Goal: Transaction & Acquisition: Obtain resource

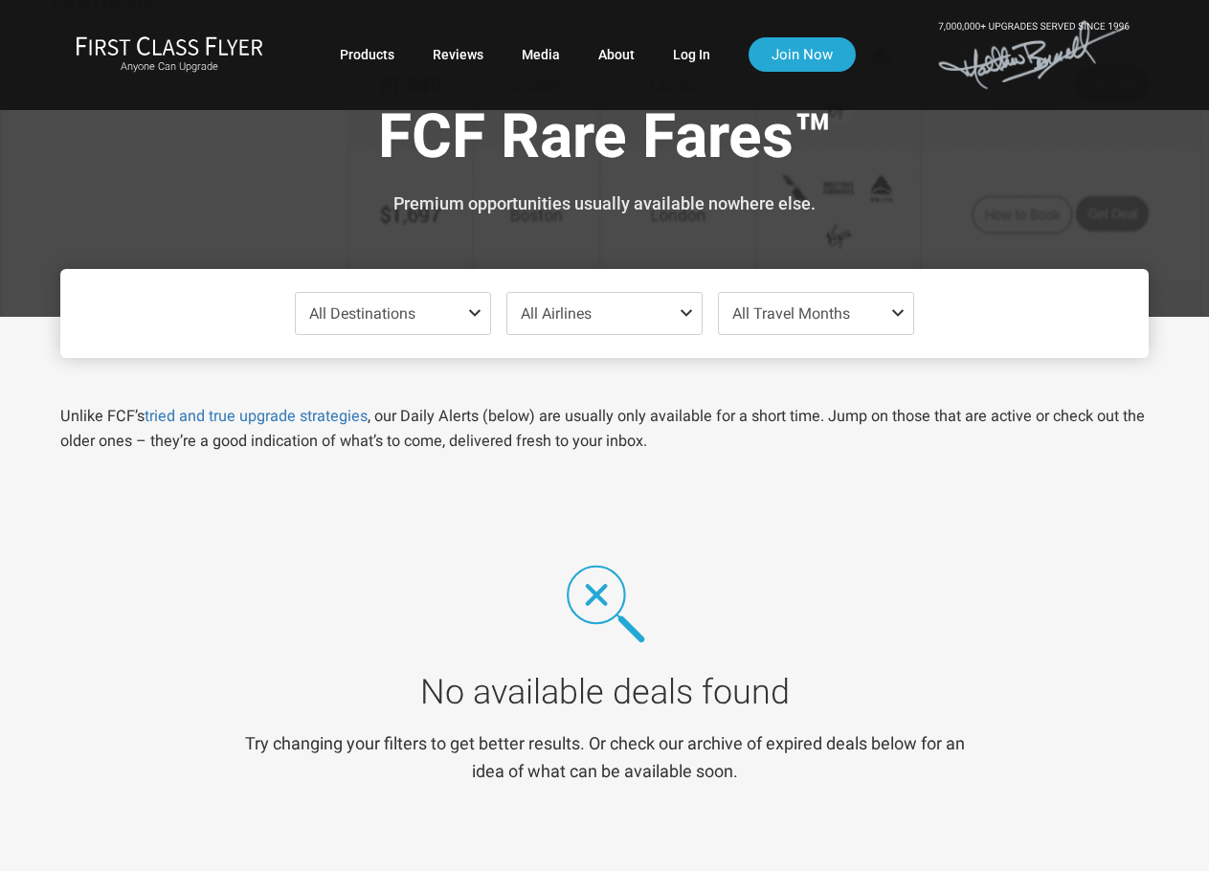
click at [472, 313] on span at bounding box center [478, 312] width 23 height 15
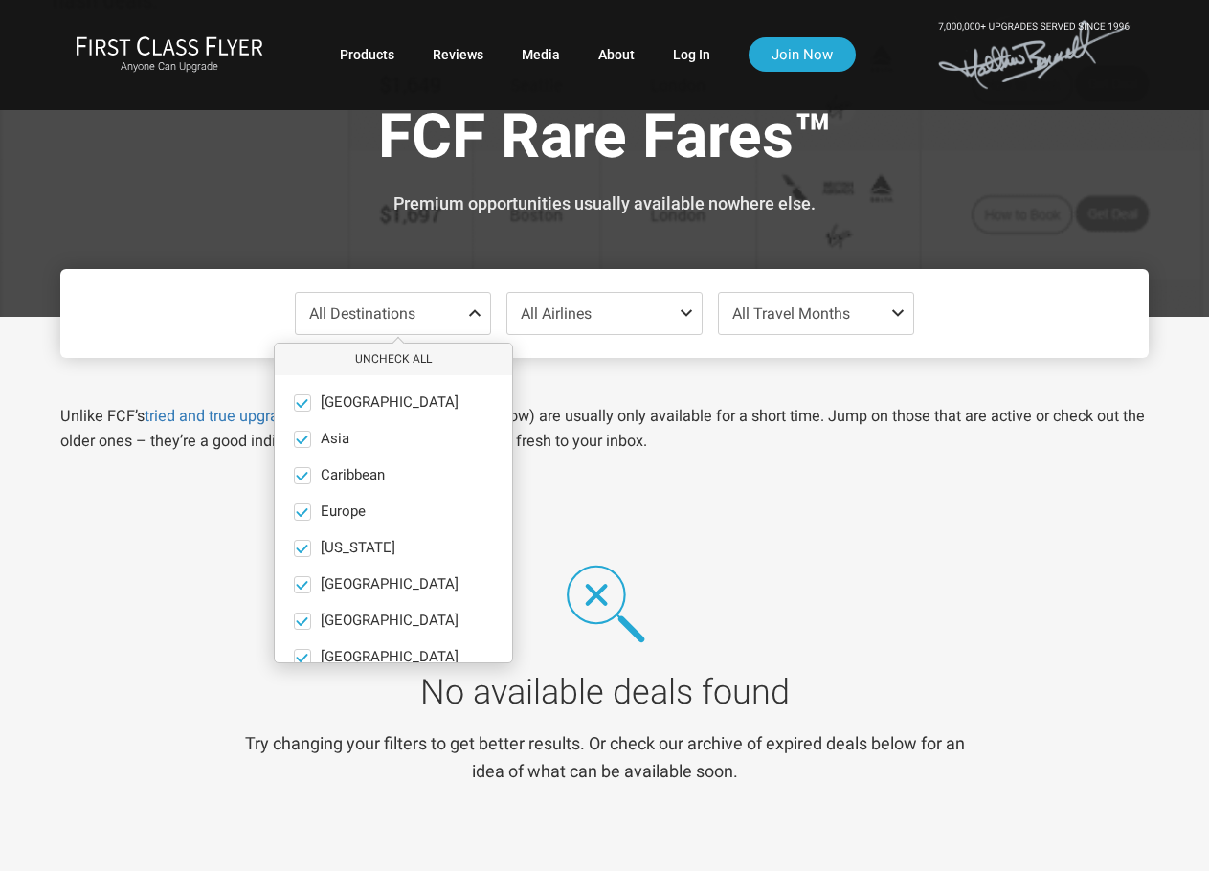
click at [679, 312] on span at bounding box center [690, 312] width 23 height 15
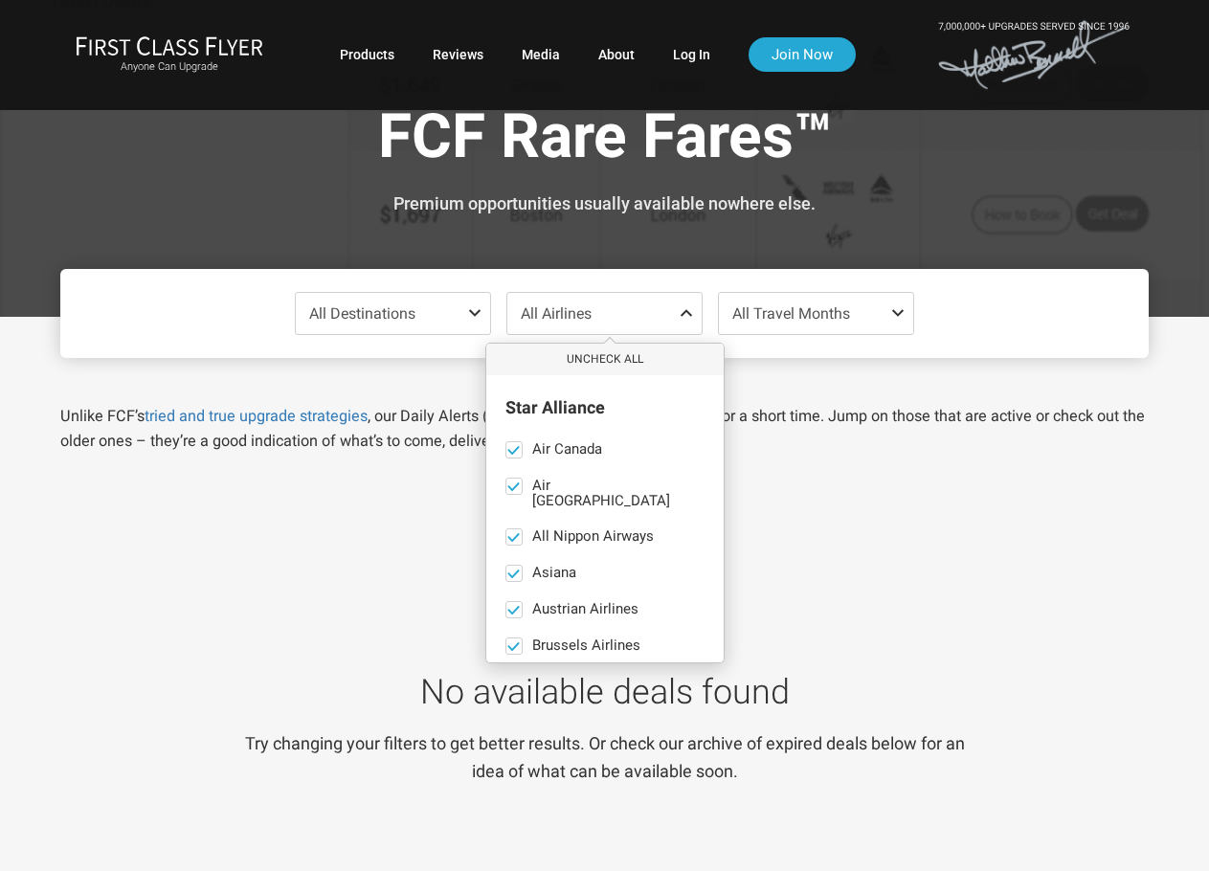
click at [400, 326] on span "All Destinations" at bounding box center [393, 313] width 194 height 41
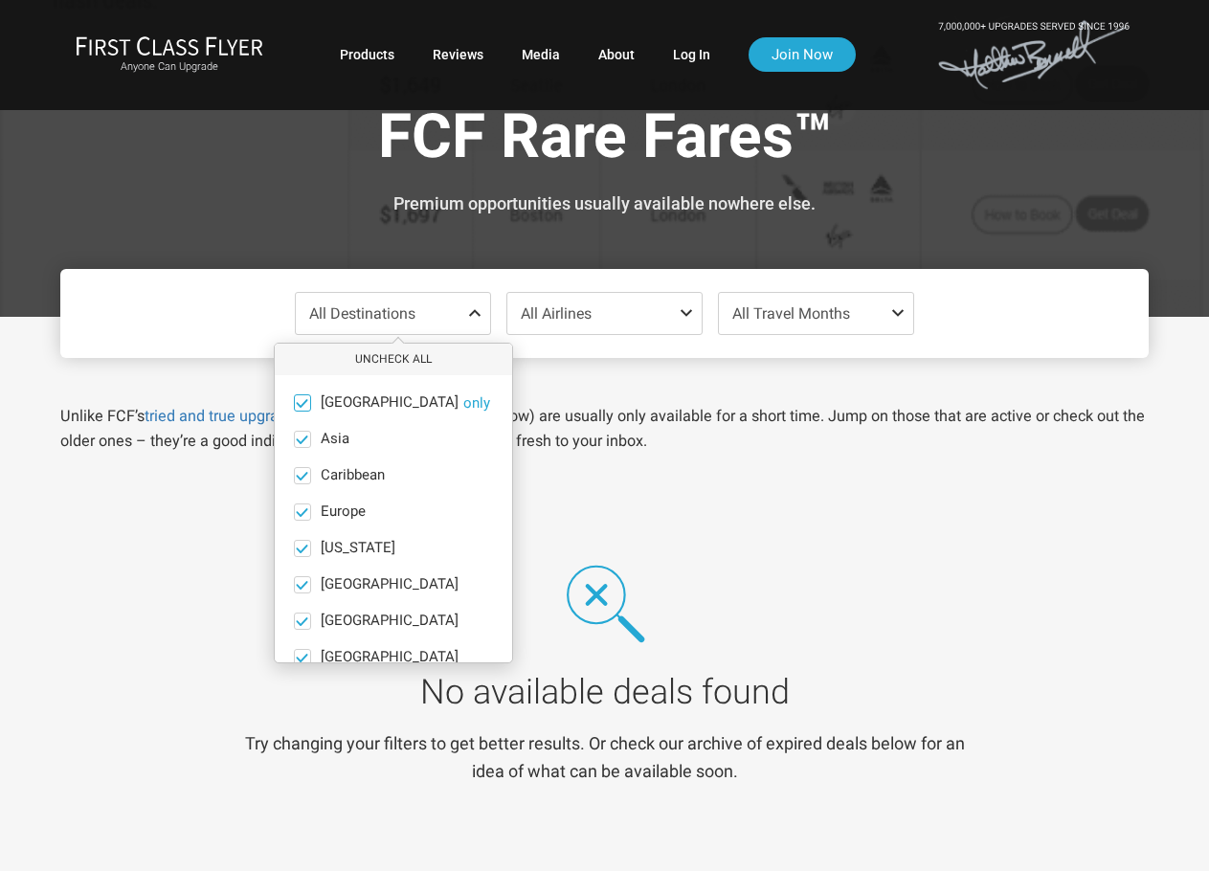
click at [301, 405] on span at bounding box center [302, 402] width 14 height 14
click at [0, 0] on input "Africa only" at bounding box center [0, 0] width 0 height 0
click at [302, 436] on span at bounding box center [302, 439] width 14 height 14
click at [0, 0] on input "Asia only" at bounding box center [0, 0] width 0 height 0
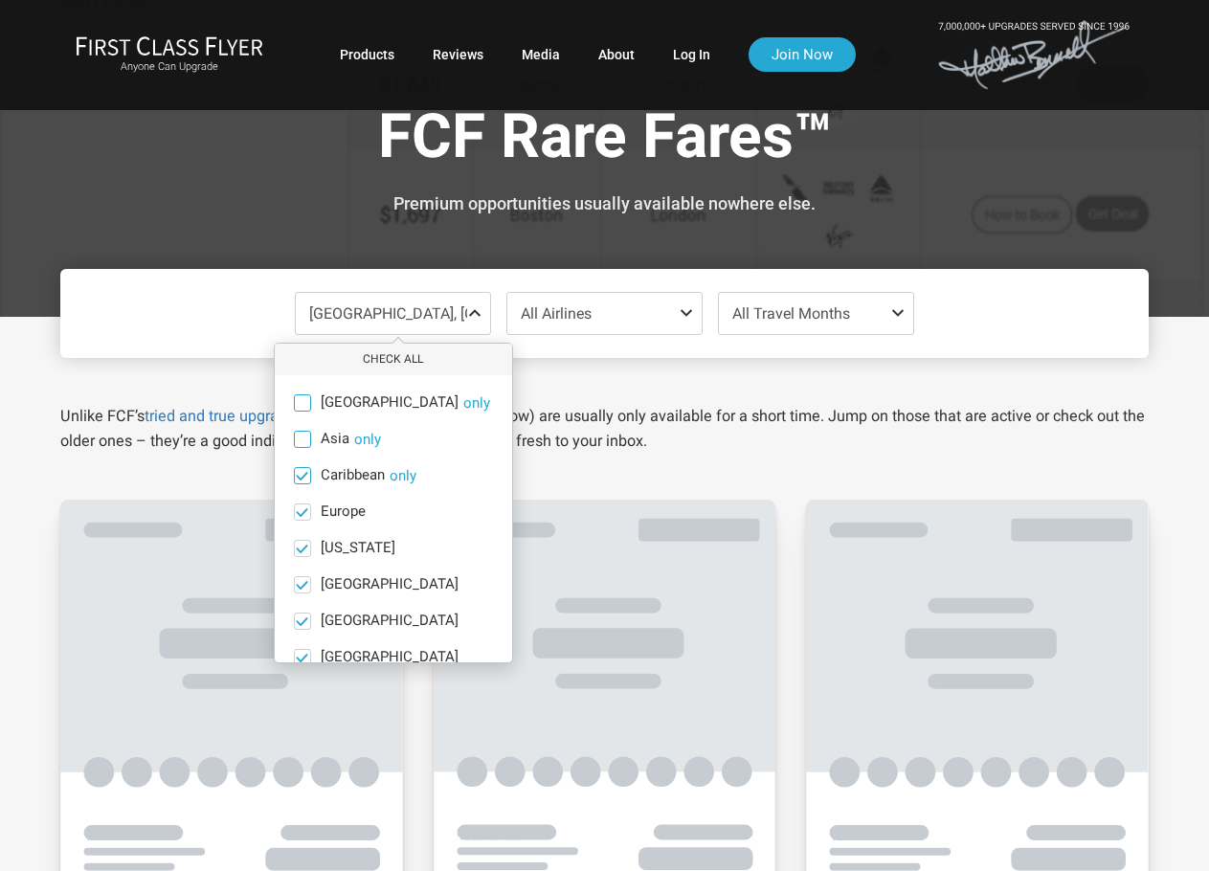
click at [302, 470] on span at bounding box center [302, 475] width 14 height 14
click at [0, 0] on input "Caribbean only" at bounding box center [0, 0] width 0 height 0
click at [302, 512] on span at bounding box center [302, 511] width 14 height 14
click at [0, 0] on input "Europe only" at bounding box center [0, 0] width 0 height 0
click at [305, 552] on span at bounding box center [302, 548] width 14 height 14
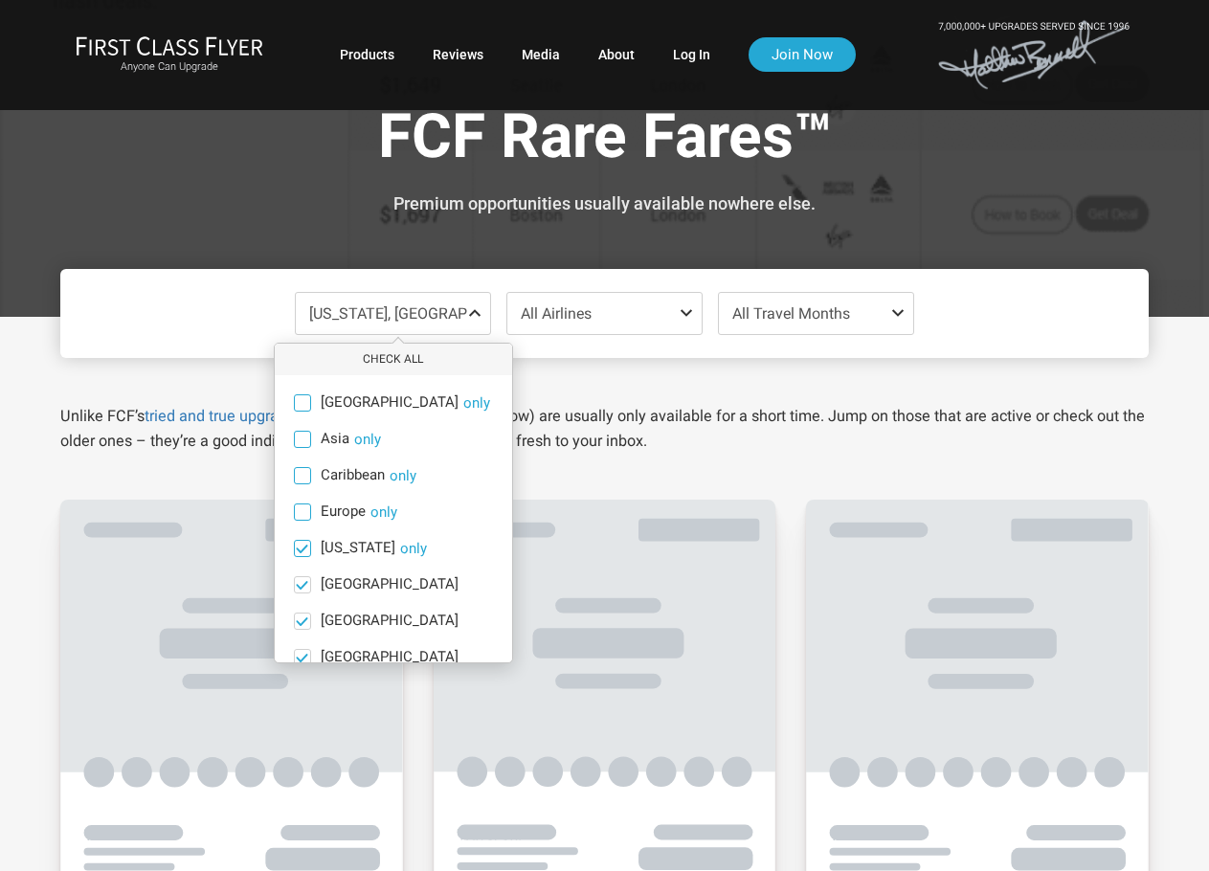
click at [0, 0] on input "Hawaii only" at bounding box center [0, 0] width 0 height 0
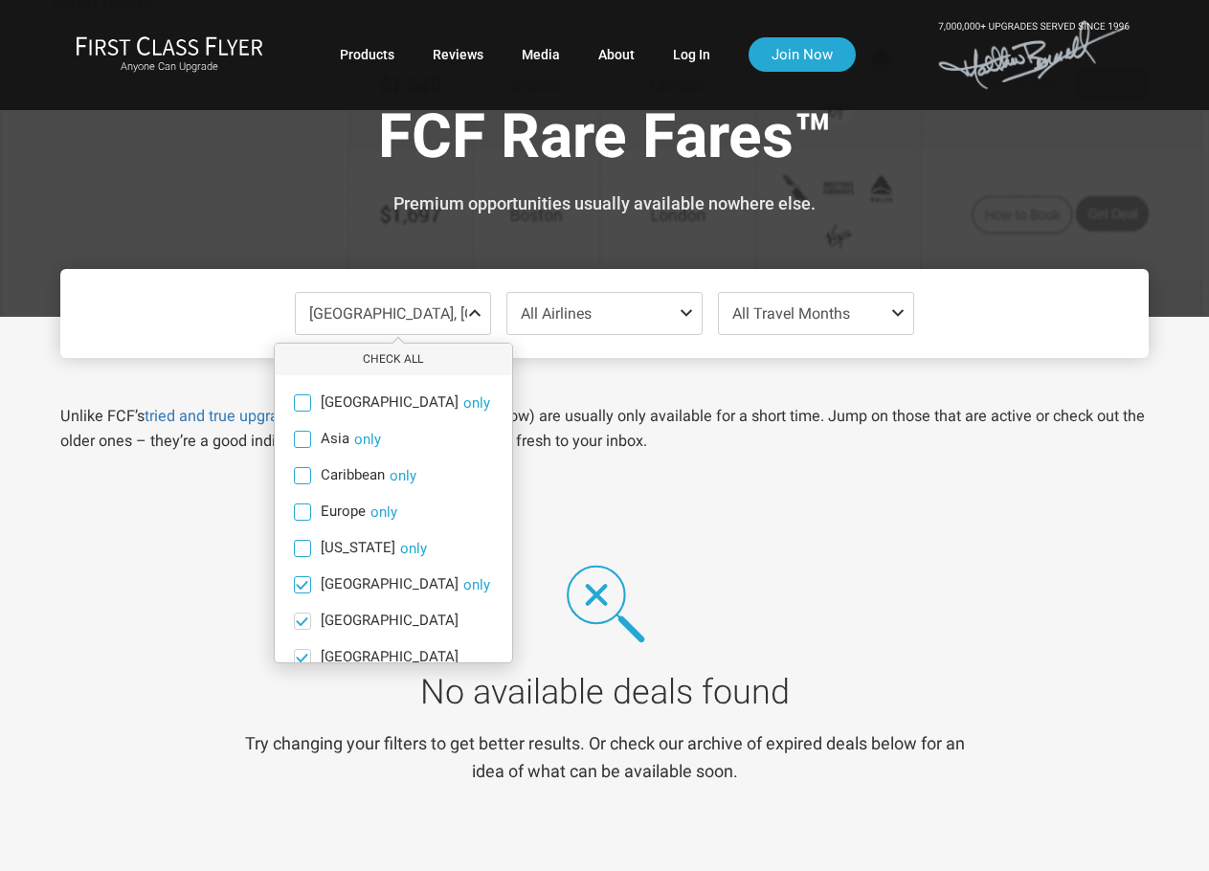
click at [299, 583] on span at bounding box center [302, 584] width 14 height 14
click at [0, 0] on input "India only" at bounding box center [0, 0] width 0 height 0
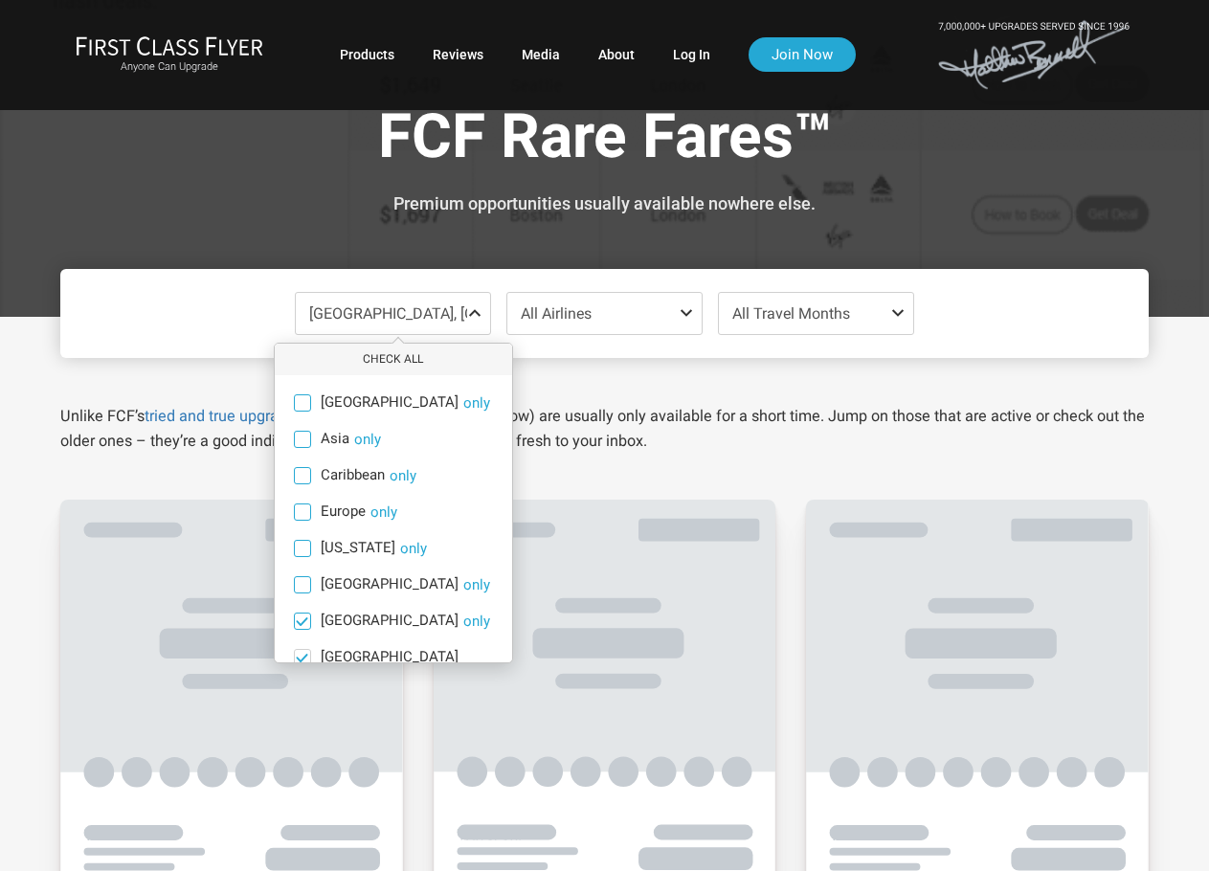
click at [302, 618] on span at bounding box center [302, 621] width 14 height 14
click at [0, 0] on input "Mexico only" at bounding box center [0, 0] width 0 height 0
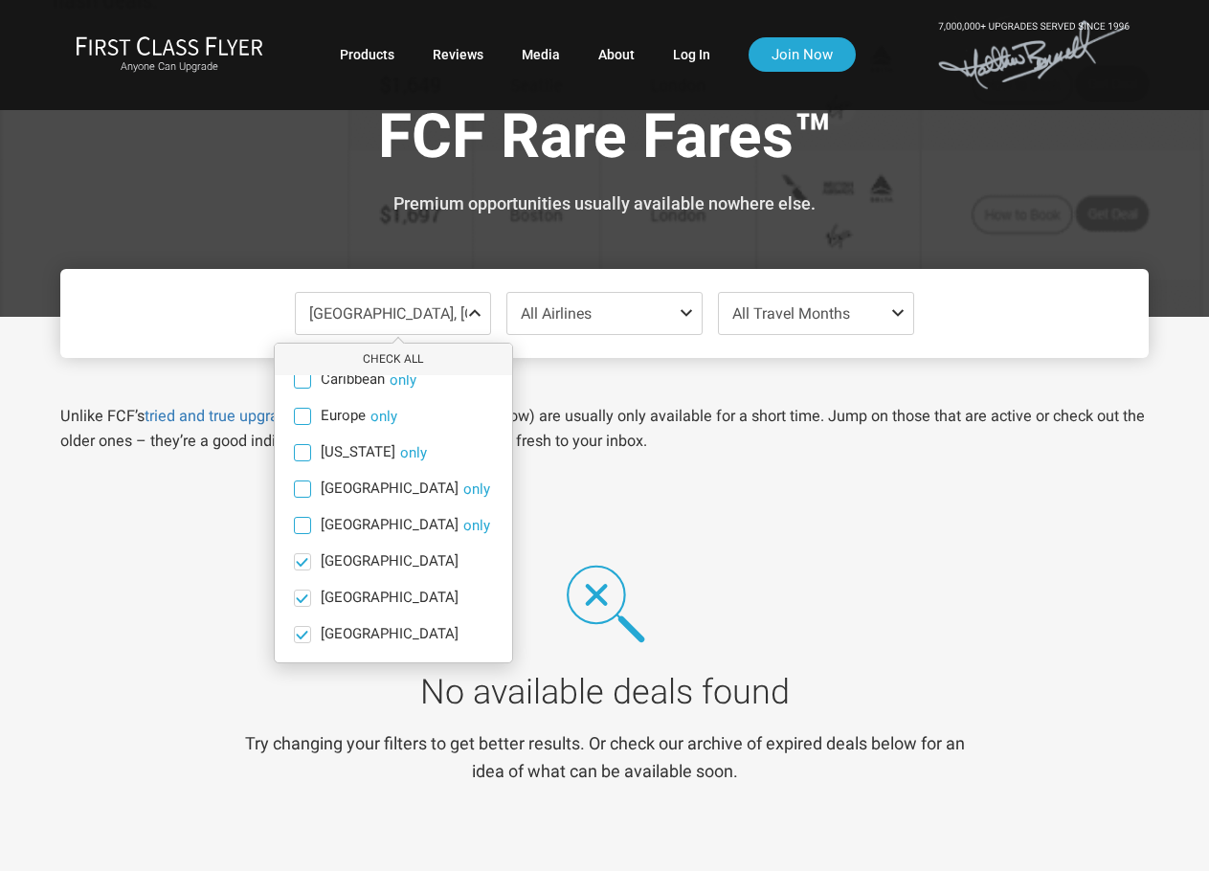
scroll to position [132, 0]
click at [305, 636] on span at bounding box center [302, 634] width 14 height 14
click at [0, 0] on input "South Pacific only" at bounding box center [0, 0] width 0 height 0
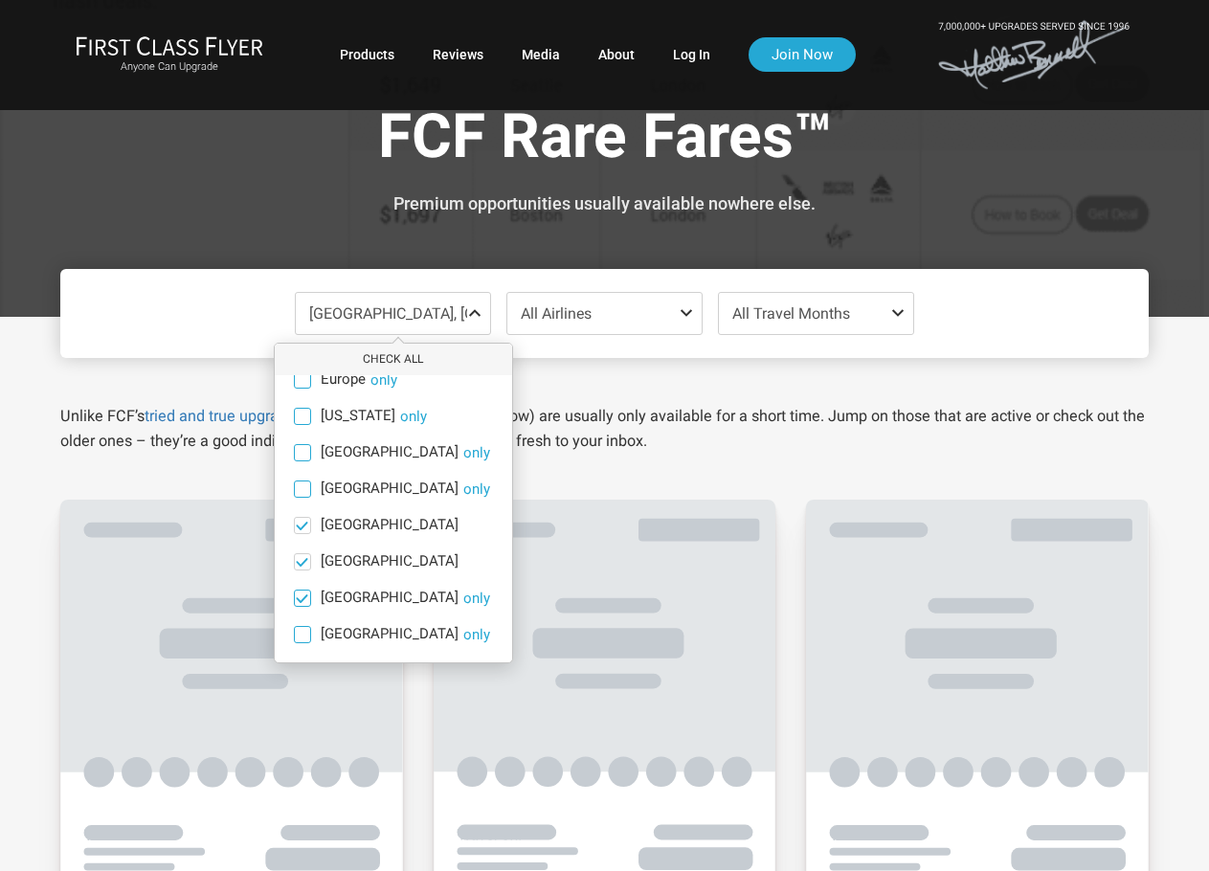
click at [304, 593] on span at bounding box center [302, 598] width 14 height 14
click at [0, 0] on input "South America only" at bounding box center [0, 0] width 0 height 0
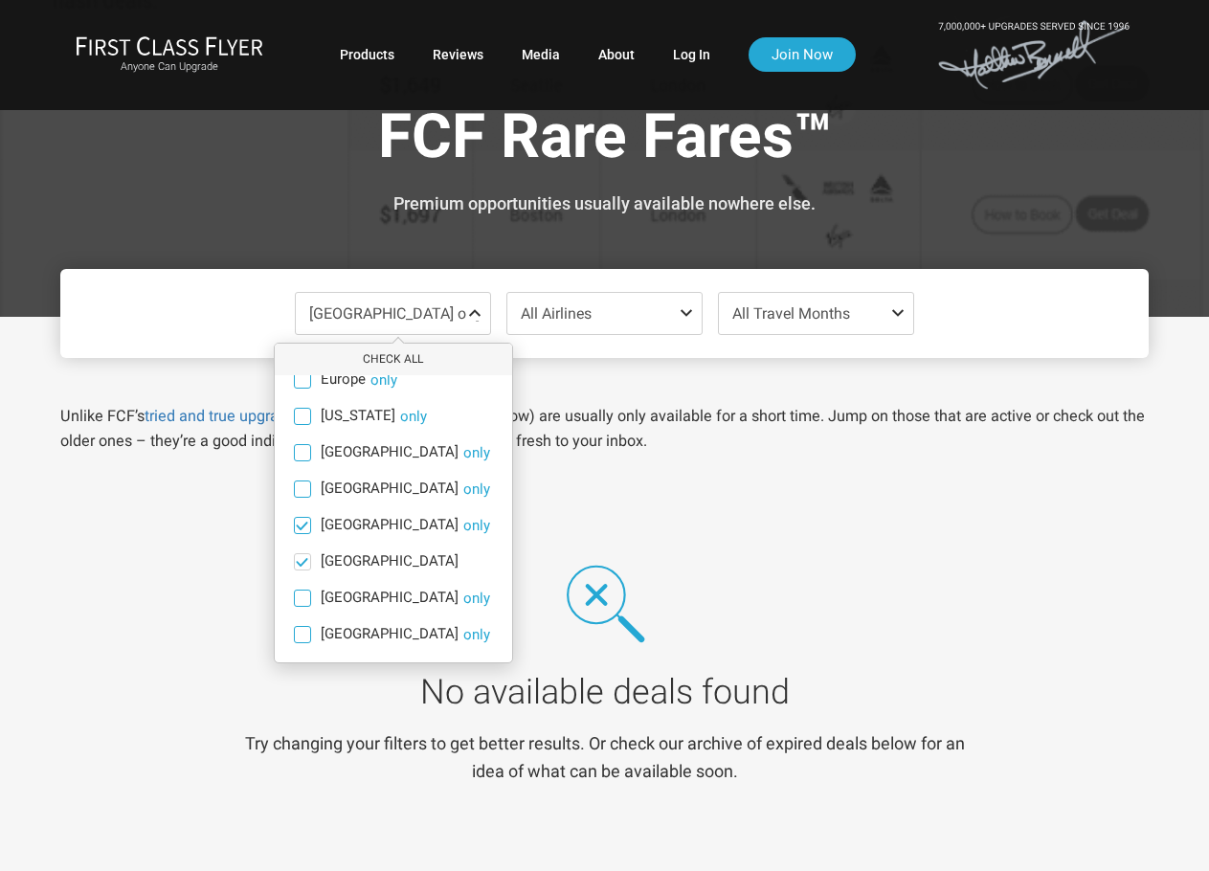
click at [303, 528] on span at bounding box center [302, 525] width 14 height 14
click at [0, 0] on input "Middle East only" at bounding box center [0, 0] width 0 height 0
click at [630, 312] on span "All Airlines" at bounding box center [604, 313] width 194 height 41
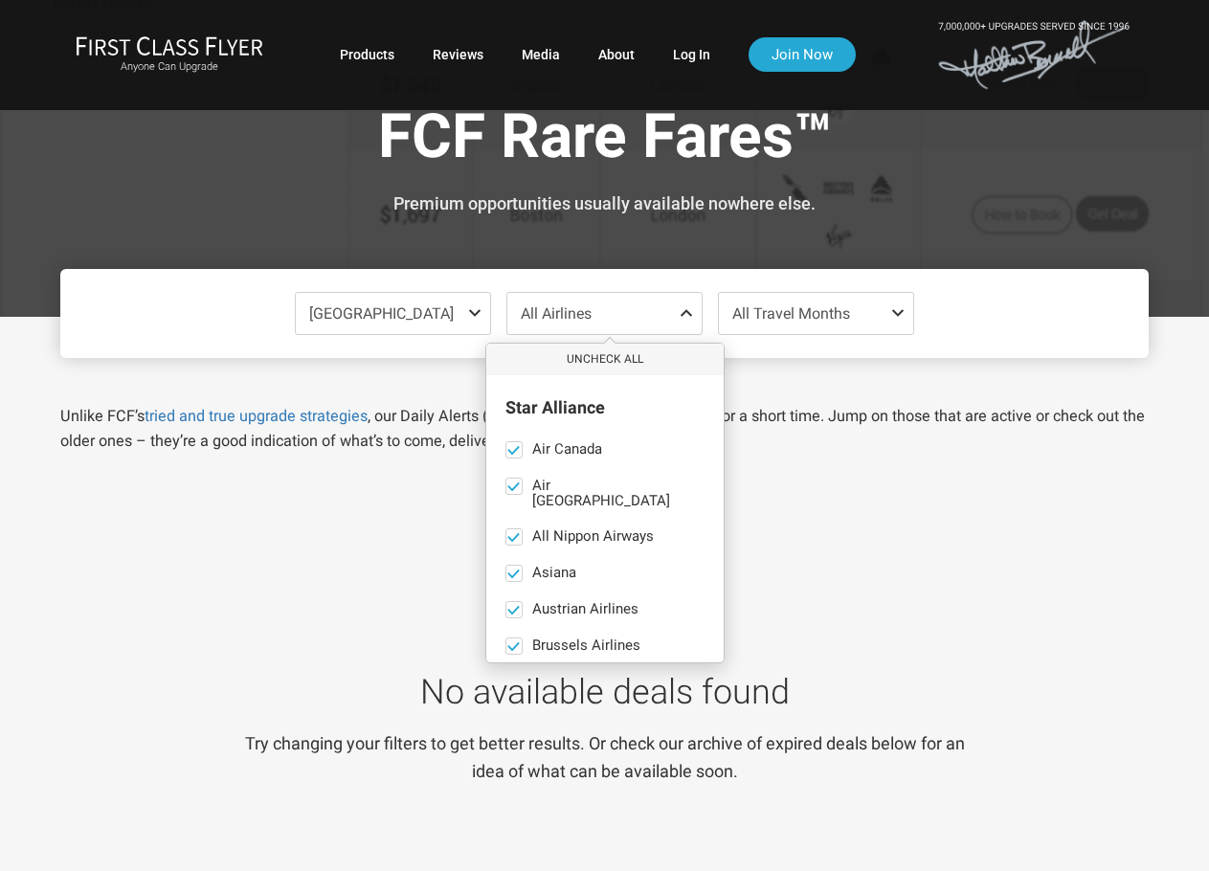
click at [856, 317] on span "All Travel Months" at bounding box center [816, 313] width 194 height 41
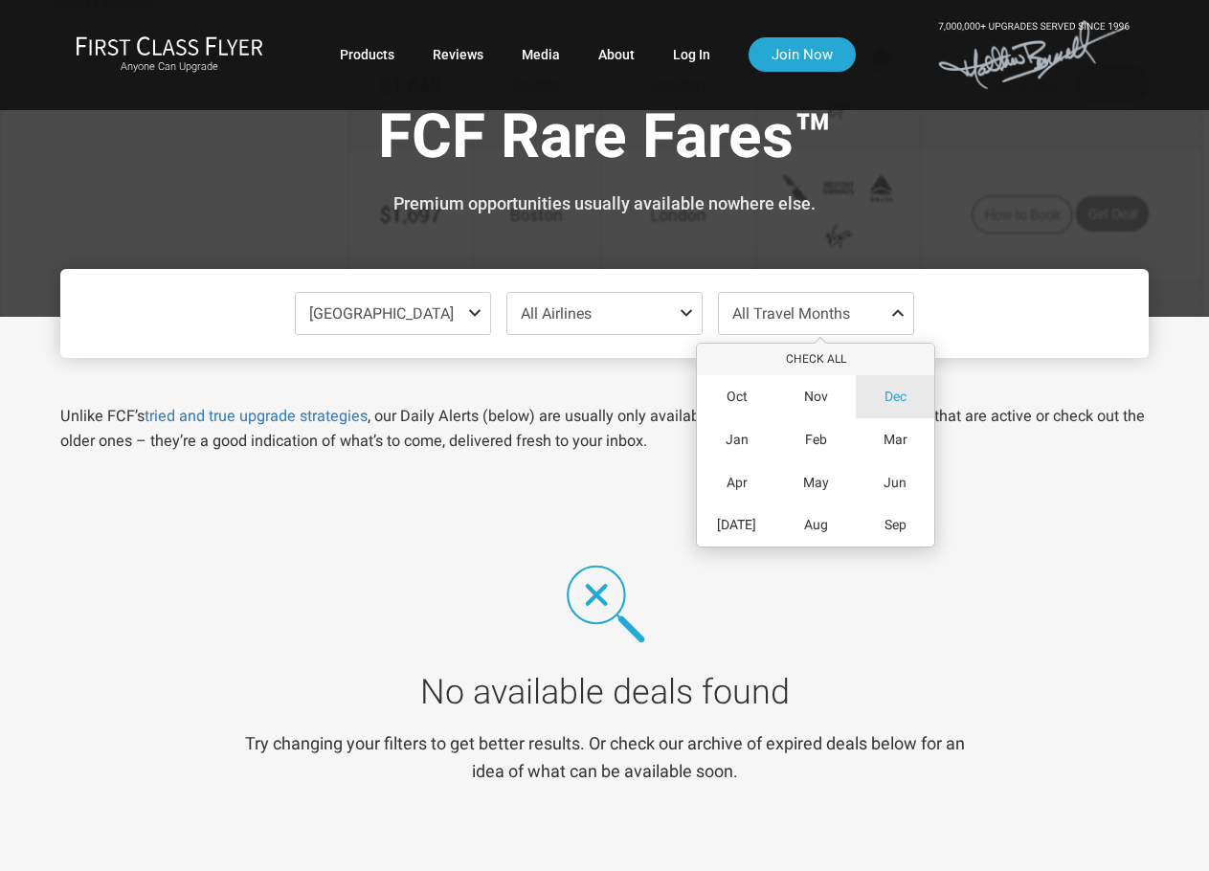
click at [907, 398] on div "Dec" at bounding box center [895, 396] width 79 height 43
click at [193, 412] on link "tried and true upgrade strategies" at bounding box center [256, 416] width 223 height 18
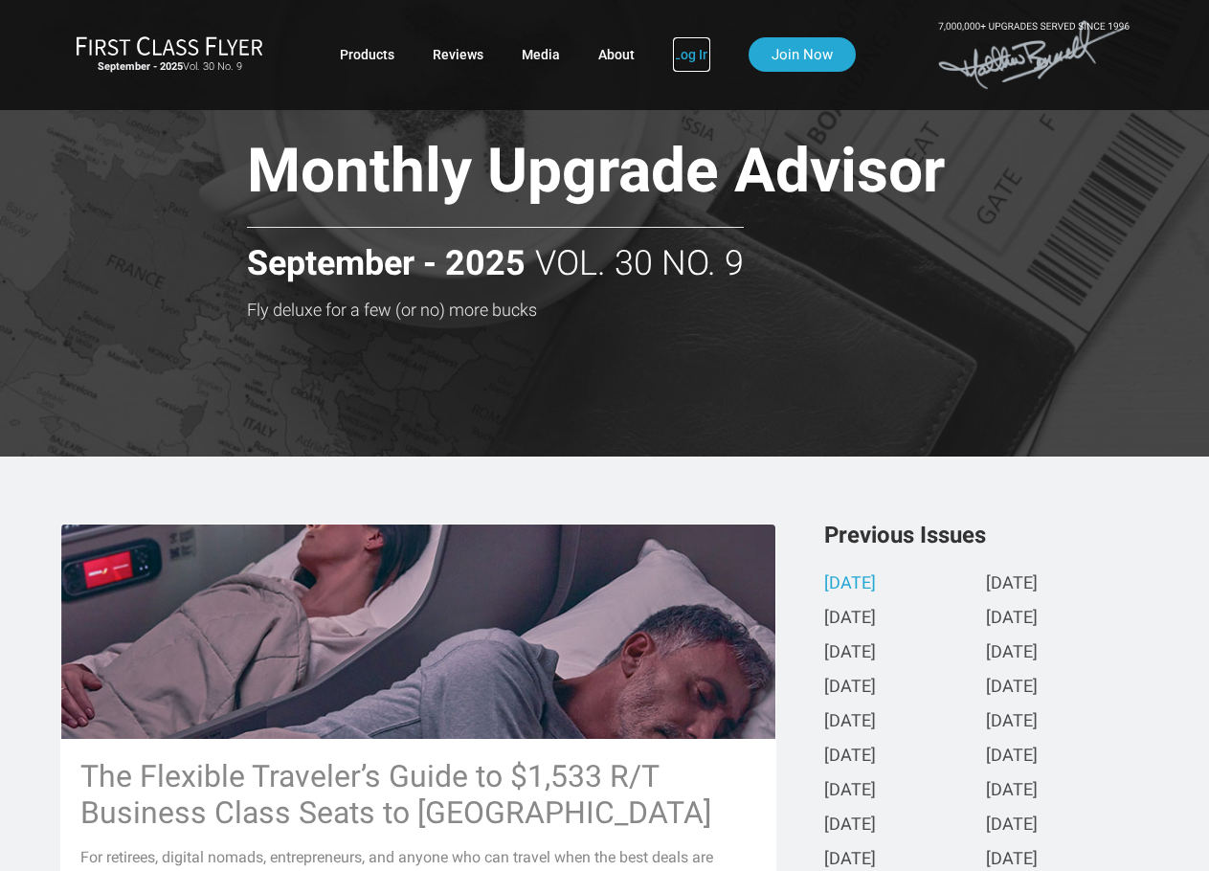
click at [702, 53] on link "Log In" at bounding box center [691, 54] width 37 height 34
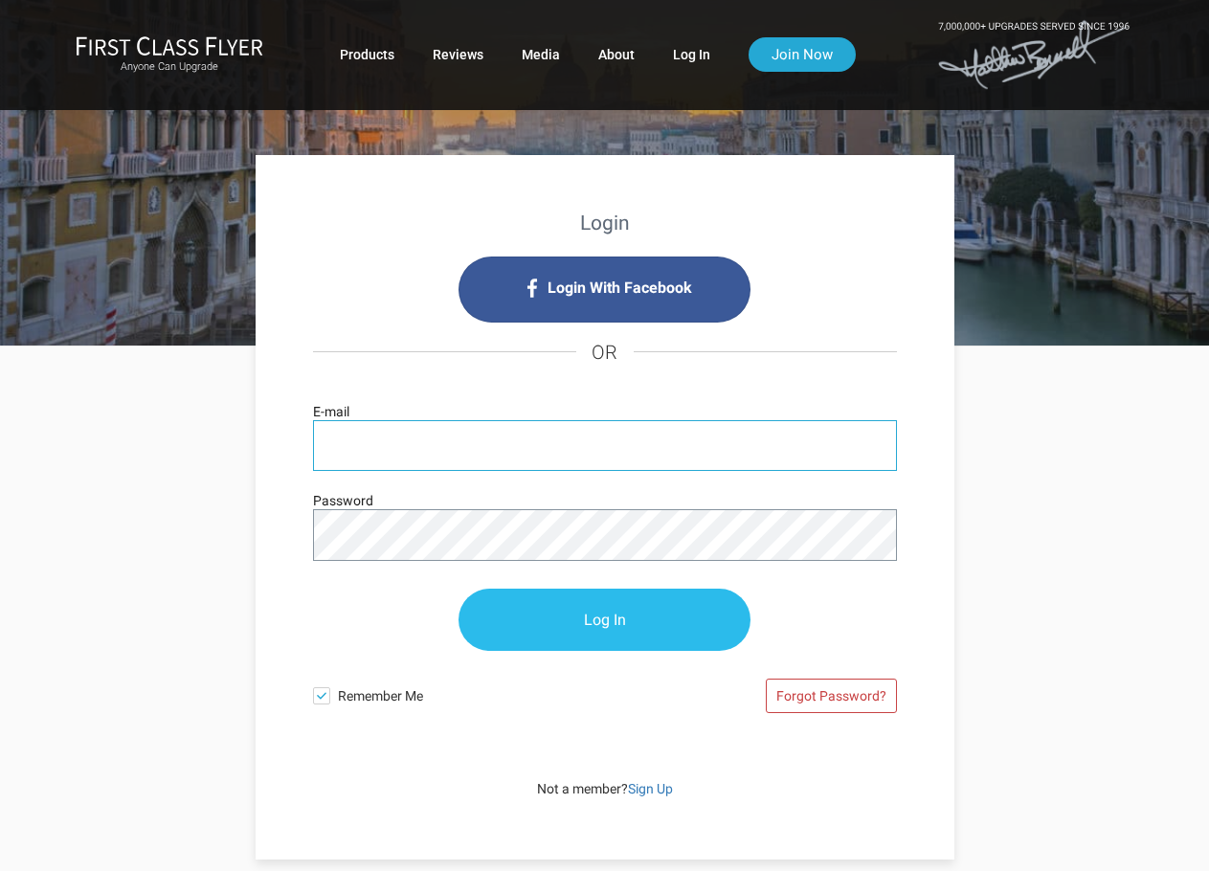
type input "[EMAIL_ADDRESS][DOMAIN_NAME]"
click at [540, 618] on input "Log In" at bounding box center [605, 621] width 292 height 62
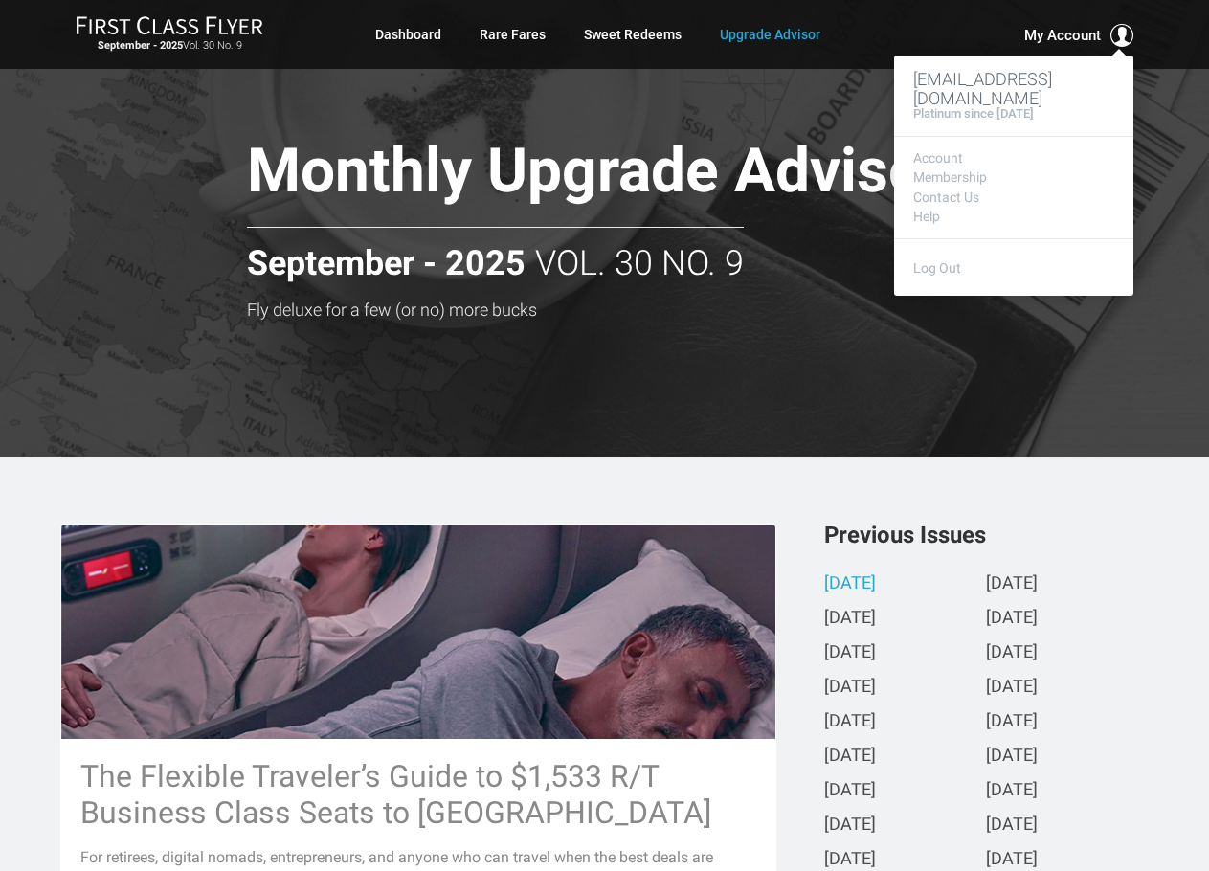
click at [1068, 35] on span "My Account" at bounding box center [1062, 35] width 77 height 23
click at [973, 170] on link "Membership" at bounding box center [1013, 177] width 201 height 14
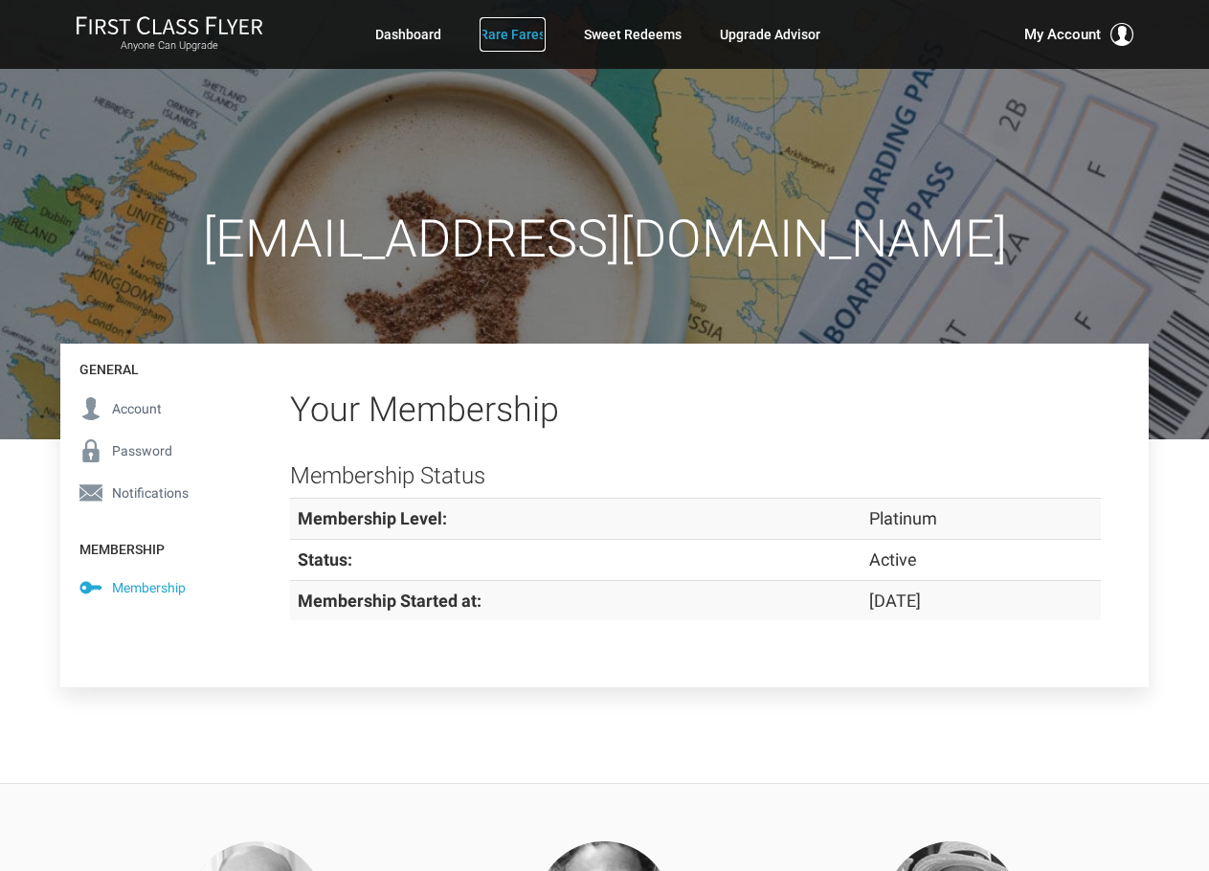
click at [503, 35] on link "Rare Fares" at bounding box center [513, 34] width 66 height 34
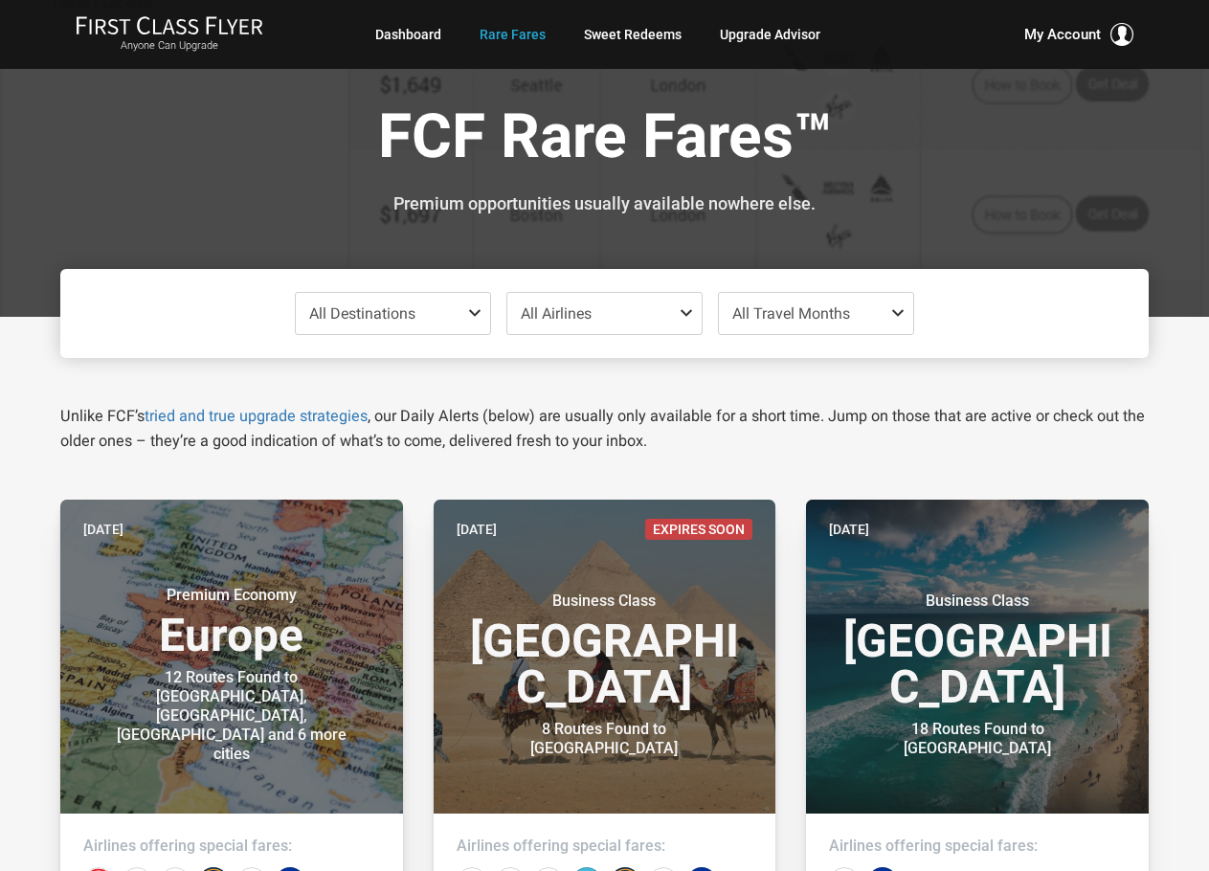
click at [425, 308] on span "All Destinations" at bounding box center [393, 313] width 194 height 41
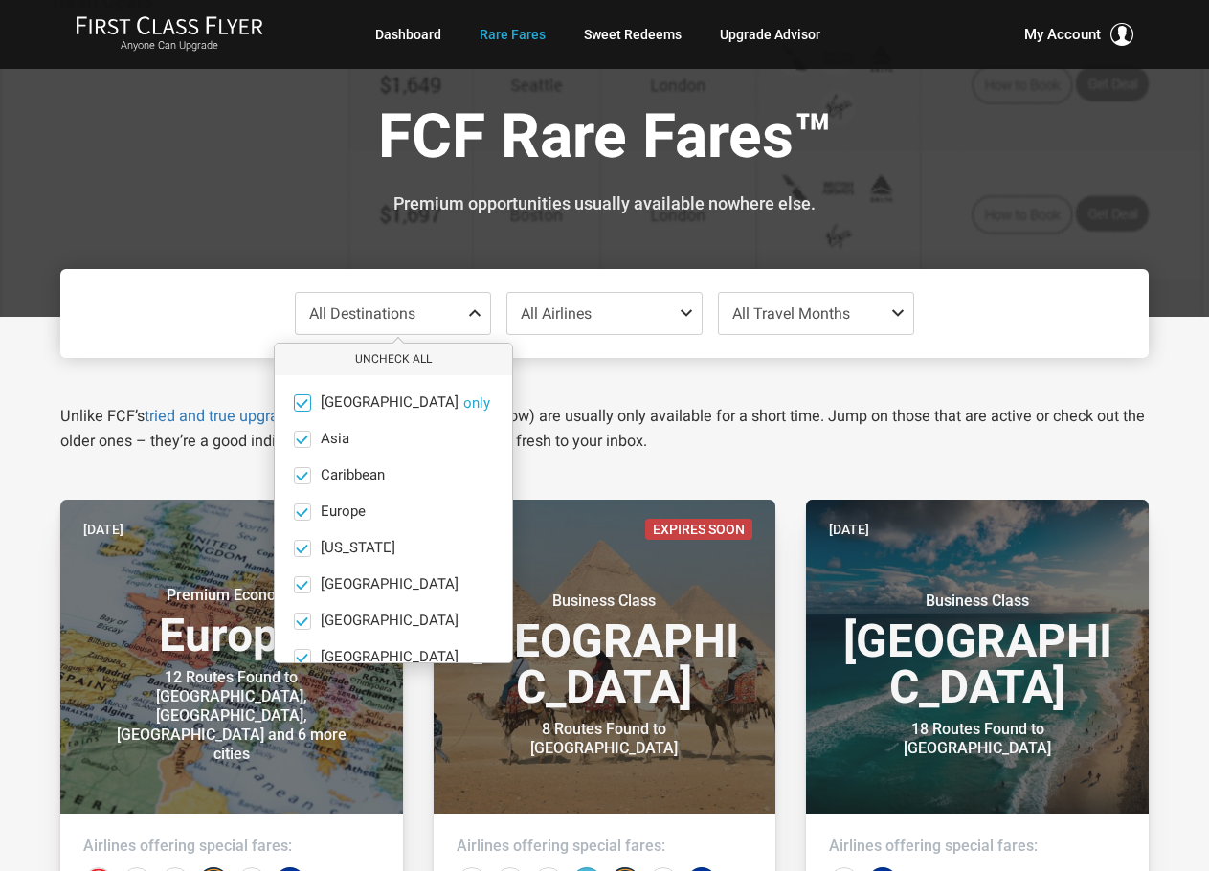
click at [310, 410] on span at bounding box center [302, 402] width 17 height 17
click at [0, 0] on input "Africa only" at bounding box center [0, 0] width 0 height 0
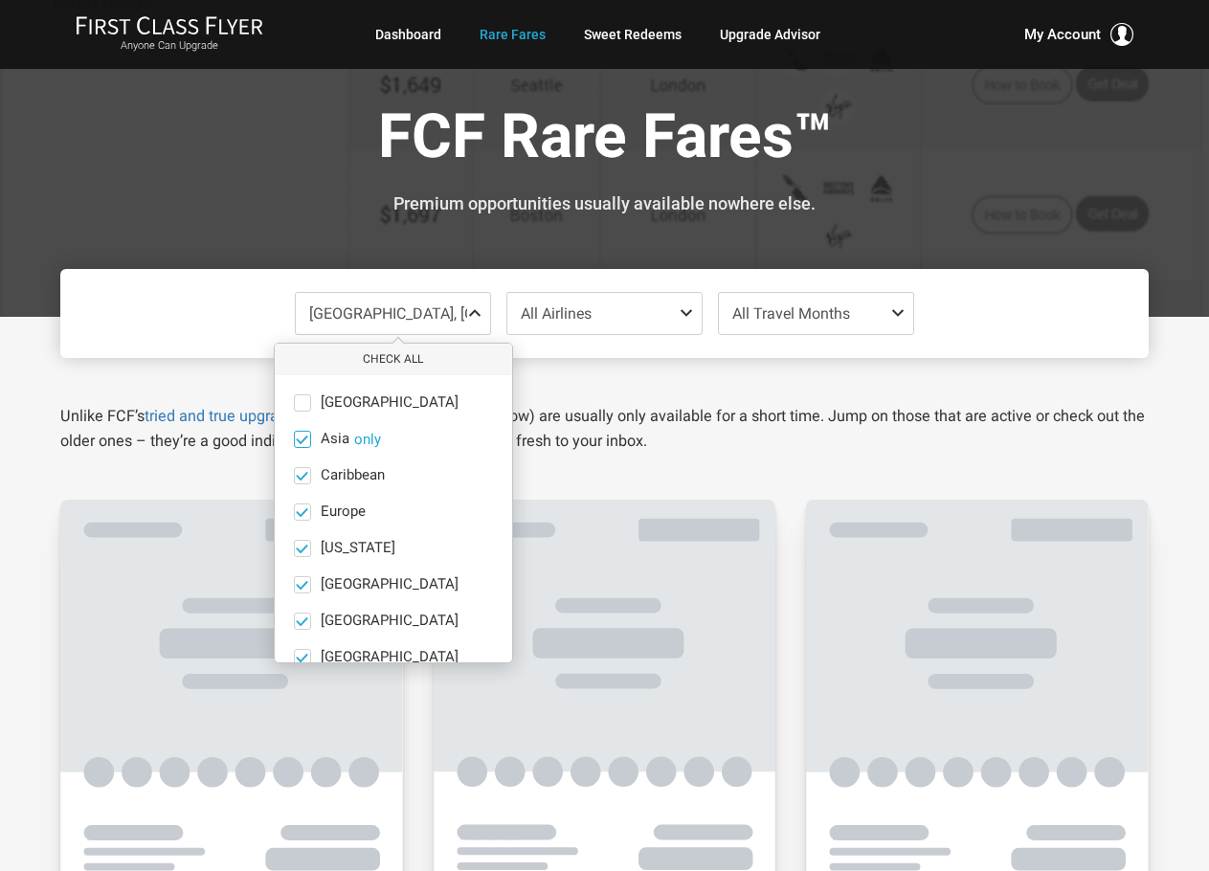
click at [302, 437] on span at bounding box center [302, 439] width 14 height 14
click at [0, 0] on input "Asia only" at bounding box center [0, 0] width 0 height 0
drag, startPoint x: 298, startPoint y: 478, endPoint x: 301, endPoint y: 498, distance: 20.3
click at [298, 479] on span at bounding box center [302, 475] width 14 height 14
click at [0, 0] on input "Caribbean only" at bounding box center [0, 0] width 0 height 0
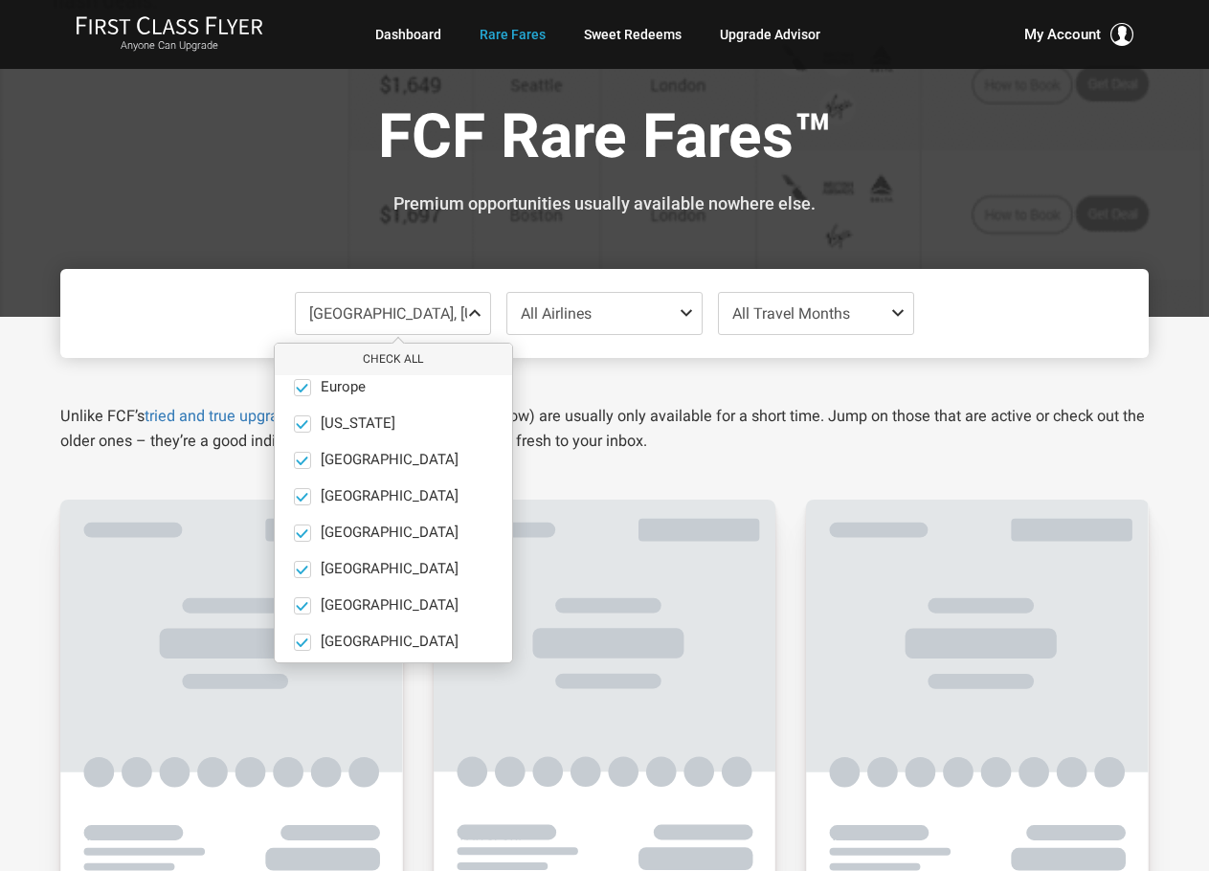
scroll to position [132, 0]
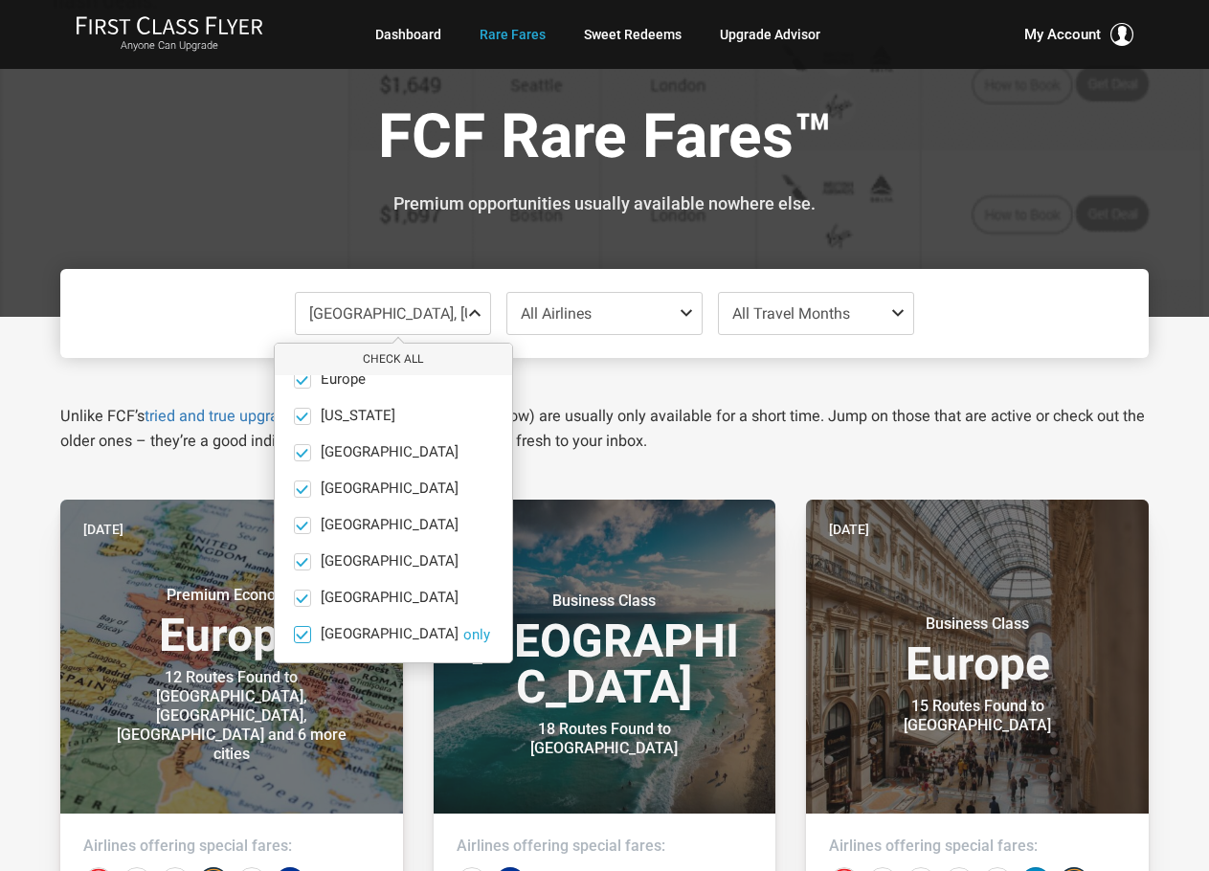
click at [304, 633] on span at bounding box center [302, 634] width 14 height 14
click at [0, 0] on input "South Pacific only" at bounding box center [0, 0] width 0 height 0
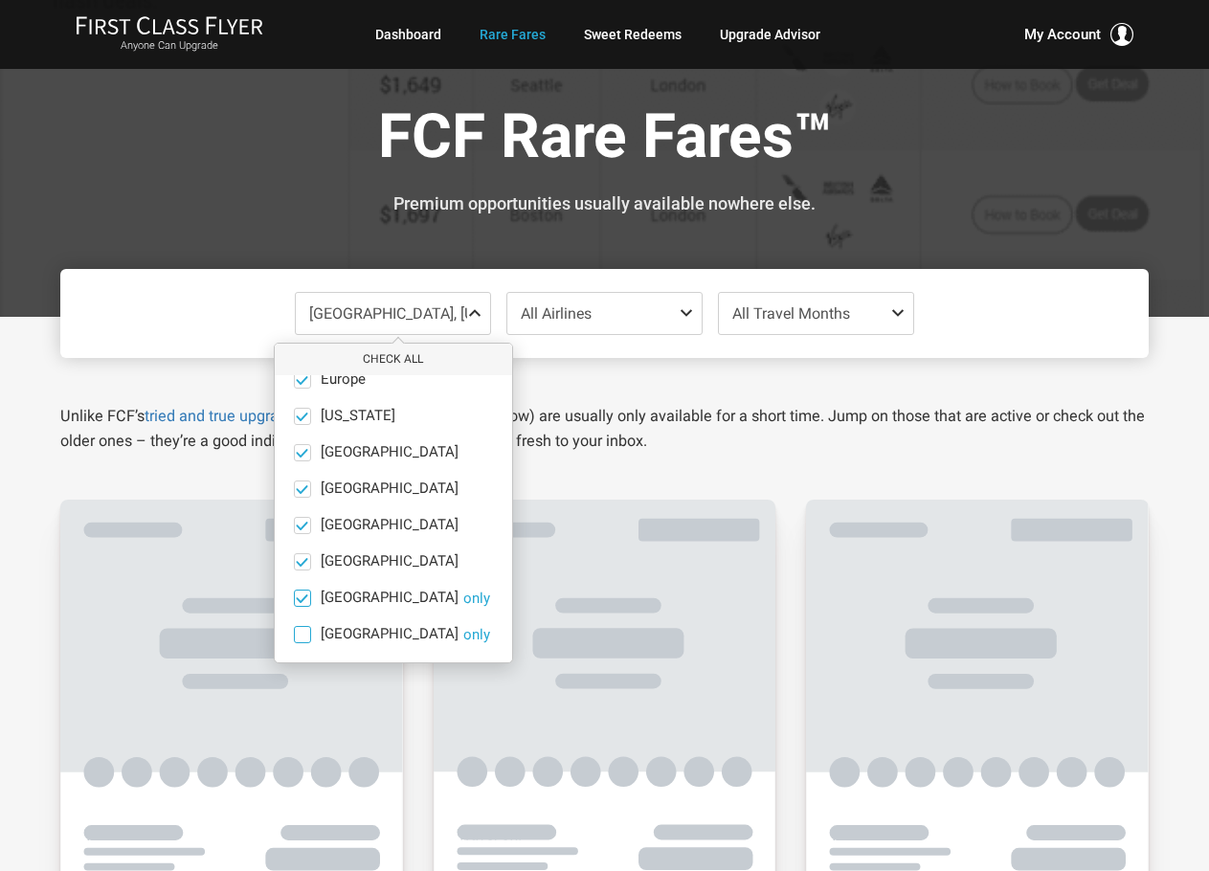
click at [304, 596] on span at bounding box center [302, 598] width 14 height 14
click at [0, 0] on input "South America only" at bounding box center [0, 0] width 0 height 0
drag, startPoint x: 304, startPoint y: 520, endPoint x: 302, endPoint y: 502, distance: 18.3
click at [304, 519] on span at bounding box center [302, 525] width 14 height 14
click at [0, 0] on input "Middle East only" at bounding box center [0, 0] width 0 height 0
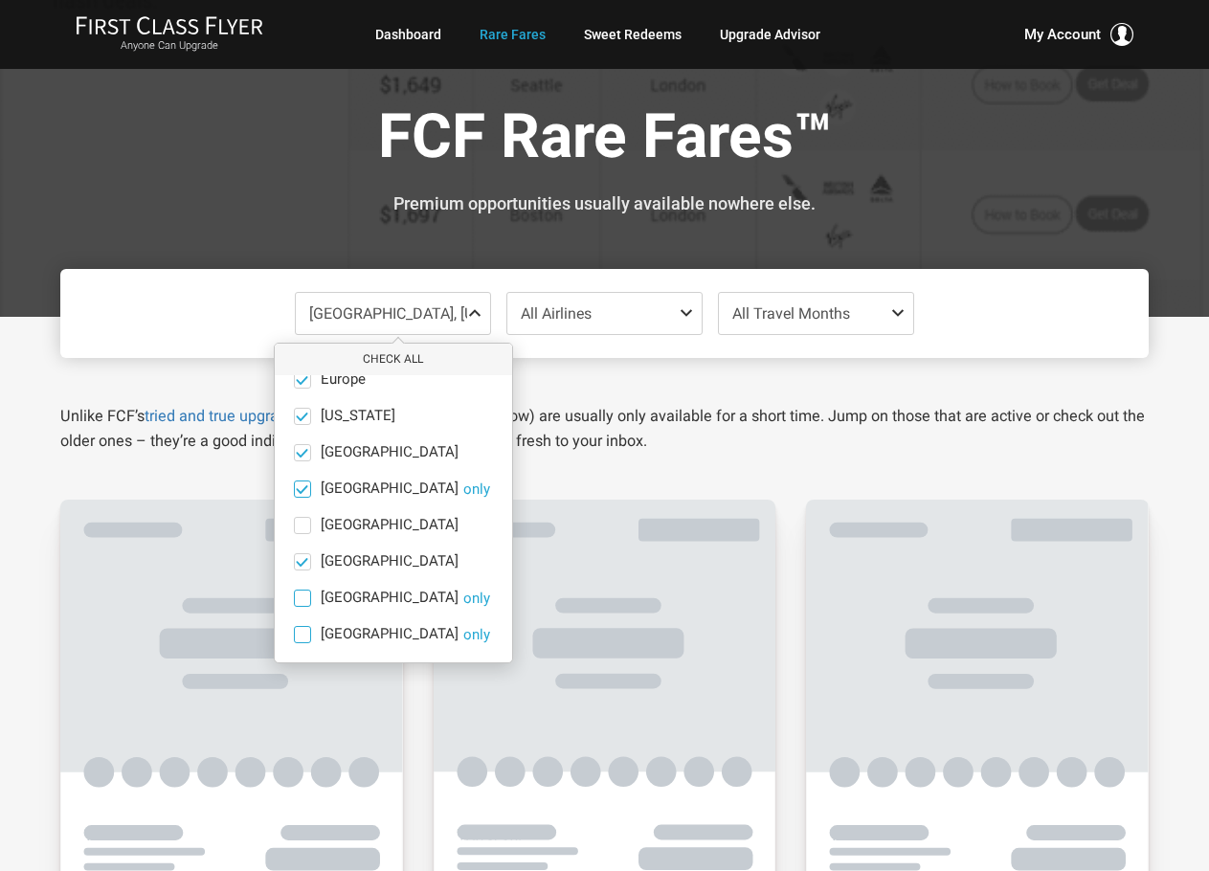
click at [302, 484] on span at bounding box center [302, 488] width 14 height 14
click at [0, 0] on input "Mexico only" at bounding box center [0, 0] width 0 height 0
click at [307, 445] on span at bounding box center [302, 452] width 14 height 14
click at [0, 0] on input "India only" at bounding box center [0, 0] width 0 height 0
click at [307, 424] on span at bounding box center [302, 416] width 17 height 17
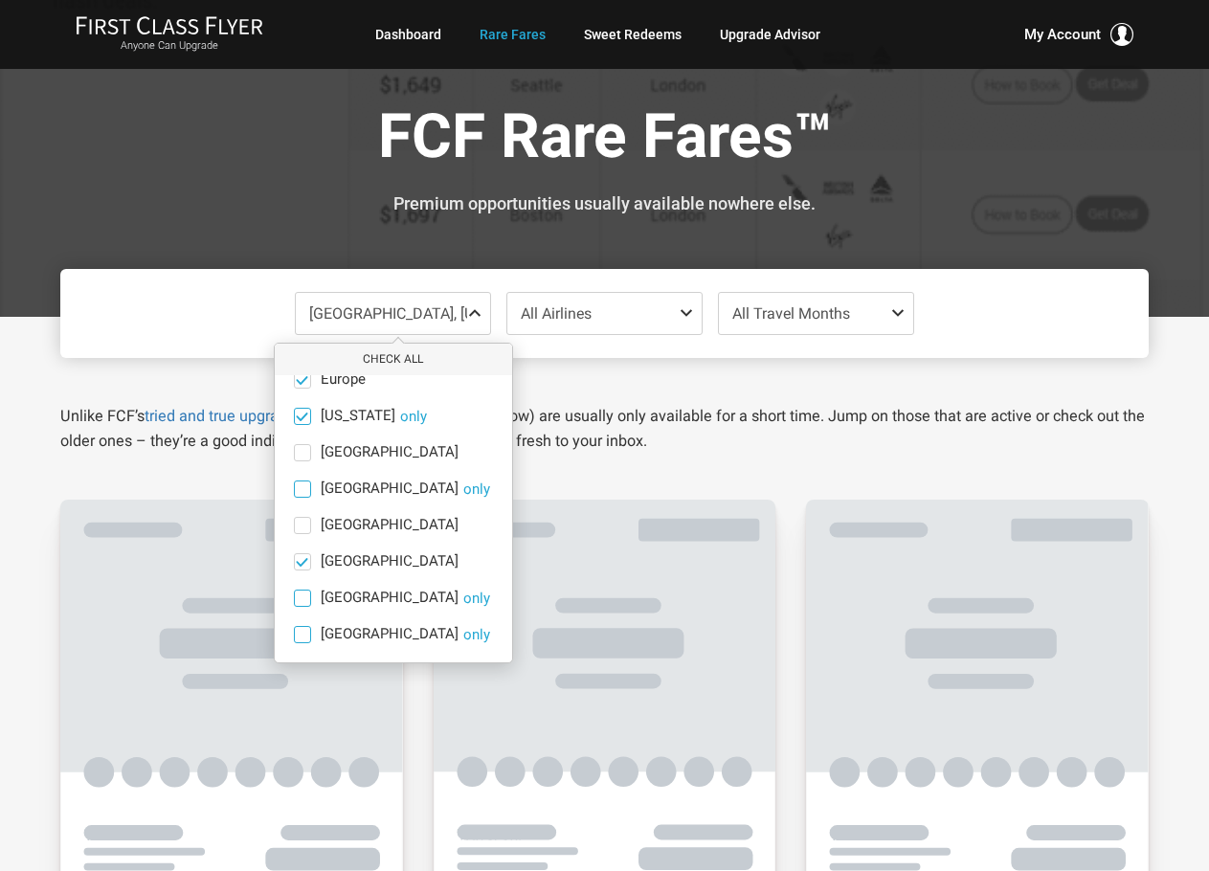
click at [0, 0] on input "Hawaii only" at bounding box center [0, 0] width 0 height 0
click at [301, 393] on ul "Africa only Asia only Caribbean only Europe only Hawaii only India only Mexico …" at bounding box center [393, 452] width 237 height 419
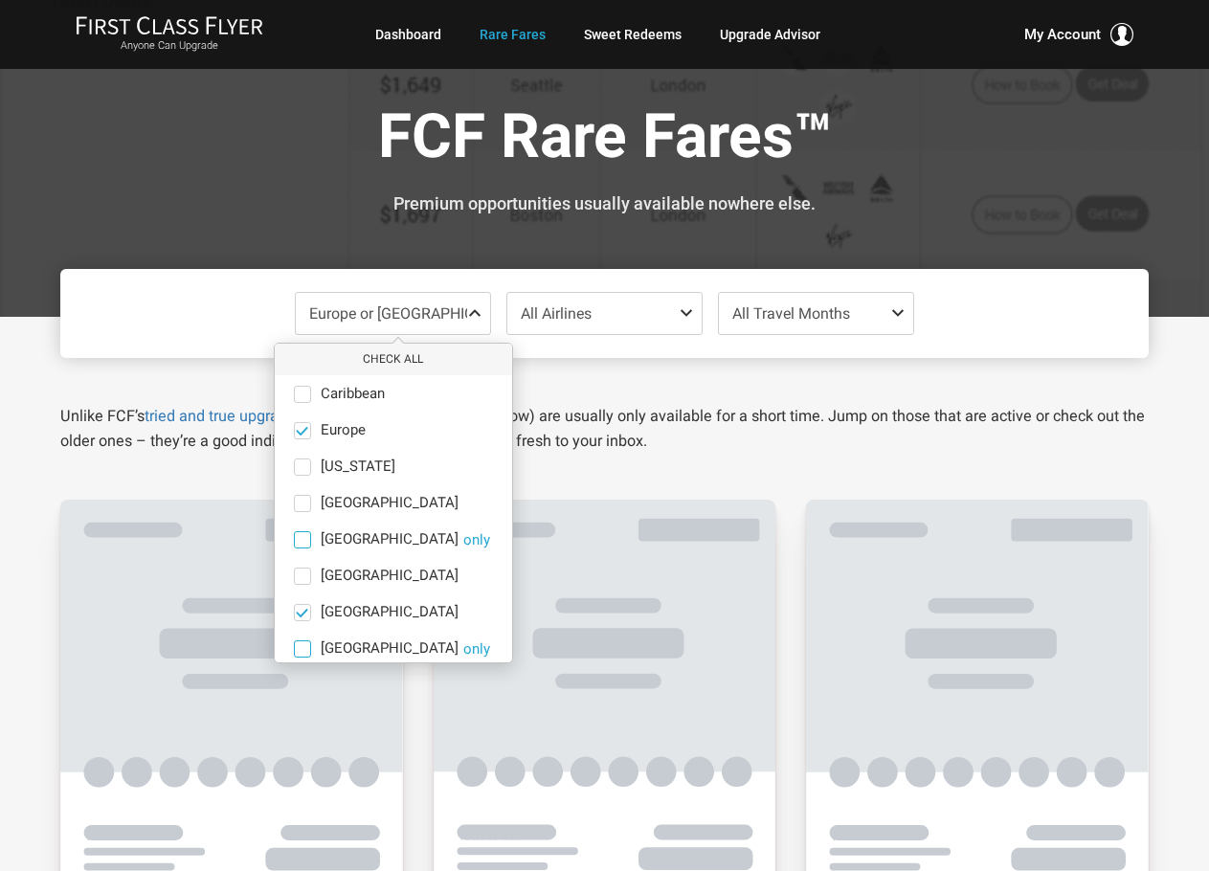
scroll to position [36, 0]
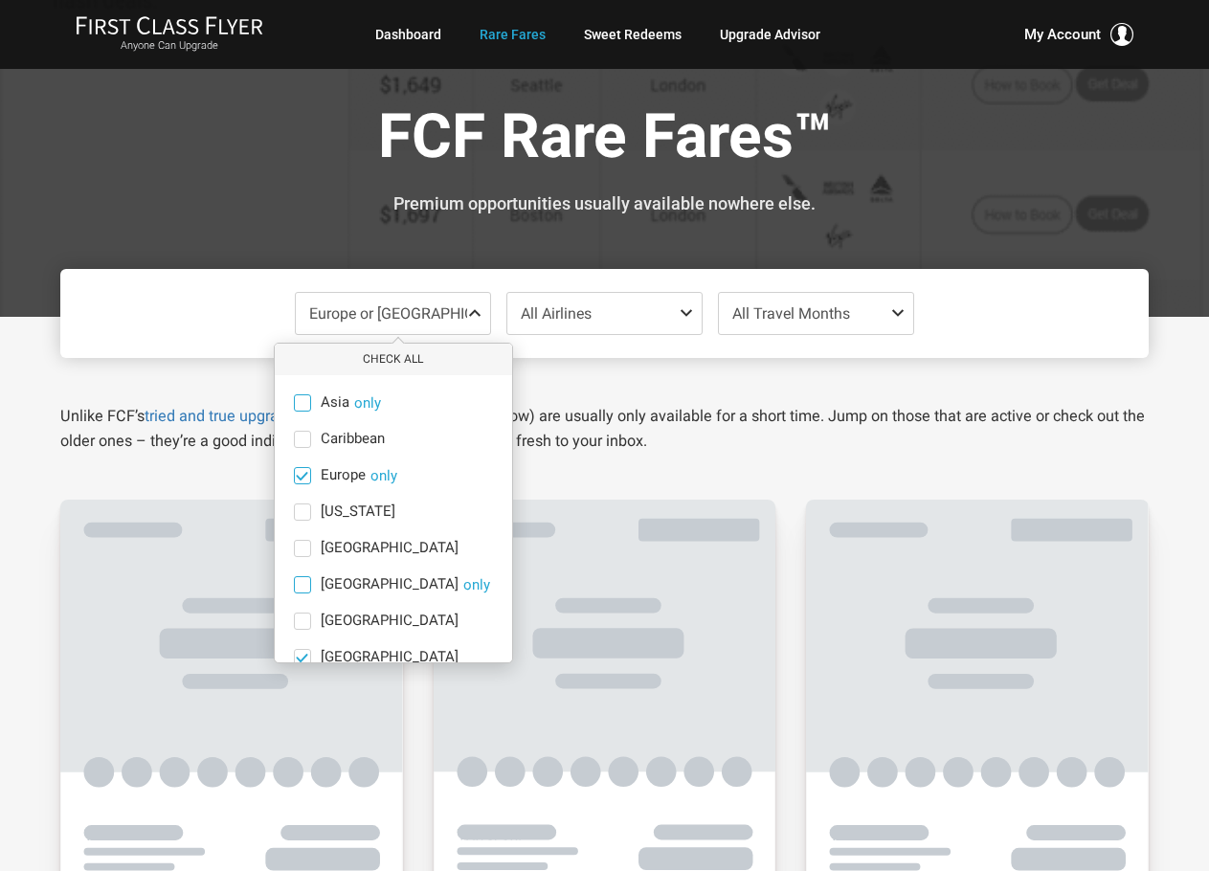
click at [309, 473] on span at bounding box center [302, 475] width 14 height 14
click at [0, 0] on input "Europe only" at bounding box center [0, 0] width 0 height 0
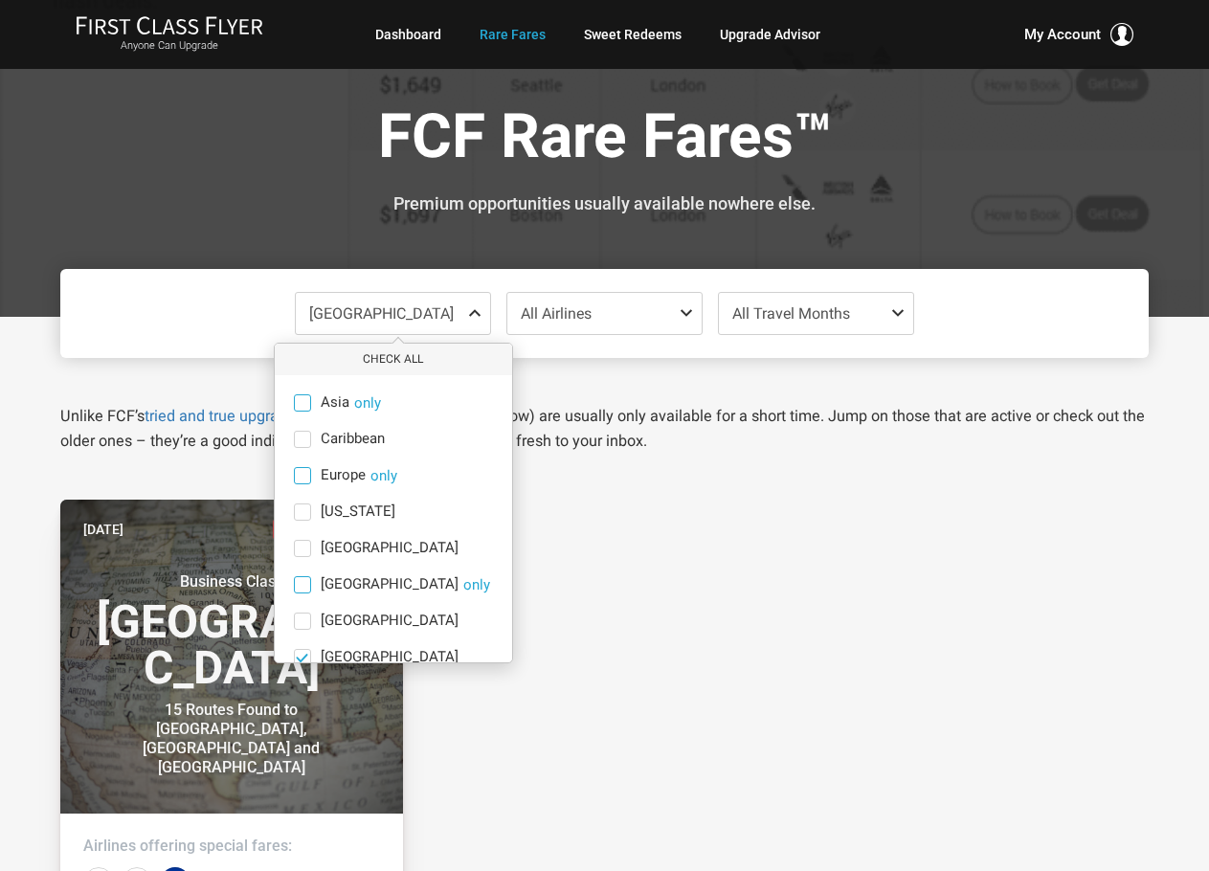
click at [995, 321] on div "North America Check All Africa only Asia only Caribbean only Europe only Hawaii…" at bounding box center [604, 313] width 1088 height 89
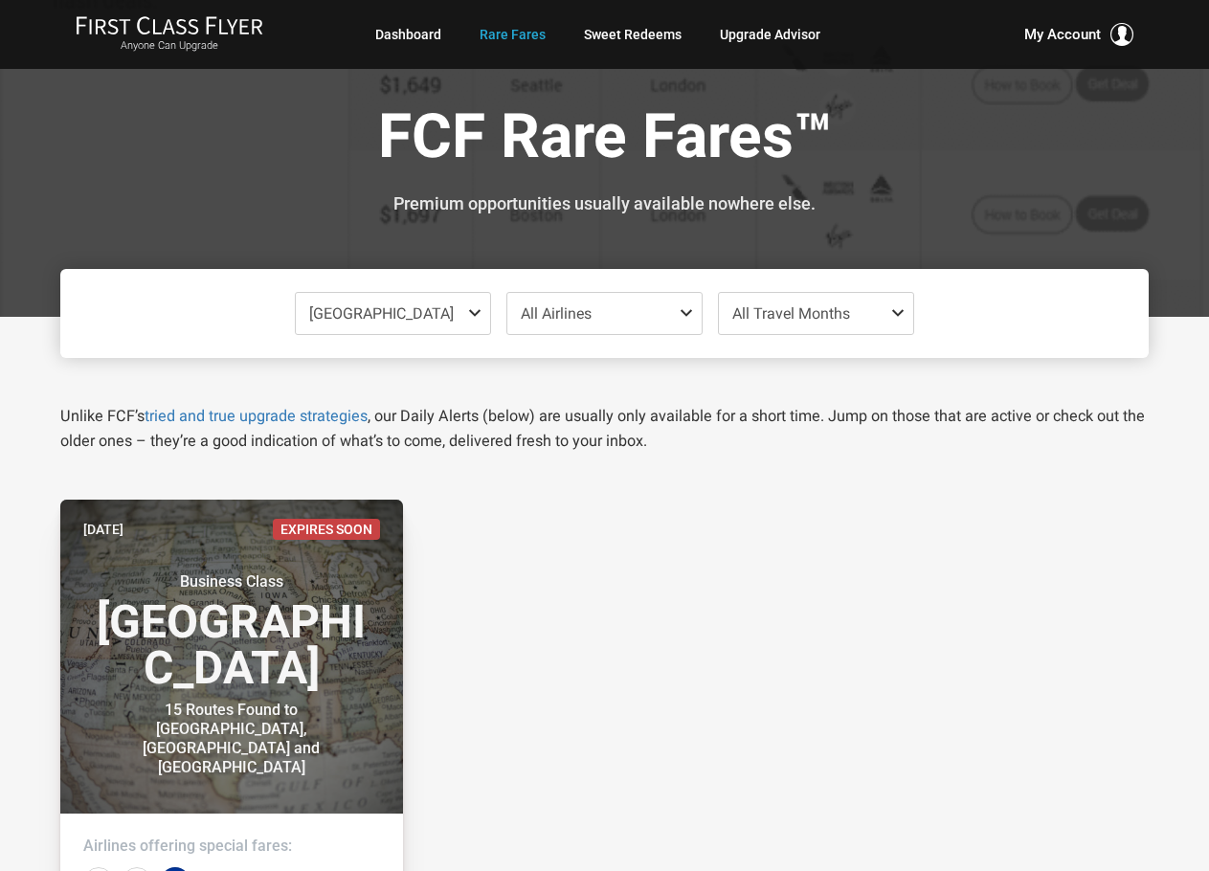
click at [890, 312] on span at bounding box center [901, 312] width 23 height 15
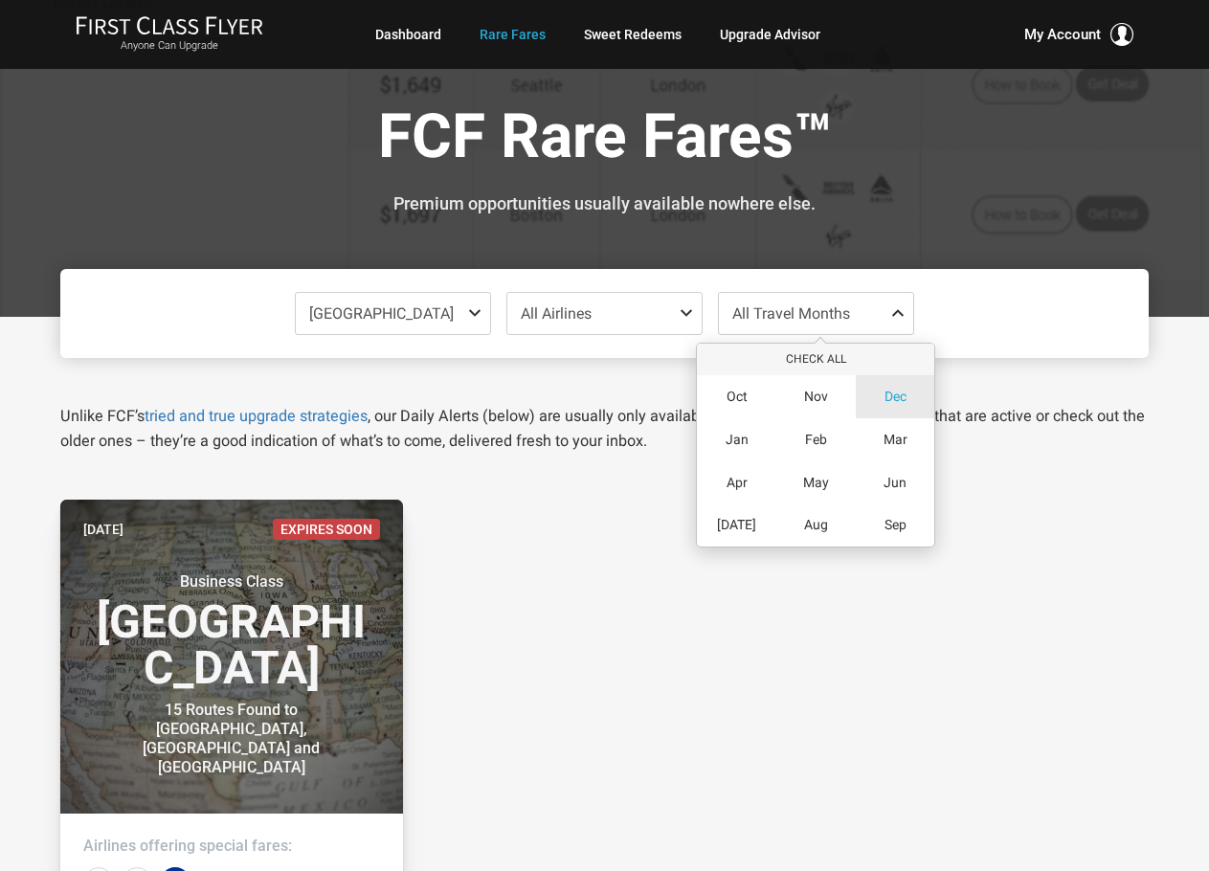
click at [900, 397] on span "Dec" at bounding box center [895, 397] width 22 height 16
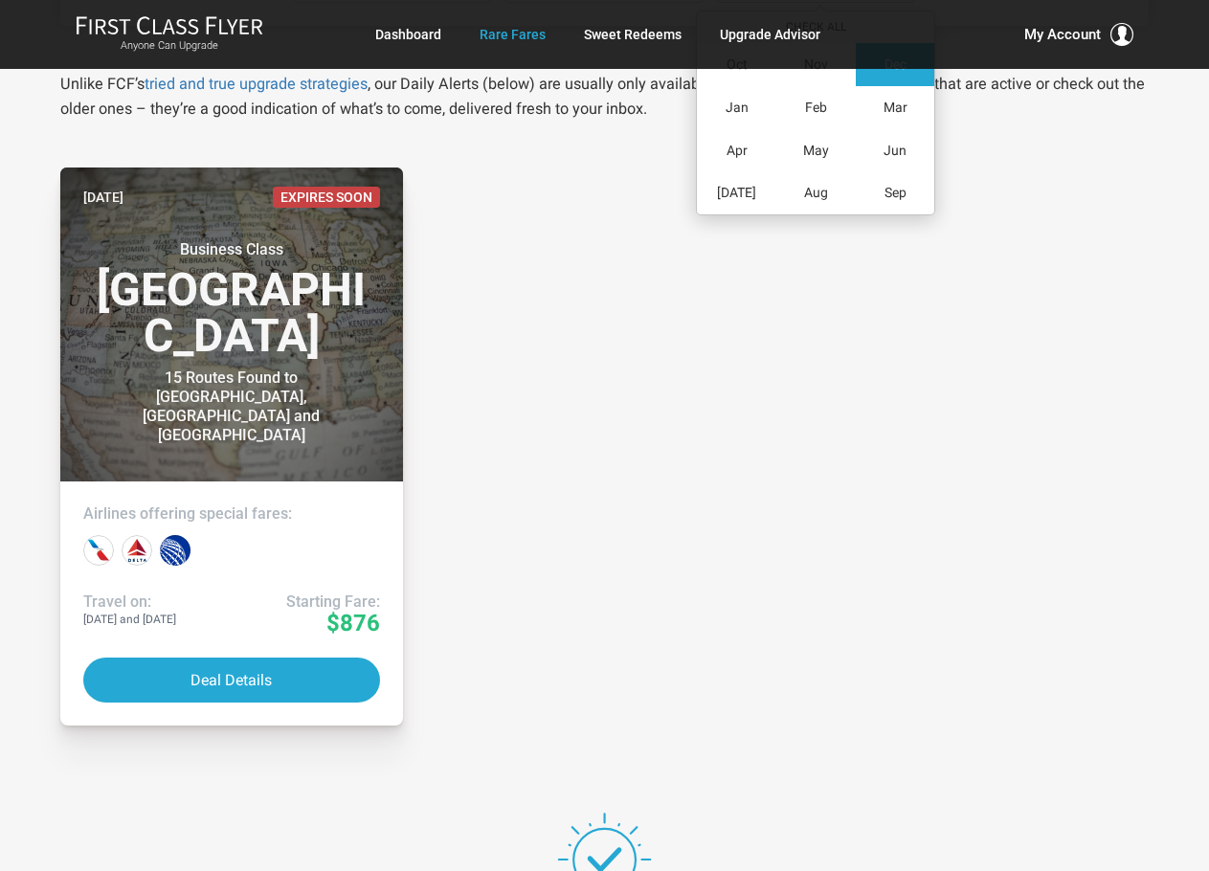
scroll to position [383, 0]
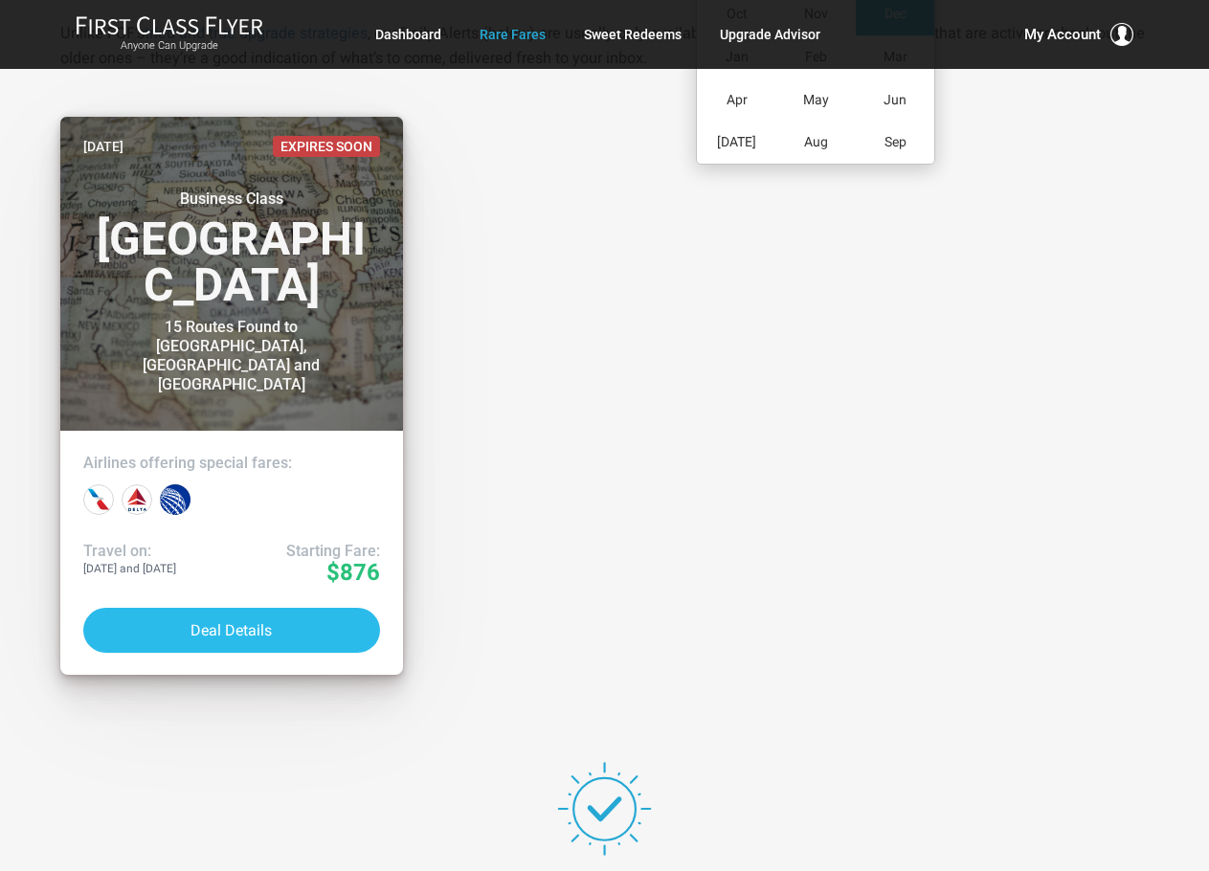
click at [263, 632] on button "Deal Details" at bounding box center [231, 630] width 297 height 45
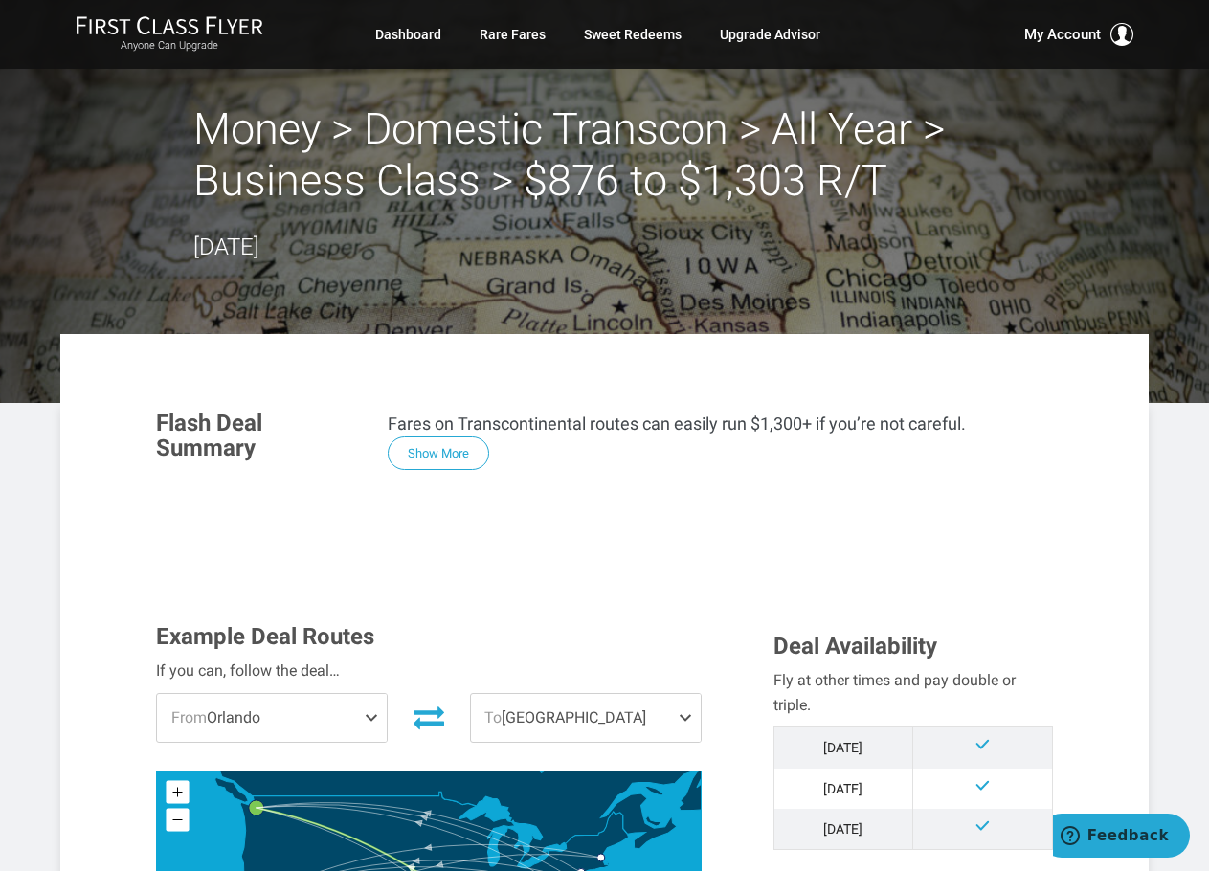
click at [571, 720] on span "To [GEOGRAPHIC_DATA]" at bounding box center [586, 718] width 230 height 48
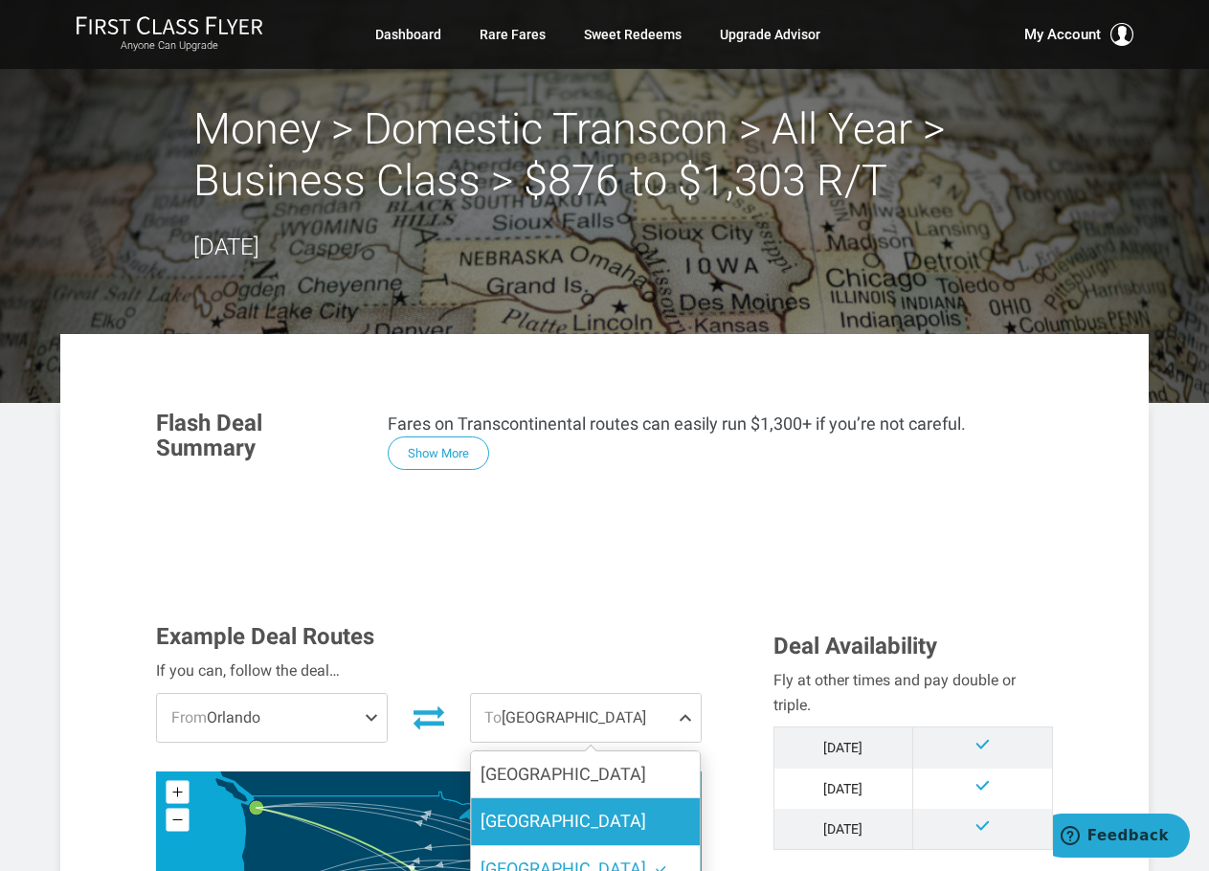
click at [592, 812] on label "[GEOGRAPHIC_DATA]" at bounding box center [586, 821] width 230 height 47
click at [0, 0] on input "[GEOGRAPHIC_DATA]" at bounding box center [0, 0] width 0 height 0
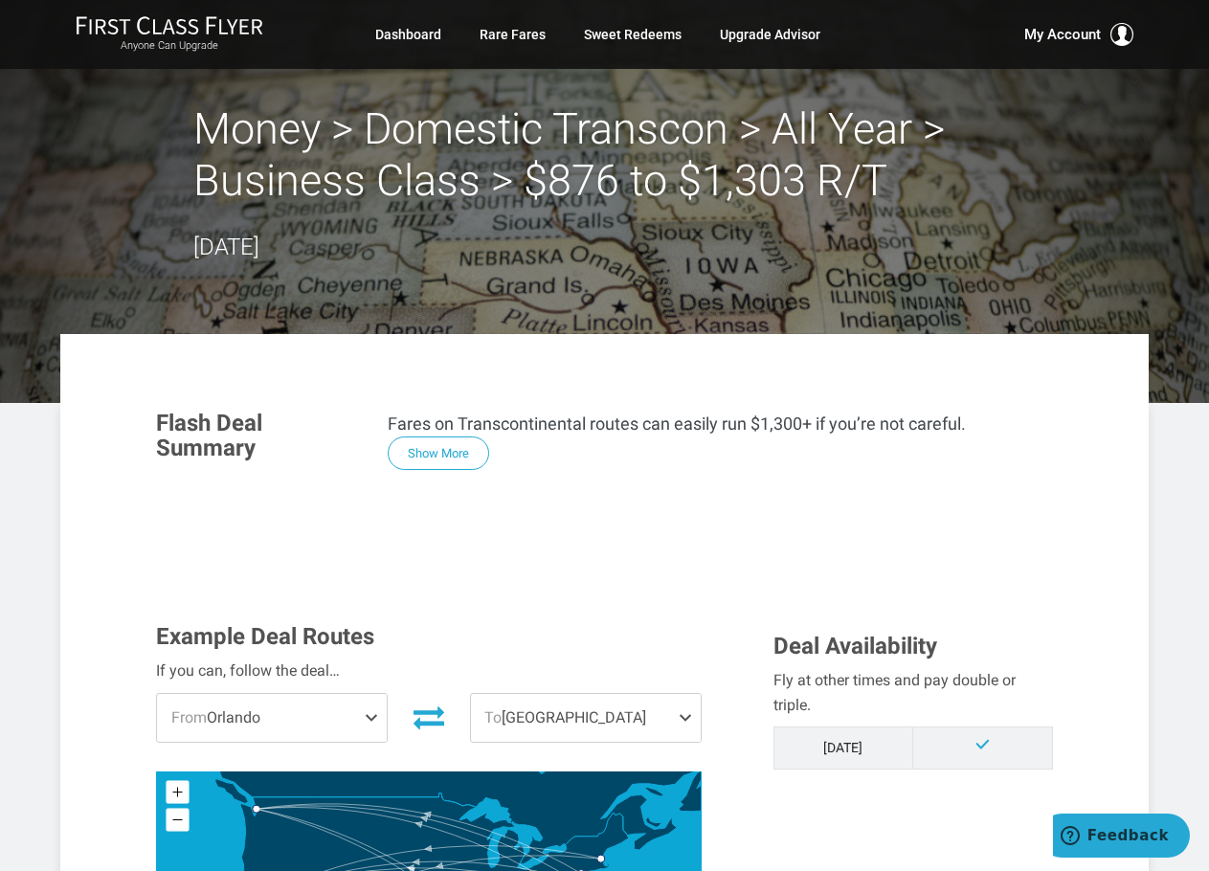
click at [267, 726] on span "From [GEOGRAPHIC_DATA]" at bounding box center [272, 718] width 230 height 48
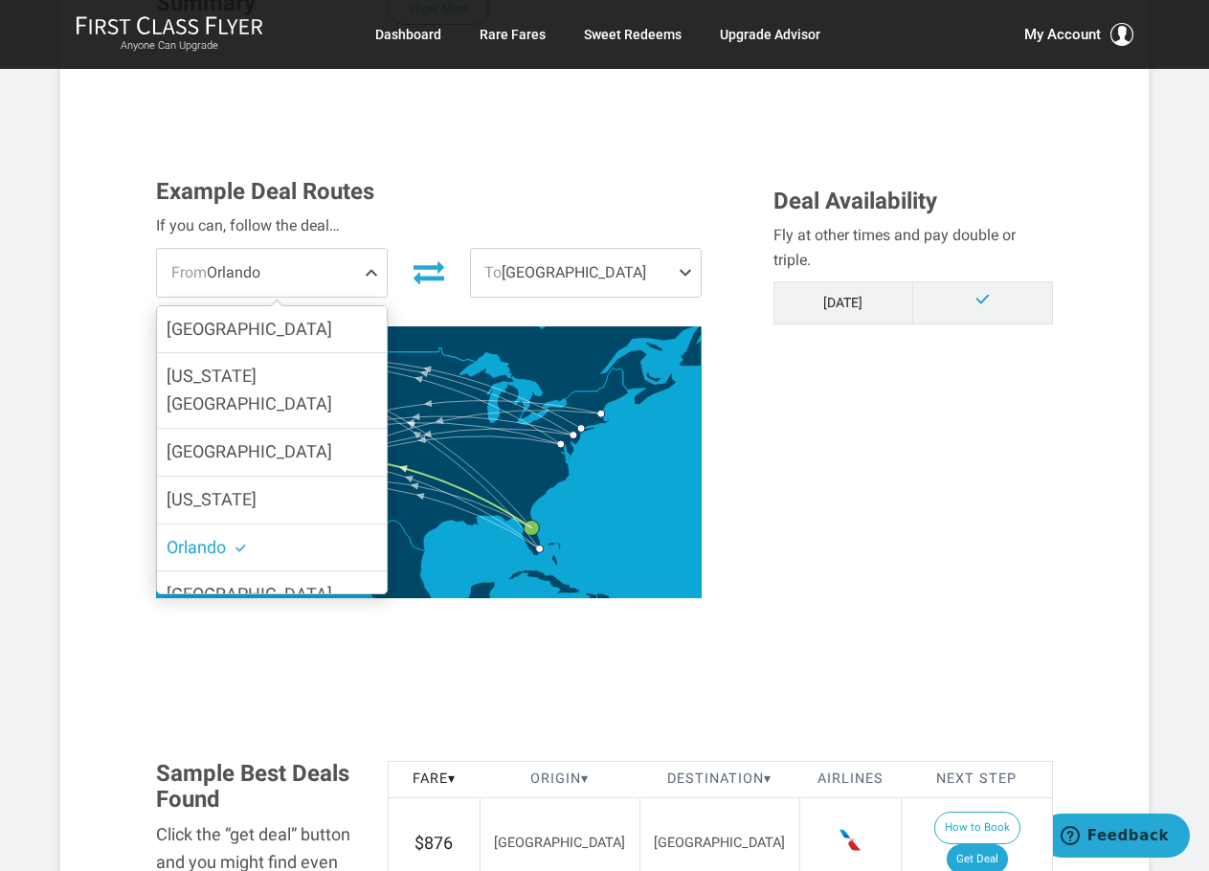
scroll to position [479, 0]
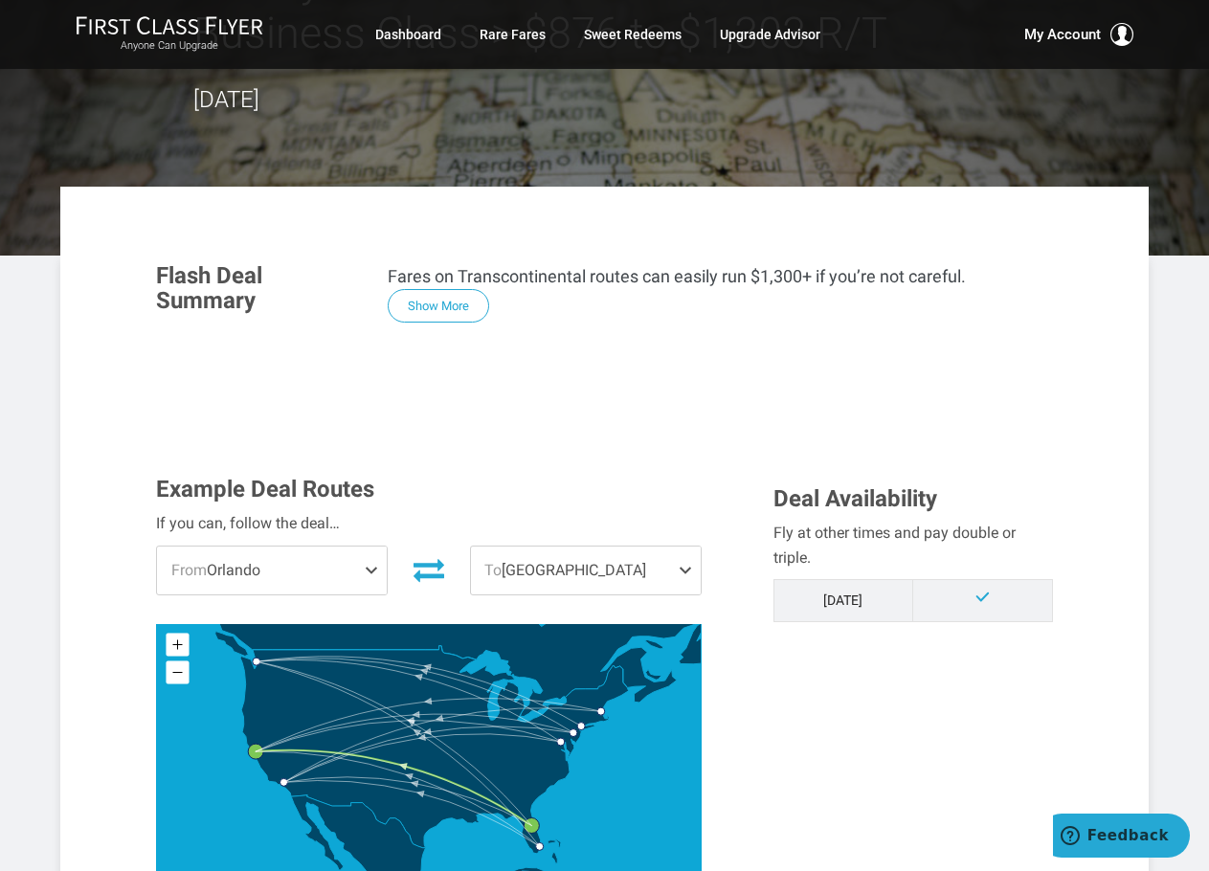
scroll to position [0, 0]
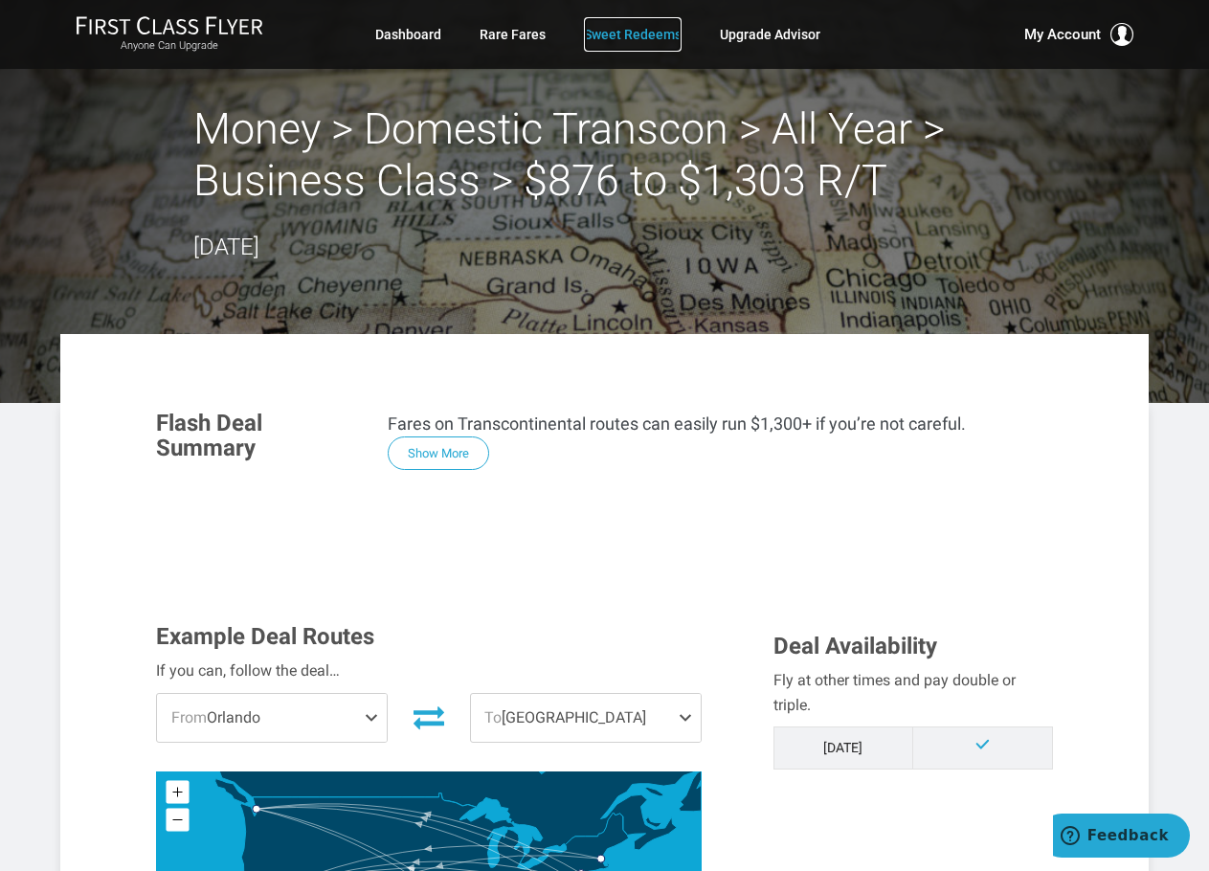
click at [650, 29] on link "Sweet Redeems" at bounding box center [633, 34] width 98 height 34
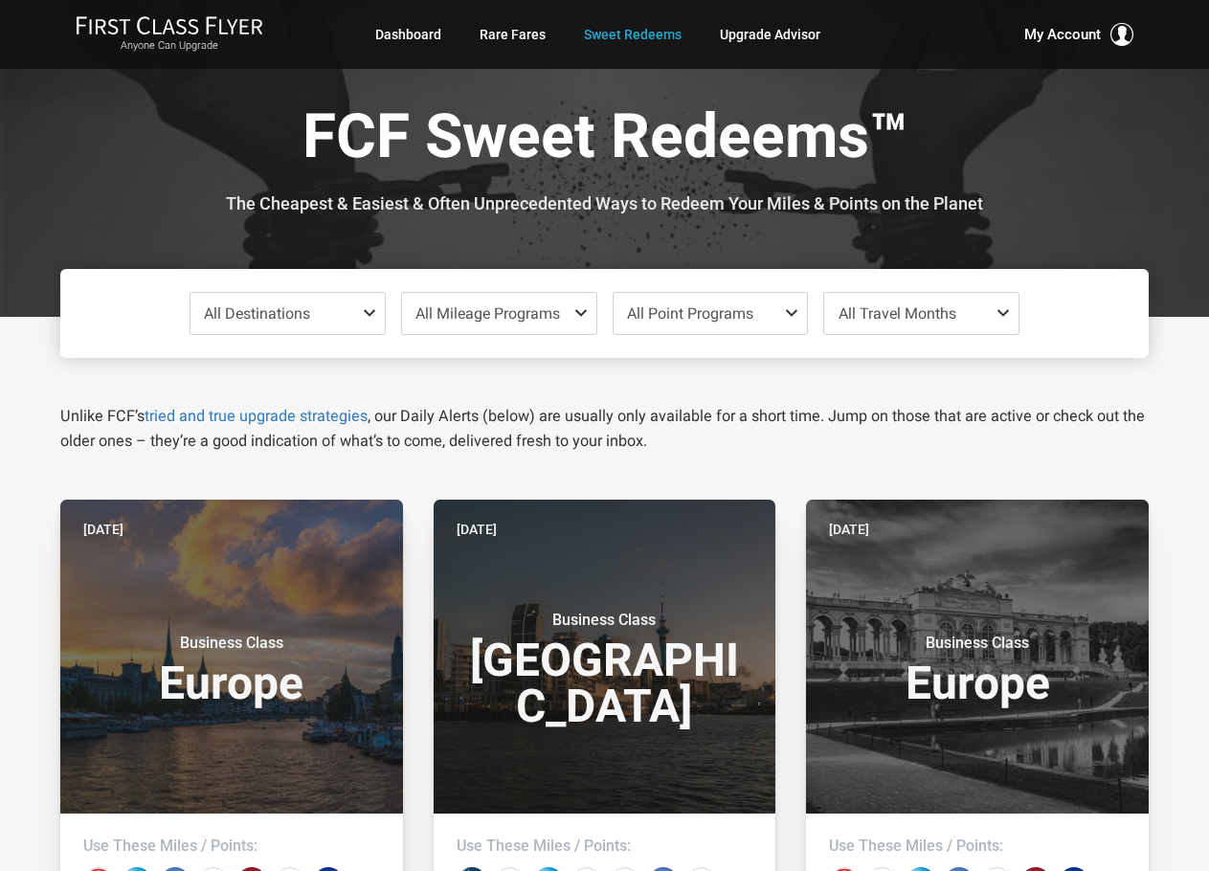
click at [363, 314] on span at bounding box center [373, 312] width 23 height 15
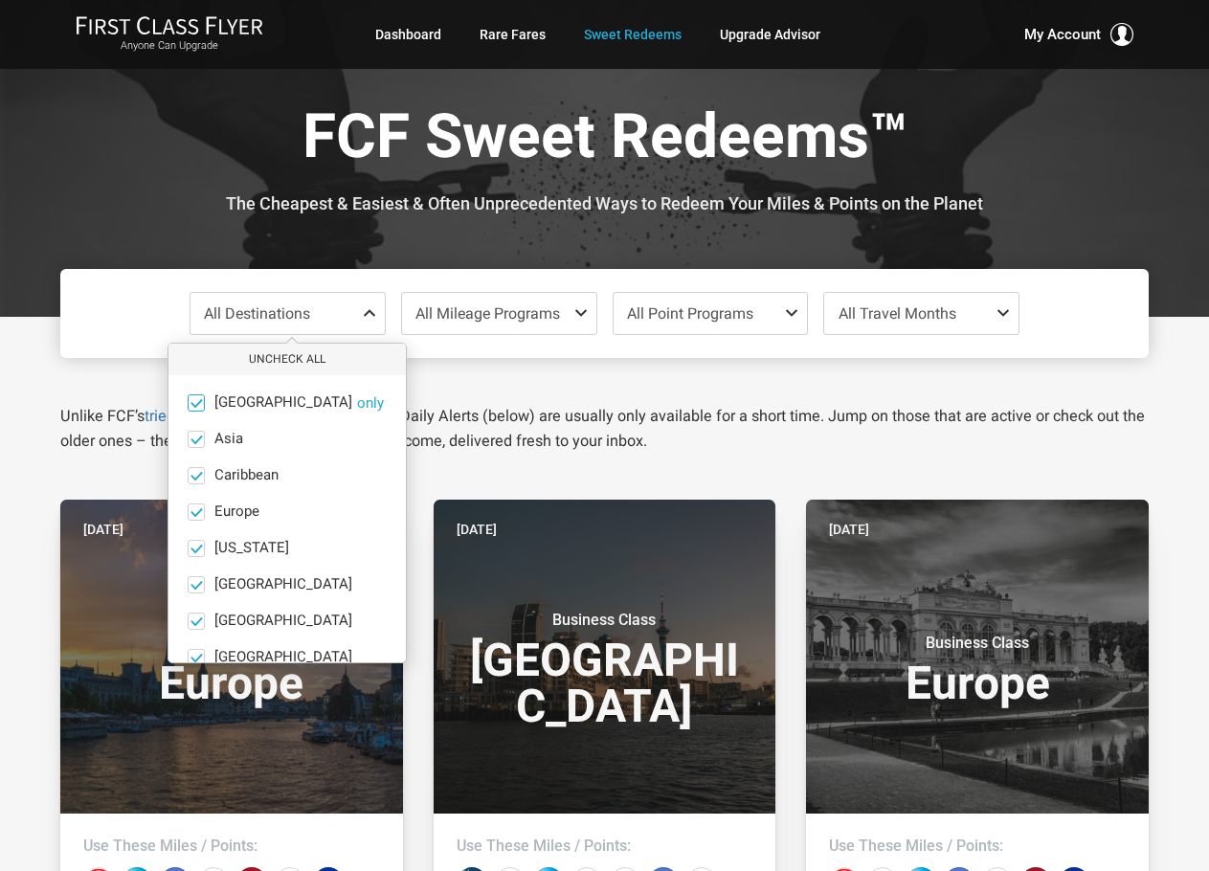
click at [206, 401] on label "[GEOGRAPHIC_DATA] only" at bounding box center [286, 402] width 237 height 17
click at [0, 0] on input "[GEOGRAPHIC_DATA] only" at bounding box center [0, 0] width 0 height 0
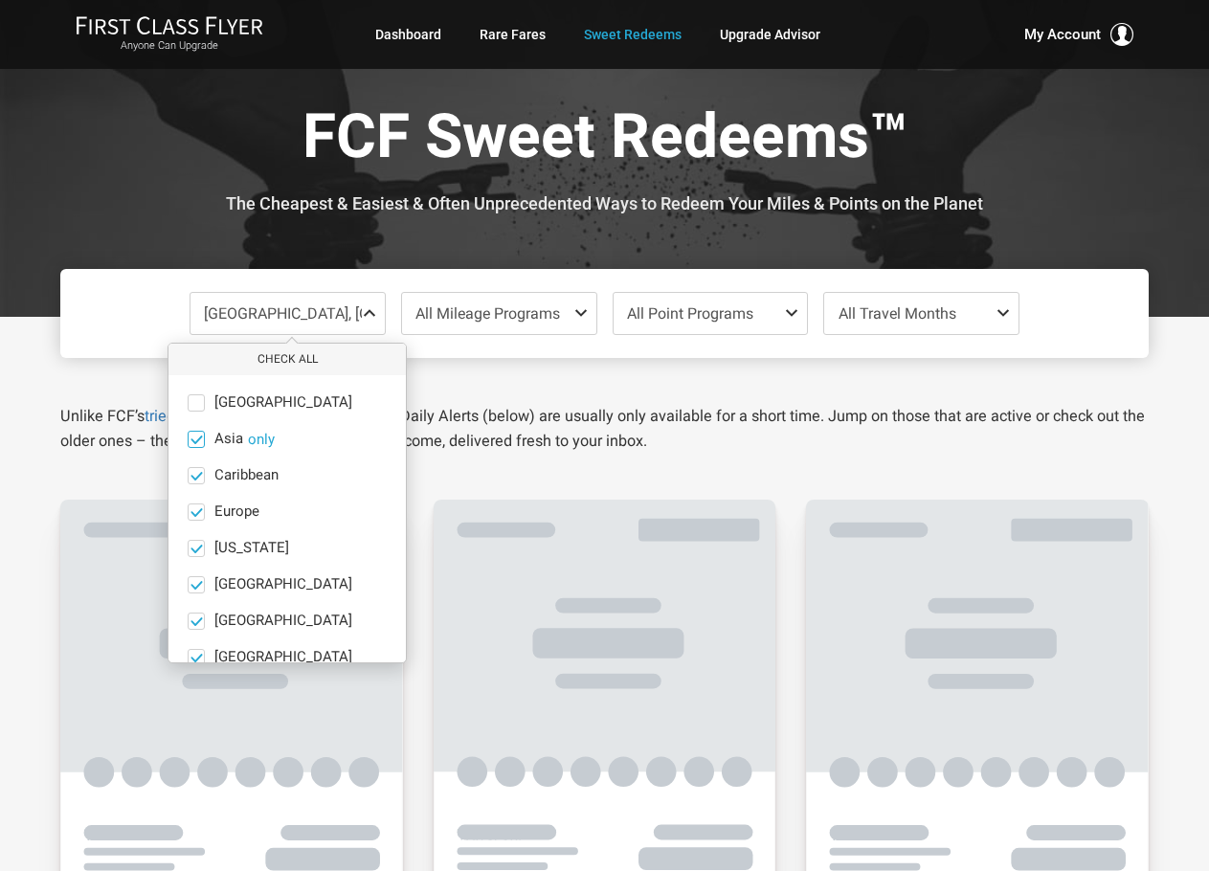
click at [197, 445] on span at bounding box center [197, 439] width 14 height 14
click at [0, 0] on input "Asia only" at bounding box center [0, 0] width 0 height 0
click at [311, 357] on button "Check All" at bounding box center [286, 361] width 237 height 32
click at [302, 359] on button "Uncheck All" at bounding box center [286, 361] width 237 height 32
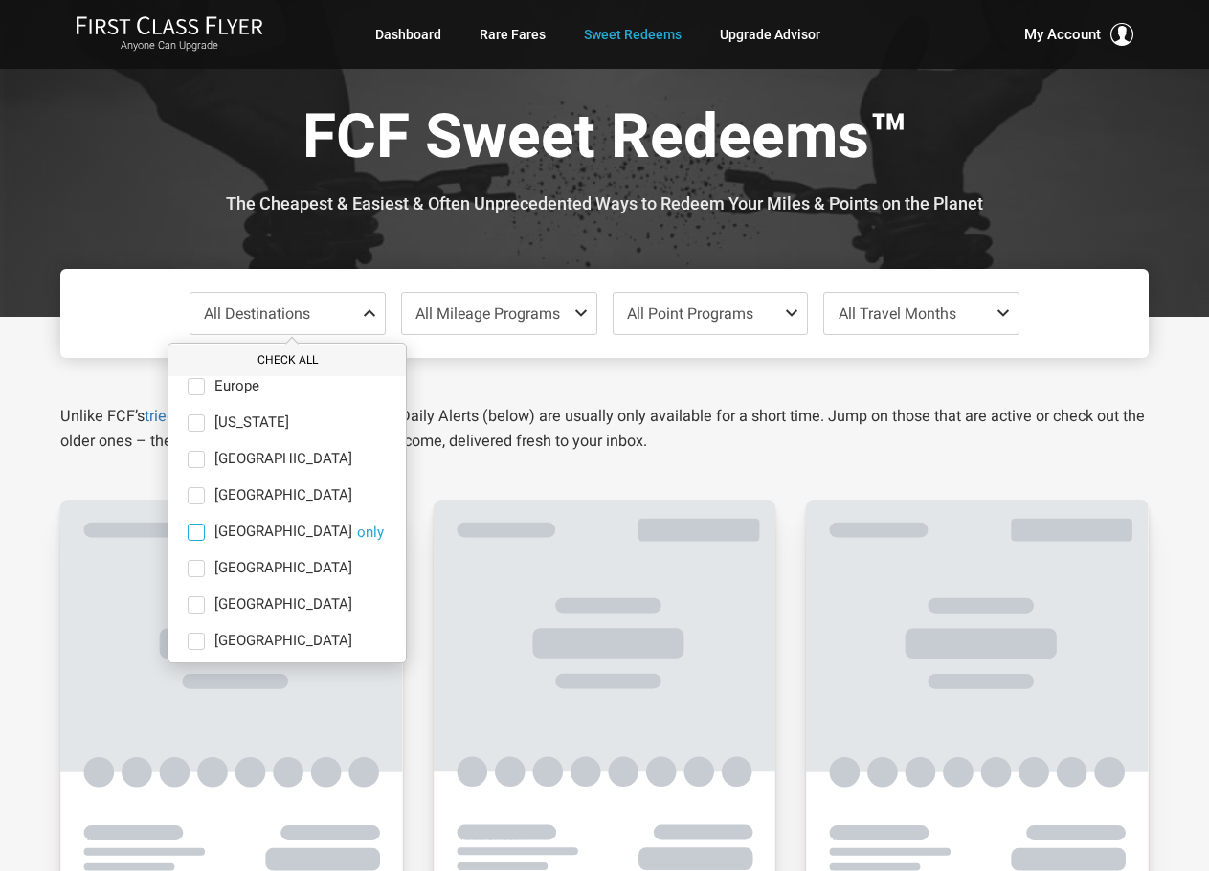
scroll to position [132, 0]
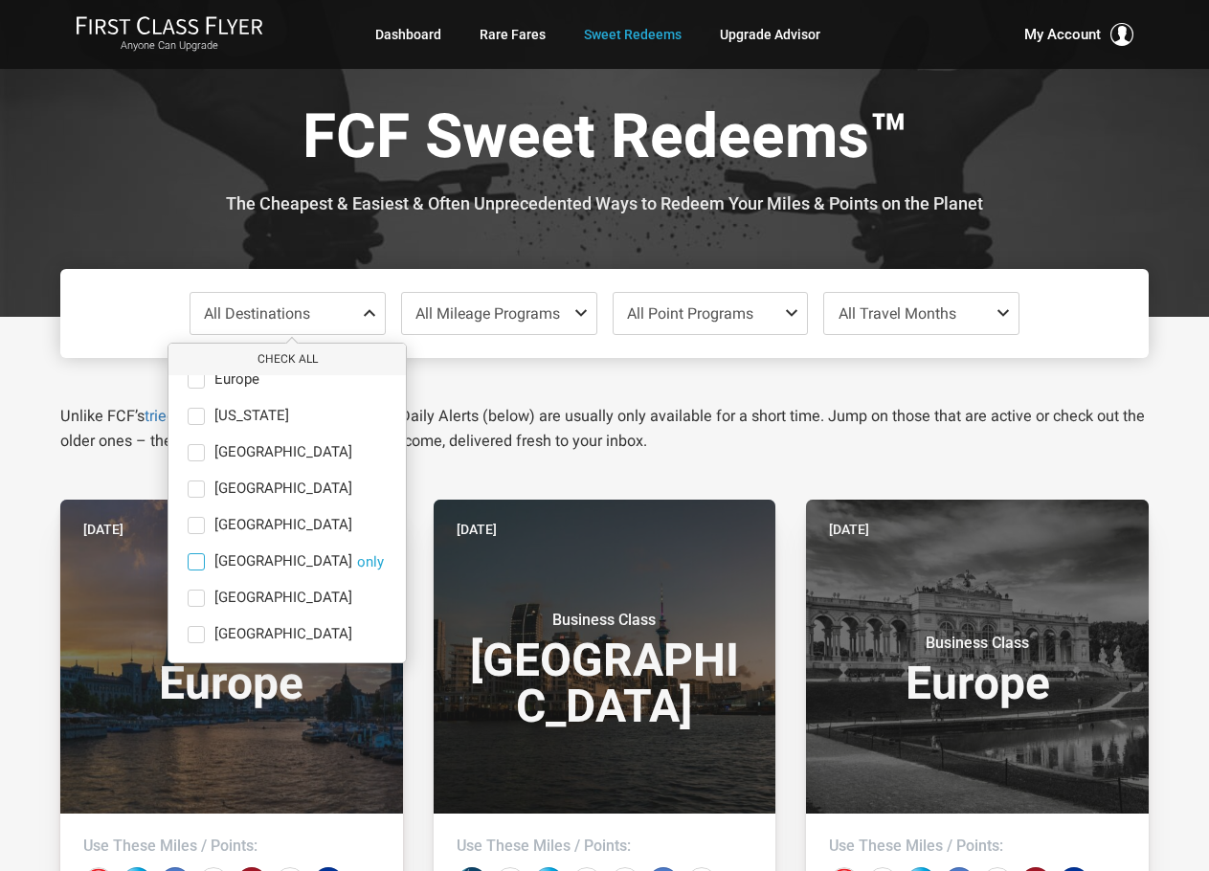
click at [200, 563] on span at bounding box center [196, 561] width 17 height 17
click at [0, 0] on input "North America only" at bounding box center [0, 0] width 0 height 0
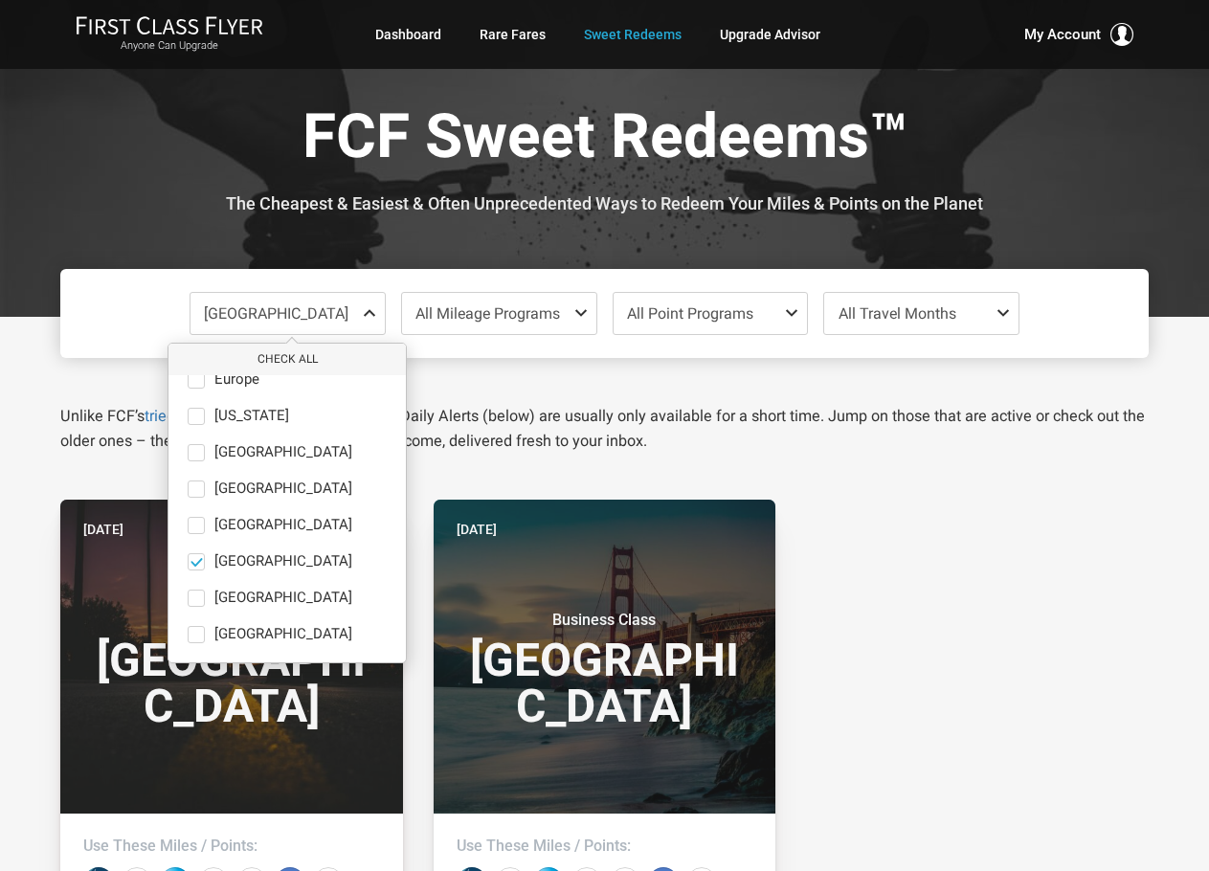
click at [952, 317] on span "All Travel Months" at bounding box center [898, 313] width 118 height 18
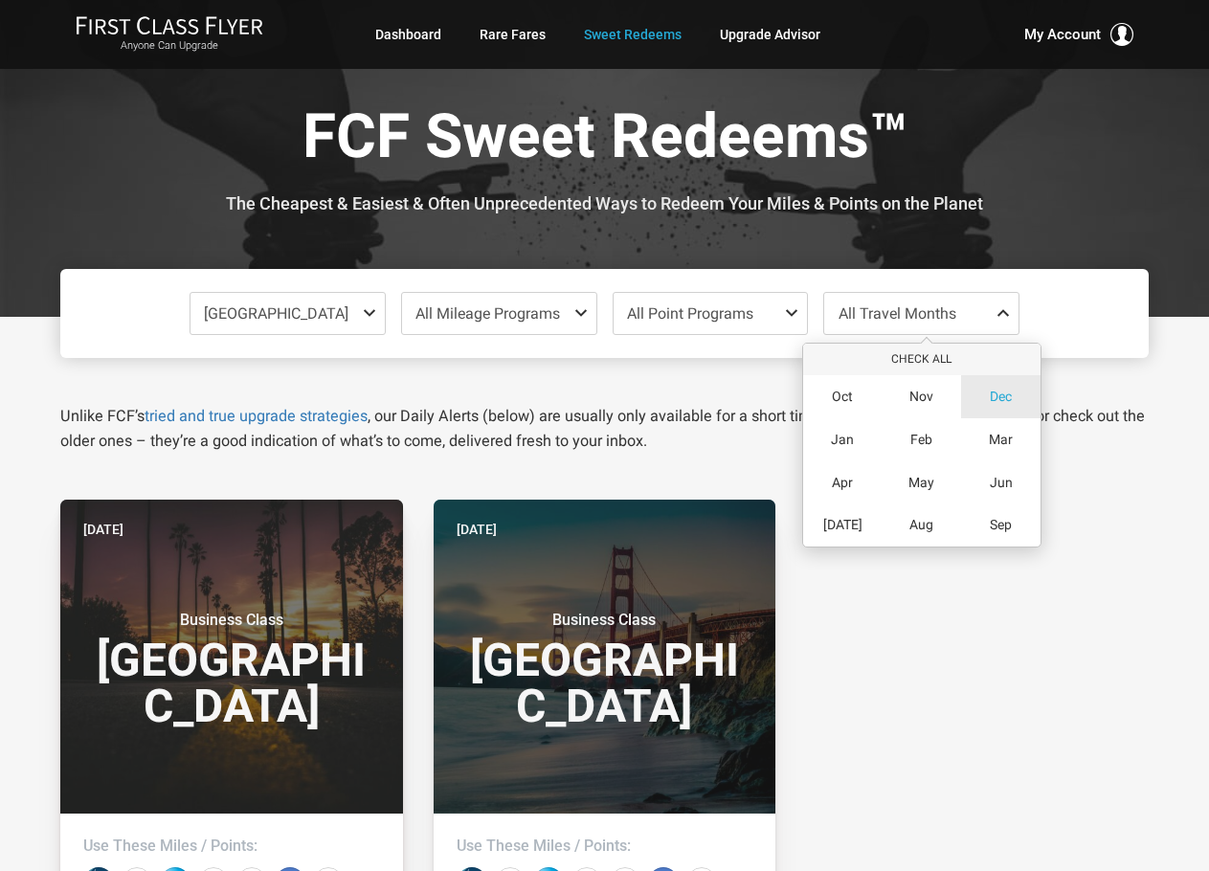
click at [1007, 400] on span "Dec" at bounding box center [1001, 397] width 22 height 16
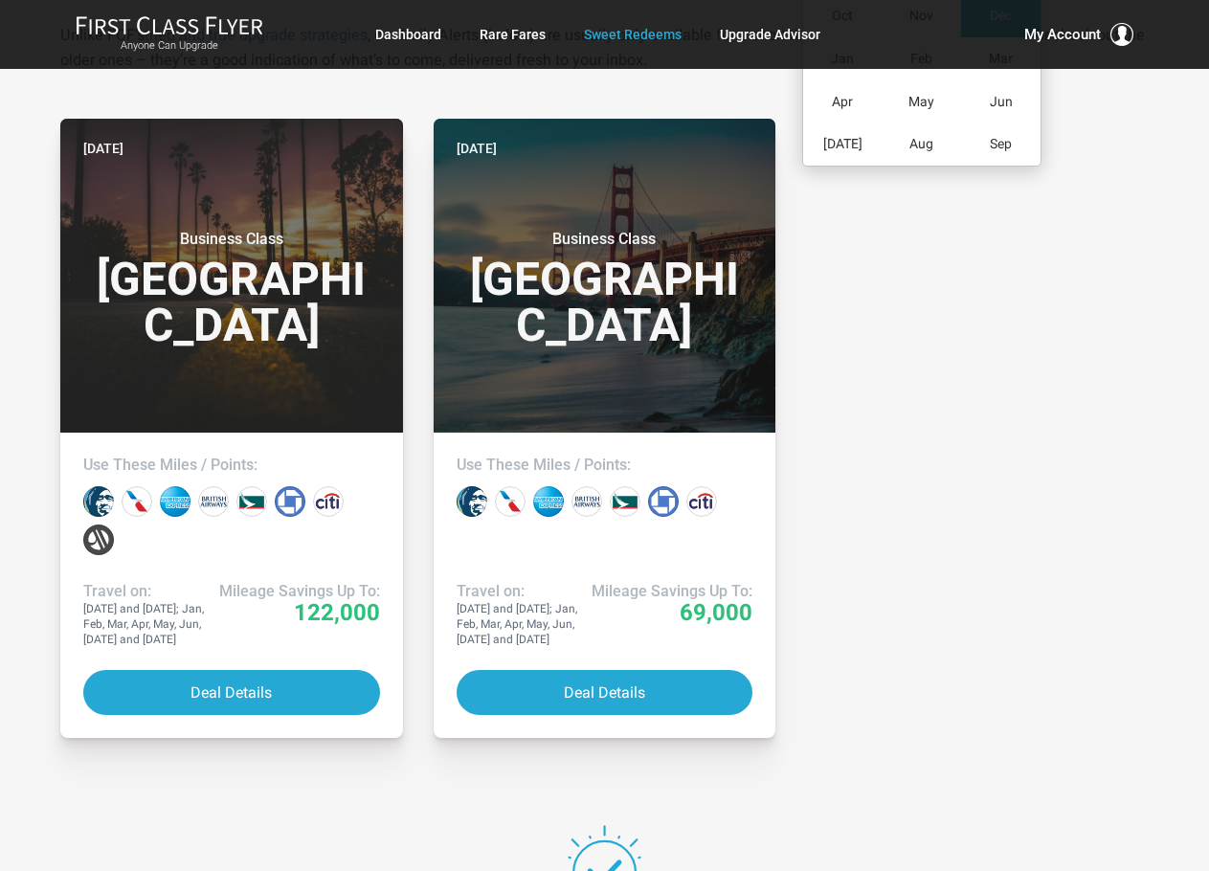
scroll to position [383, 0]
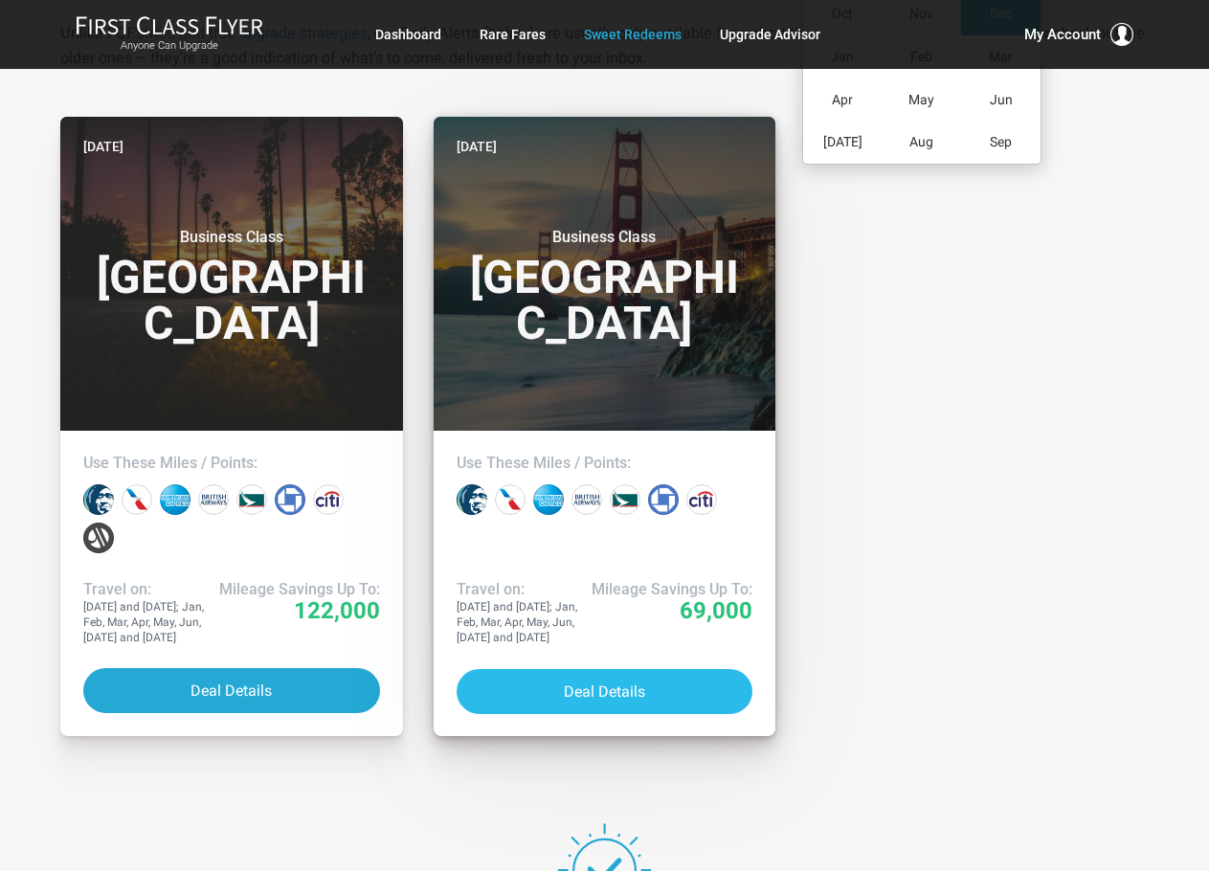
click at [616, 693] on button "Deal Details" at bounding box center [605, 691] width 297 height 45
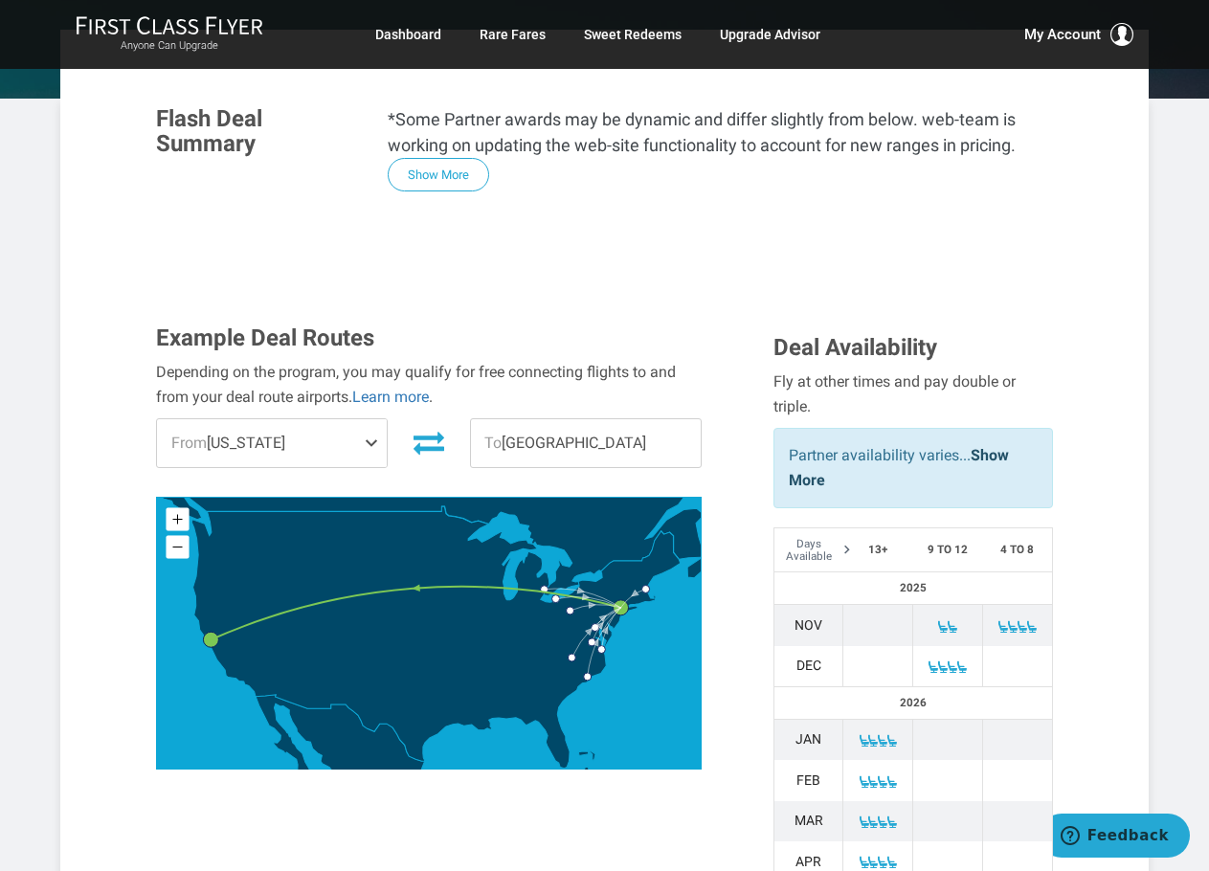
scroll to position [383, 0]
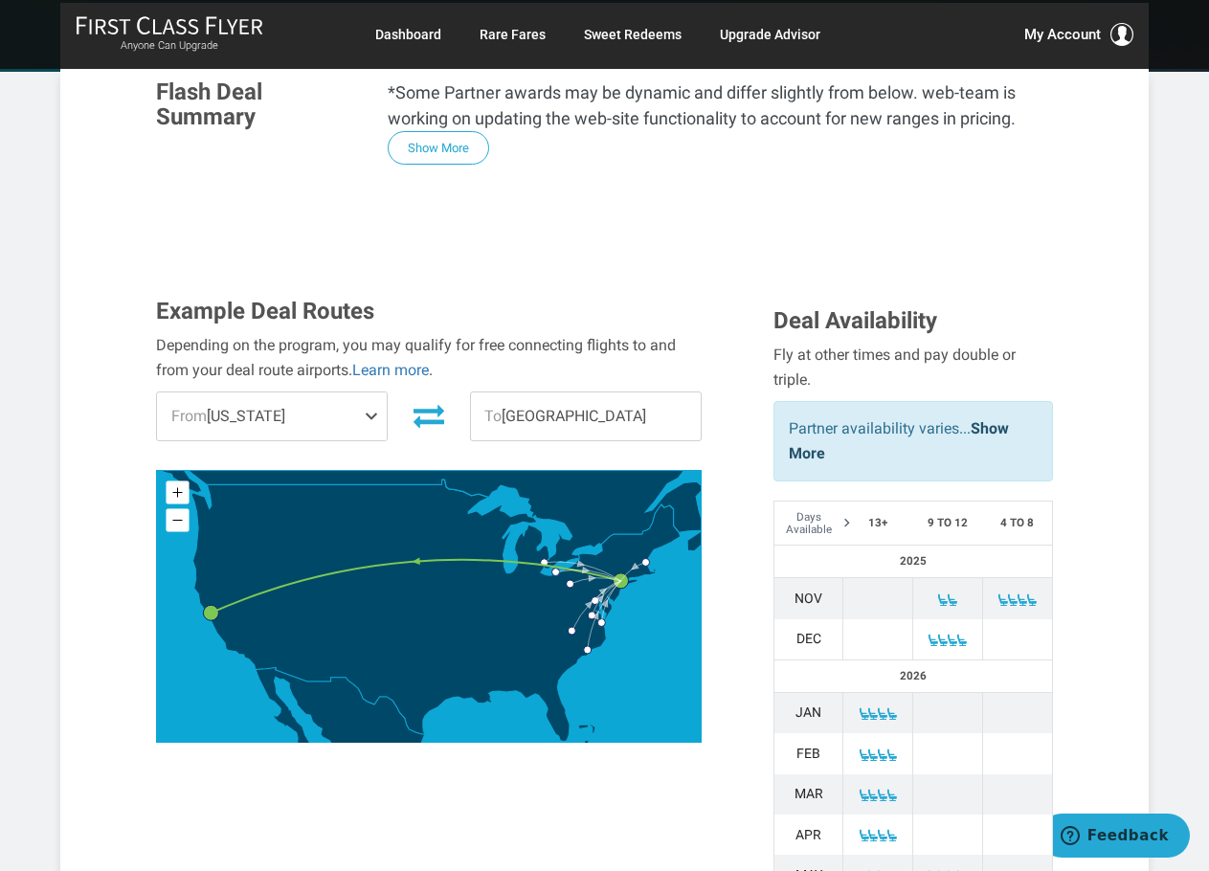
click at [283, 419] on span "From New York" at bounding box center [272, 416] width 230 height 48
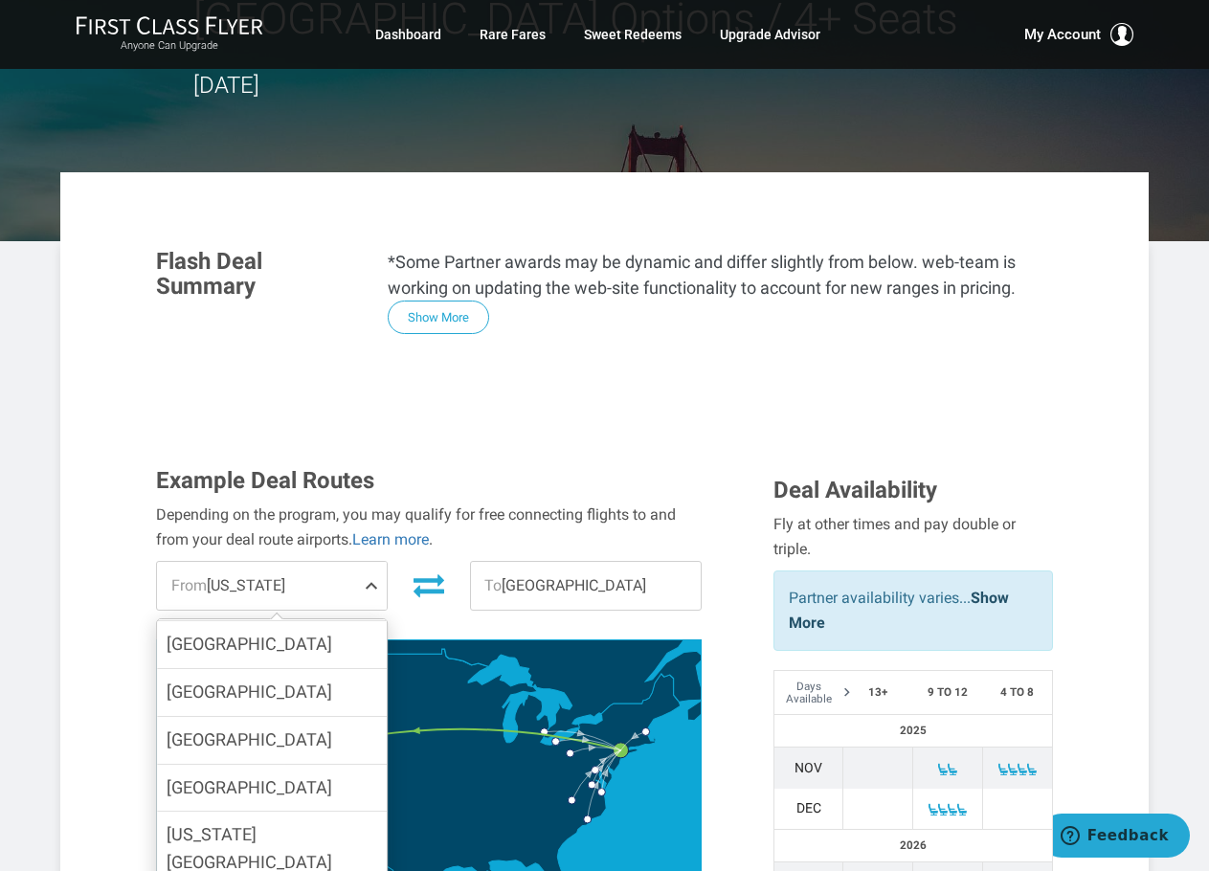
scroll to position [0, 0]
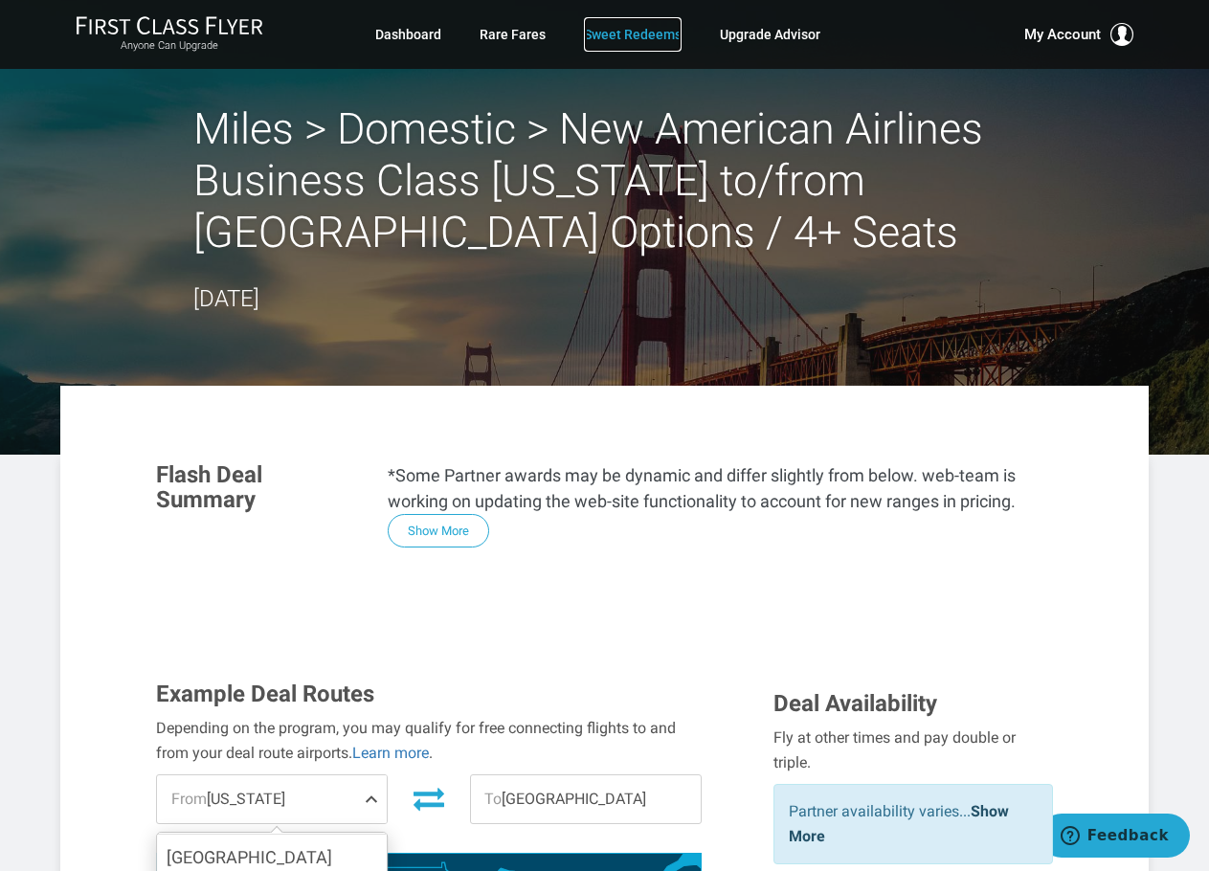
click at [652, 34] on link "Sweet Redeems" at bounding box center [633, 34] width 98 height 34
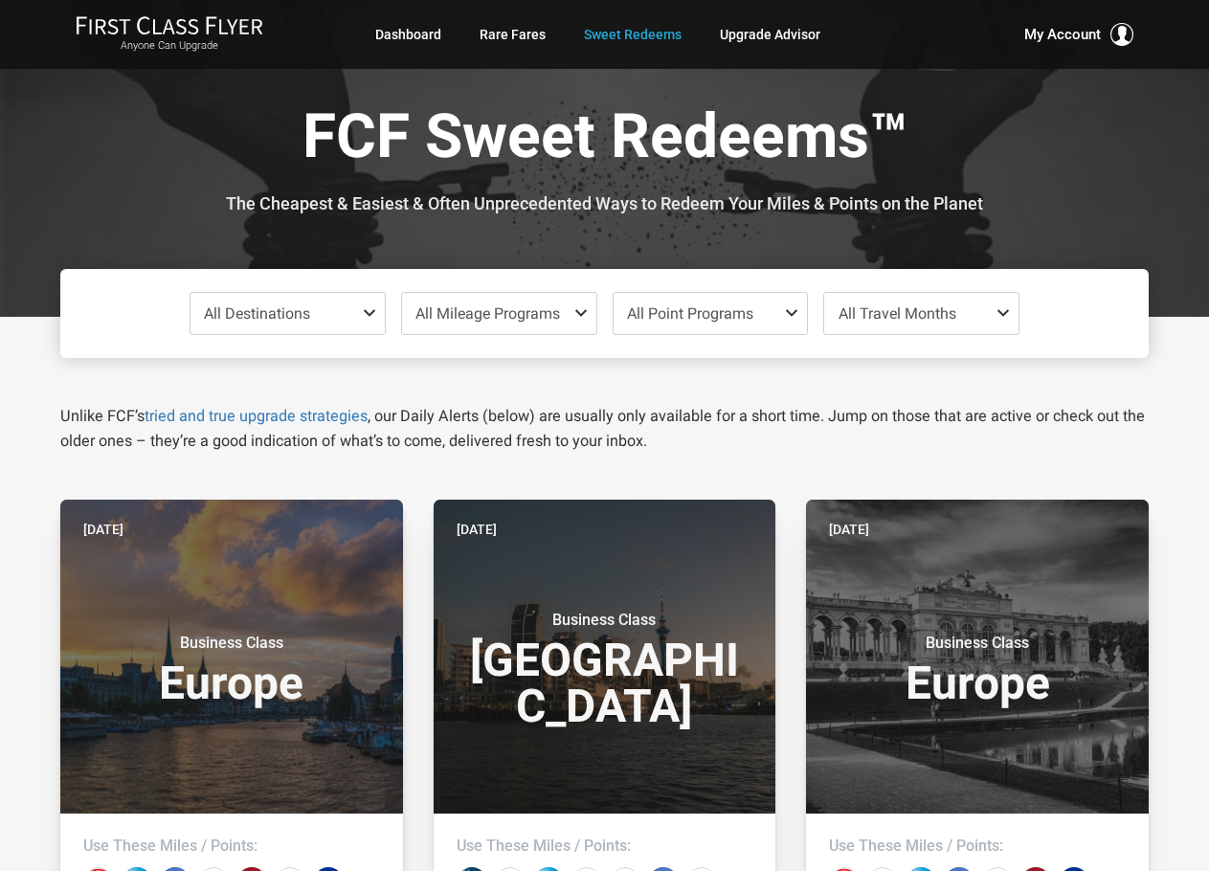
click at [272, 313] on span "All Destinations" at bounding box center [257, 313] width 106 height 18
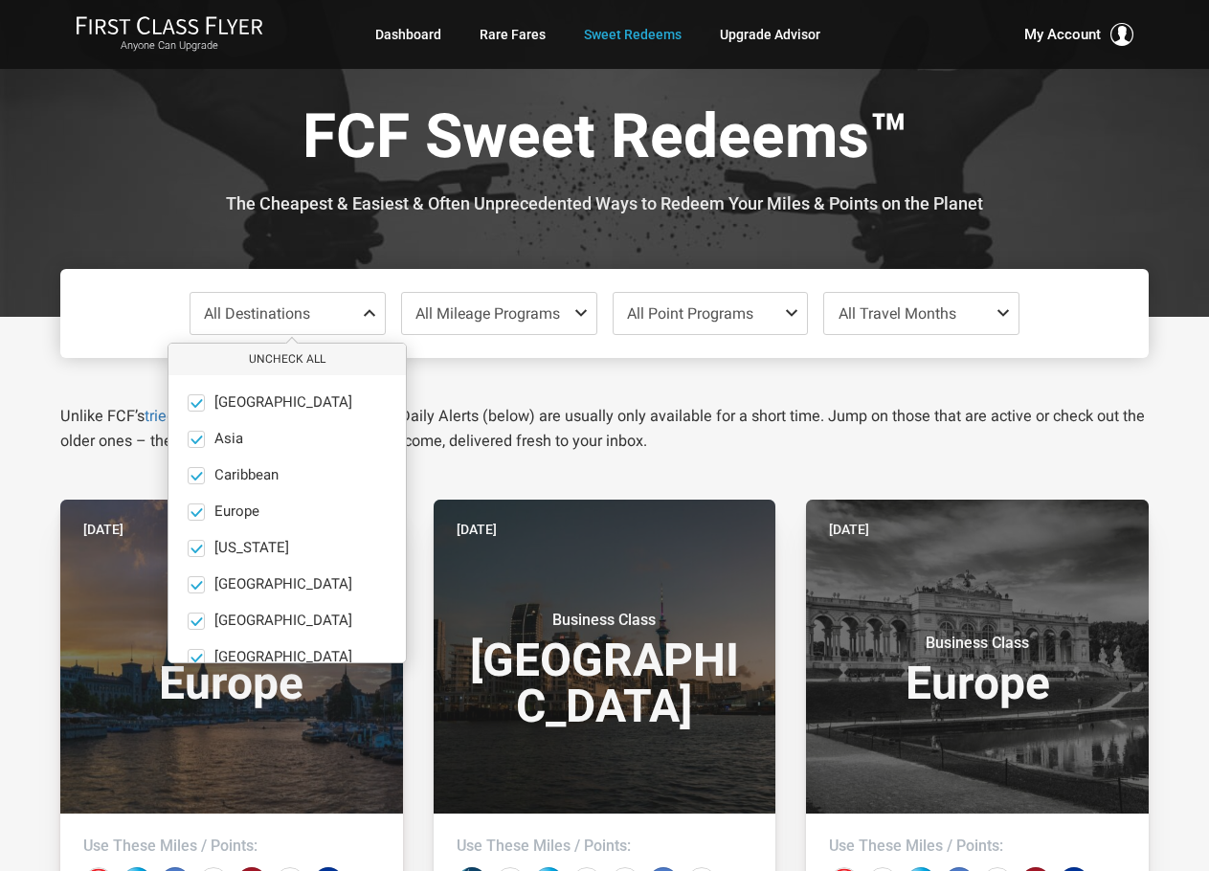
scroll to position [132, 0]
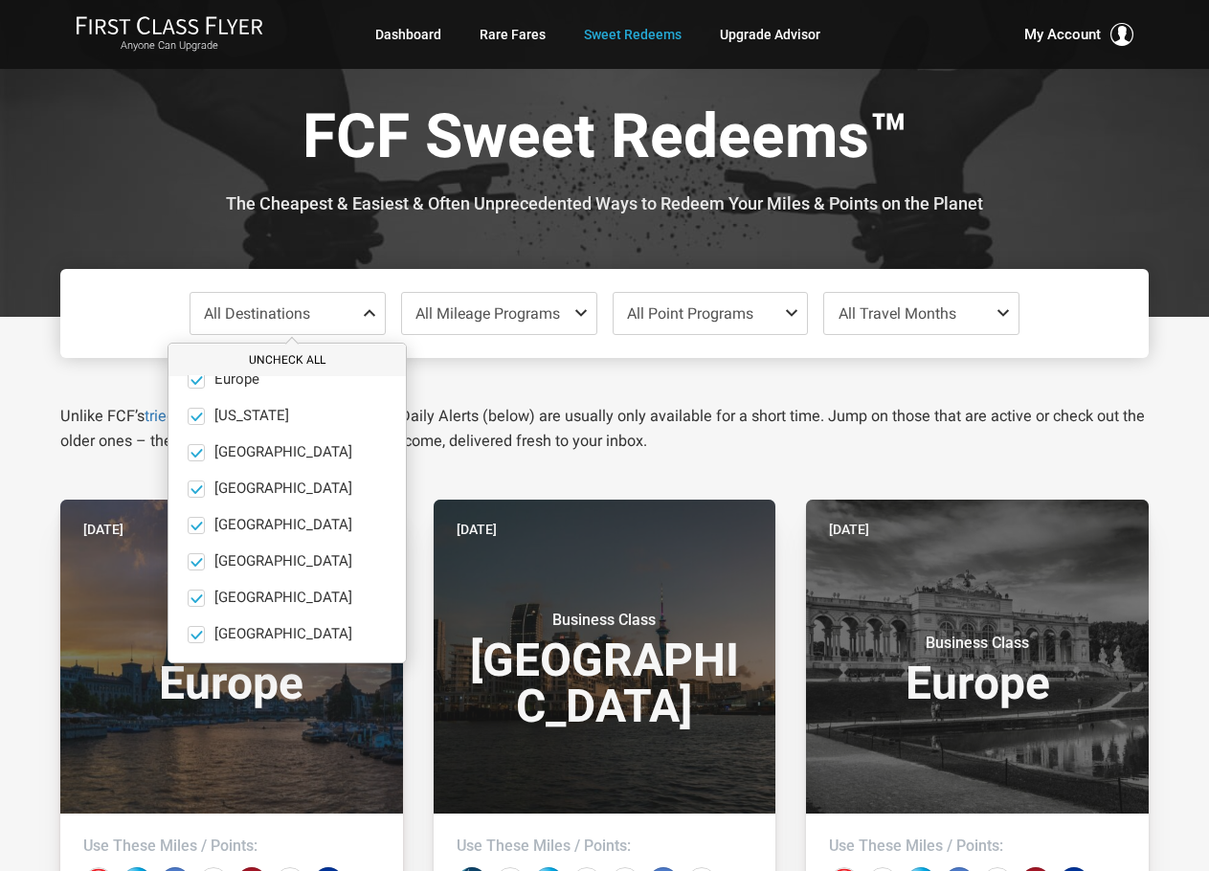
click at [285, 362] on button "Uncheck All" at bounding box center [286, 361] width 237 height 32
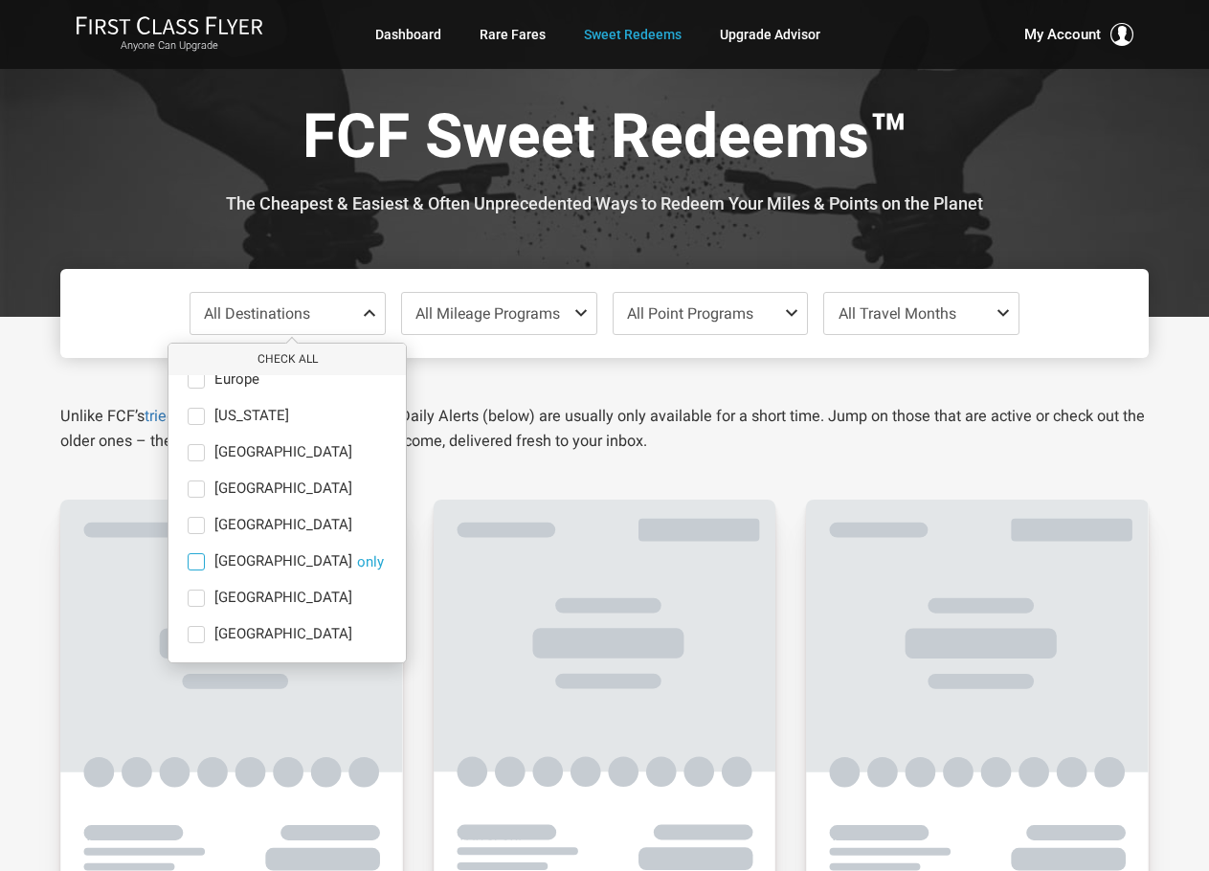
click at [200, 557] on span at bounding box center [196, 561] width 17 height 17
click at [0, 0] on input "[GEOGRAPHIC_DATA] only" at bounding box center [0, 0] width 0 height 0
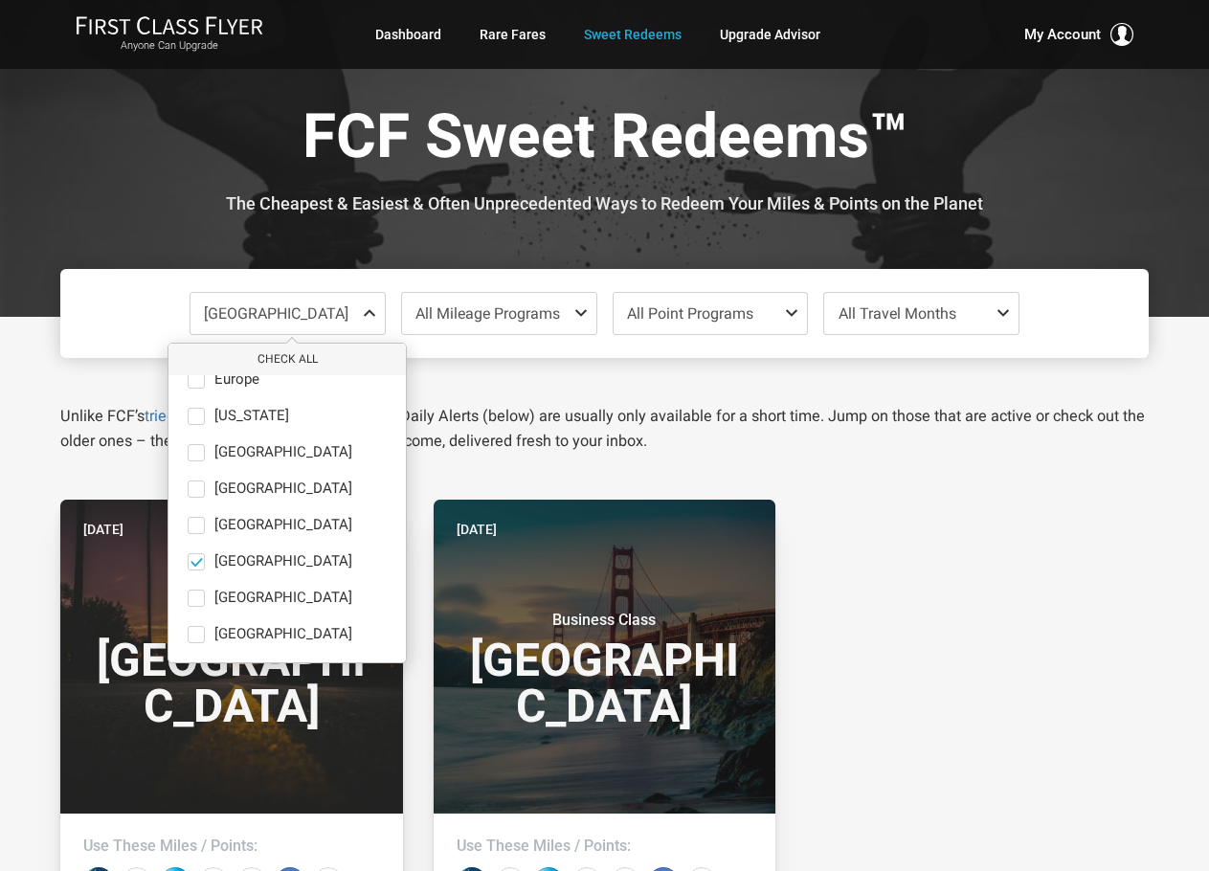
click at [1108, 315] on div "[GEOGRAPHIC_DATA] Check All Africa only [GEOGRAPHIC_DATA] only [GEOGRAPHIC_DATA…" at bounding box center [604, 313] width 1088 height 89
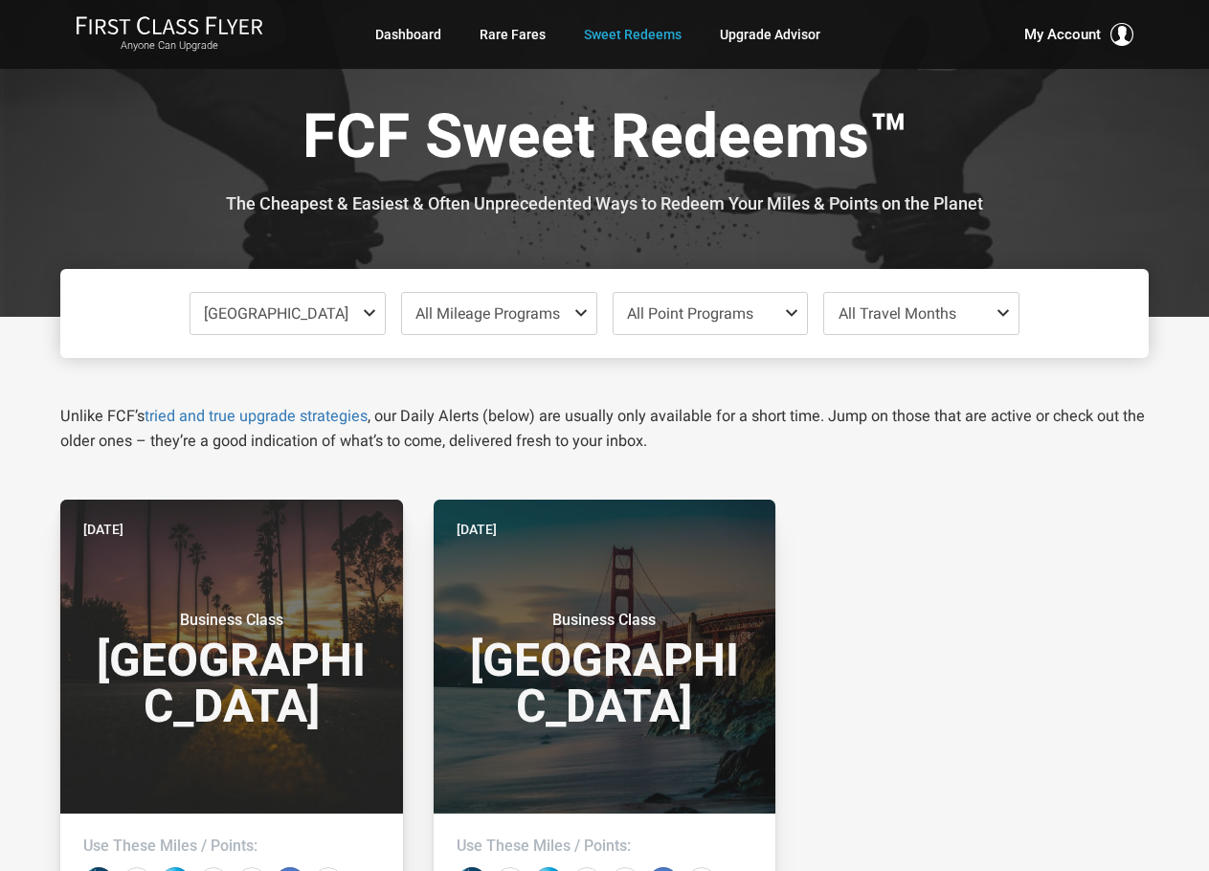
click at [968, 314] on span "All Travel Months" at bounding box center [921, 313] width 194 height 41
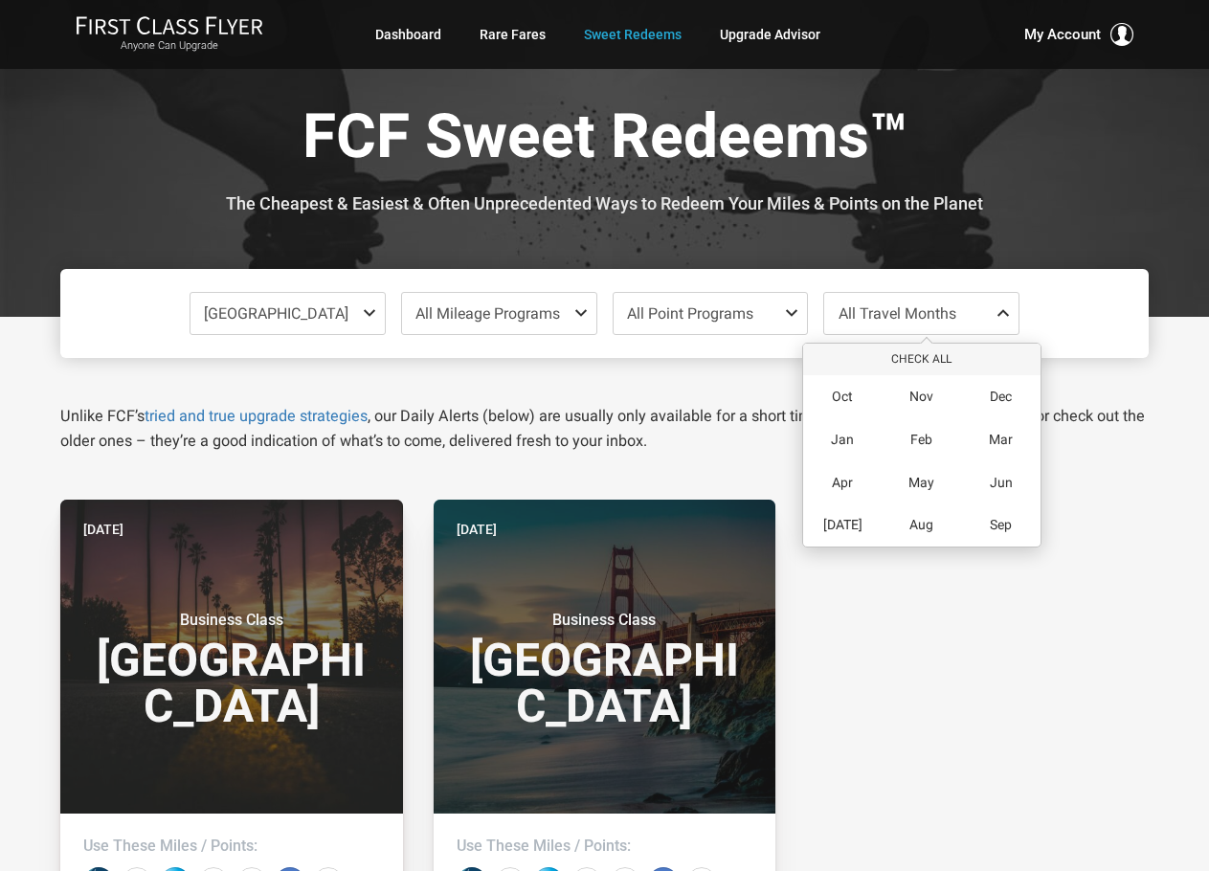
click at [1062, 304] on div "[GEOGRAPHIC_DATA] Check All Africa only [GEOGRAPHIC_DATA] only [GEOGRAPHIC_DATA…" at bounding box center [604, 313] width 1088 height 89
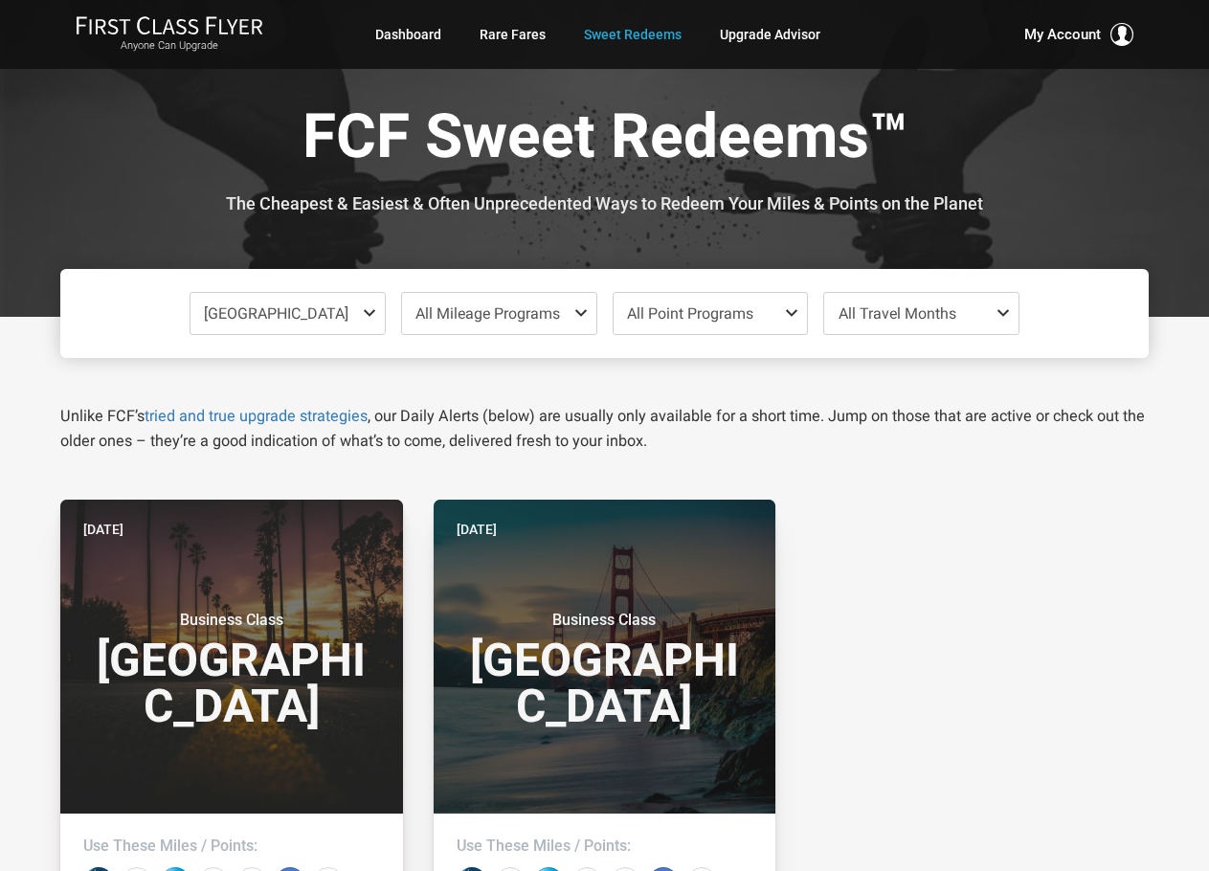
click at [727, 313] on span "All Point Programs" at bounding box center [690, 313] width 126 height 18
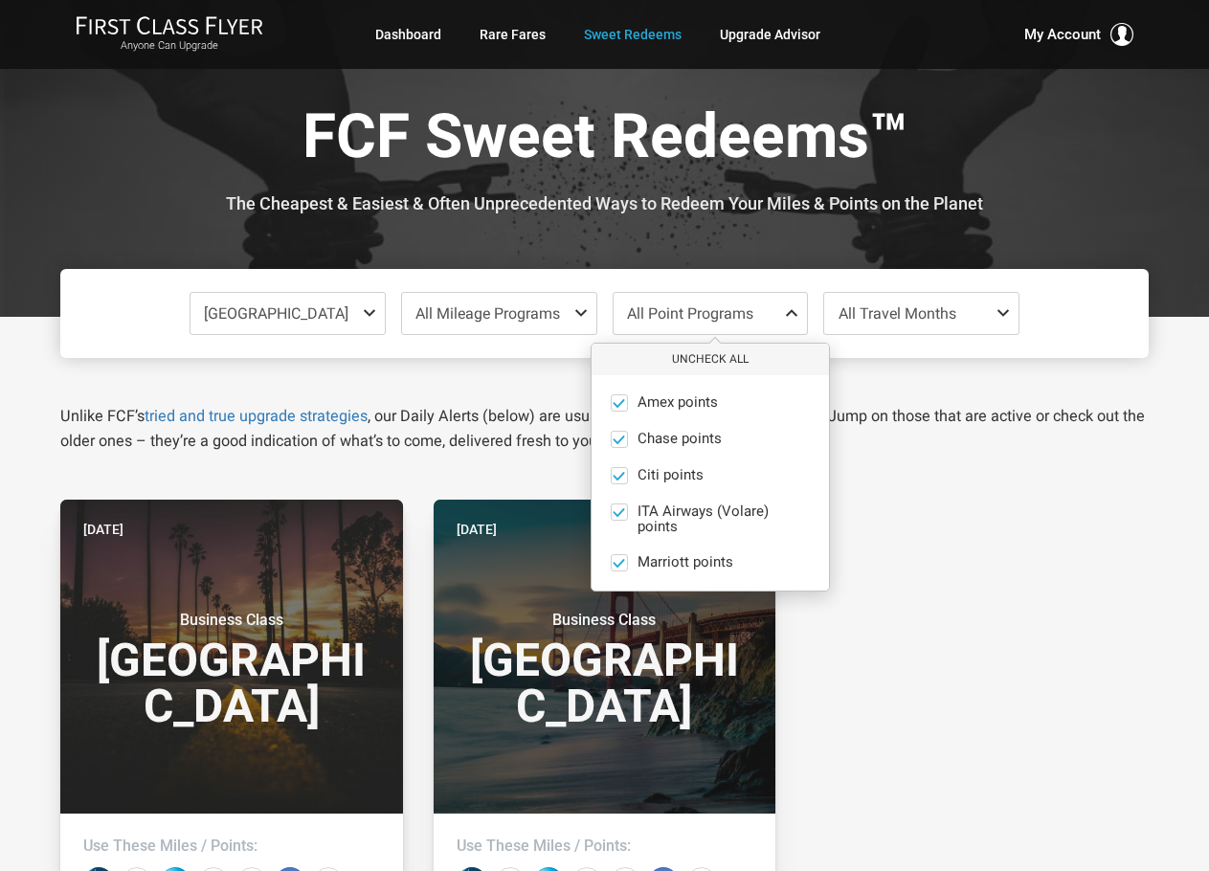
click at [551, 309] on span "All Mileage Programs" at bounding box center [487, 313] width 145 height 18
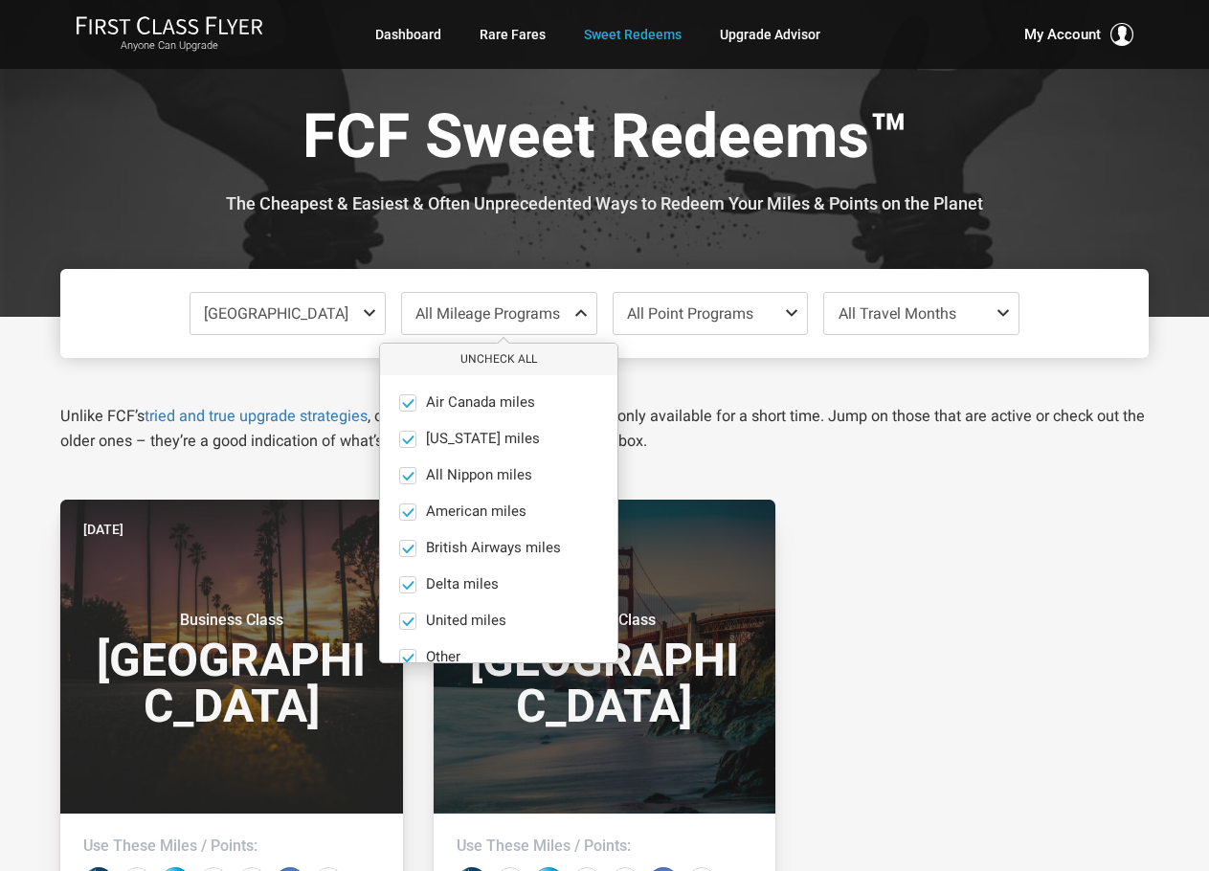
click at [1084, 316] on div "[GEOGRAPHIC_DATA] Check All Africa only [GEOGRAPHIC_DATA] only [GEOGRAPHIC_DATA…" at bounding box center [604, 313] width 1088 height 89
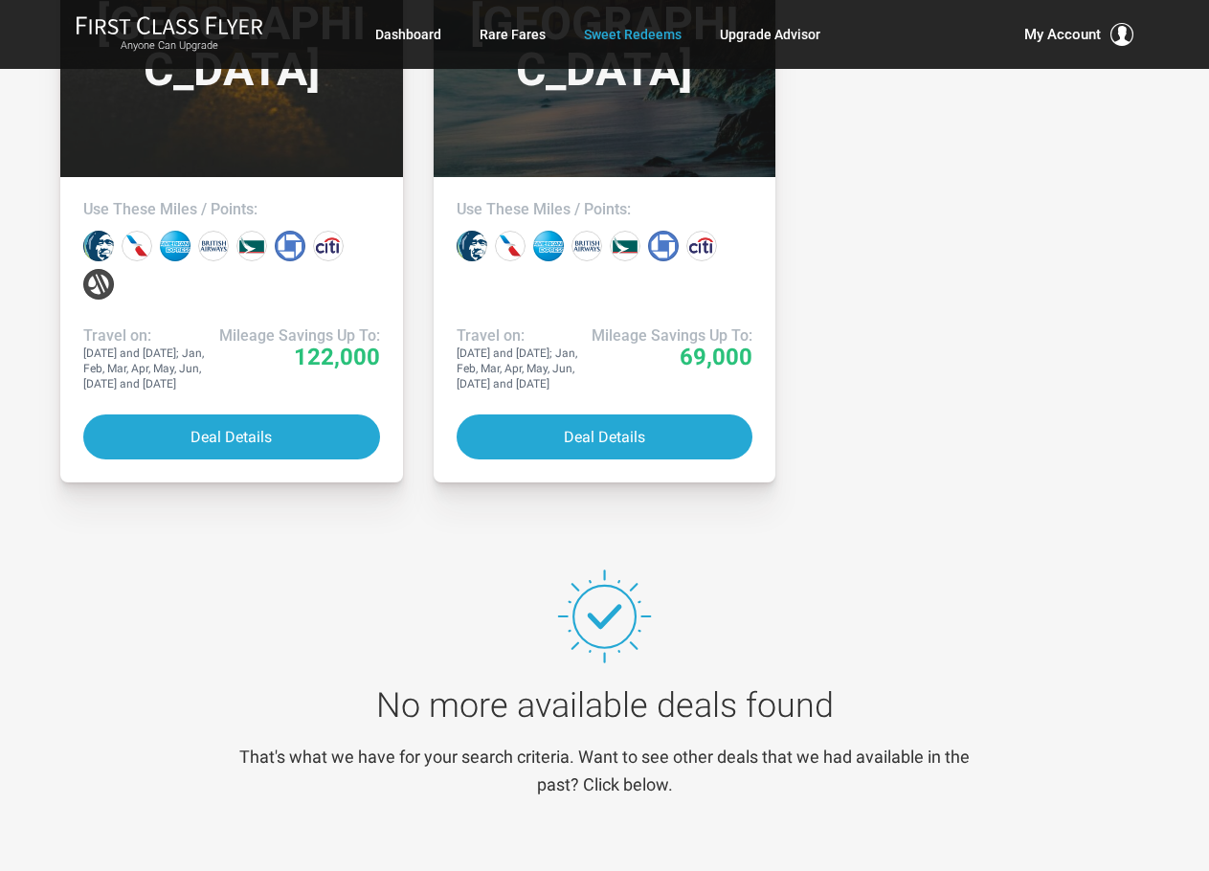
scroll to position [670, 0]
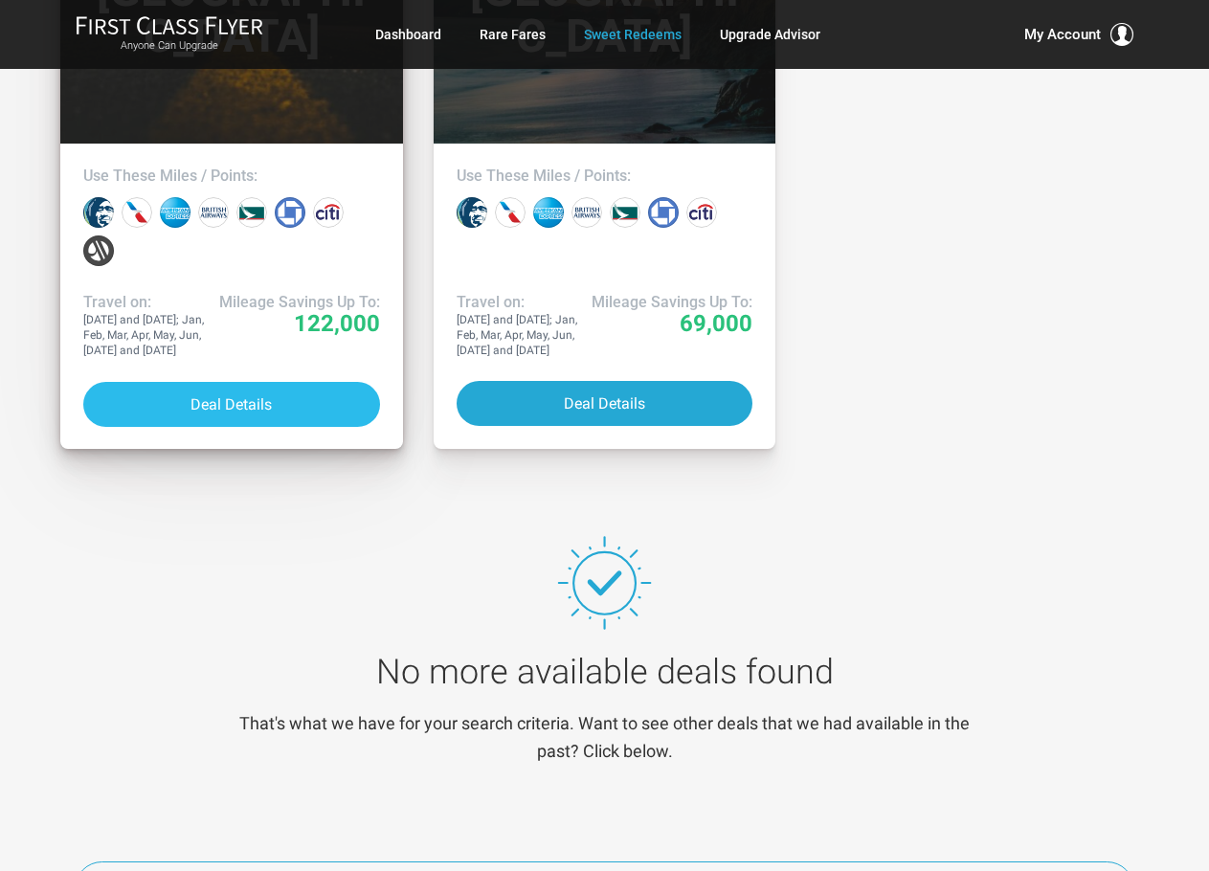
click at [198, 395] on button "Deal Details" at bounding box center [231, 404] width 297 height 45
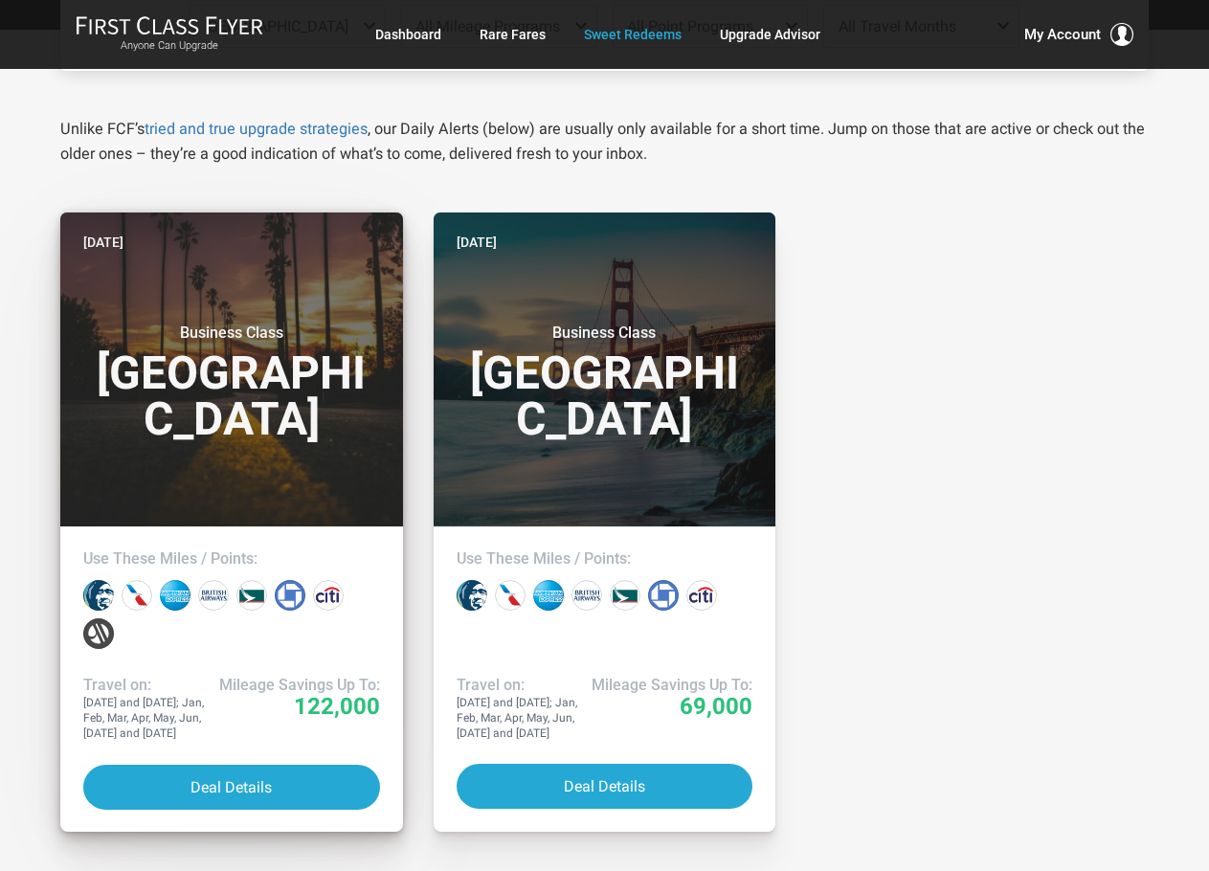
scroll to position [0, 0]
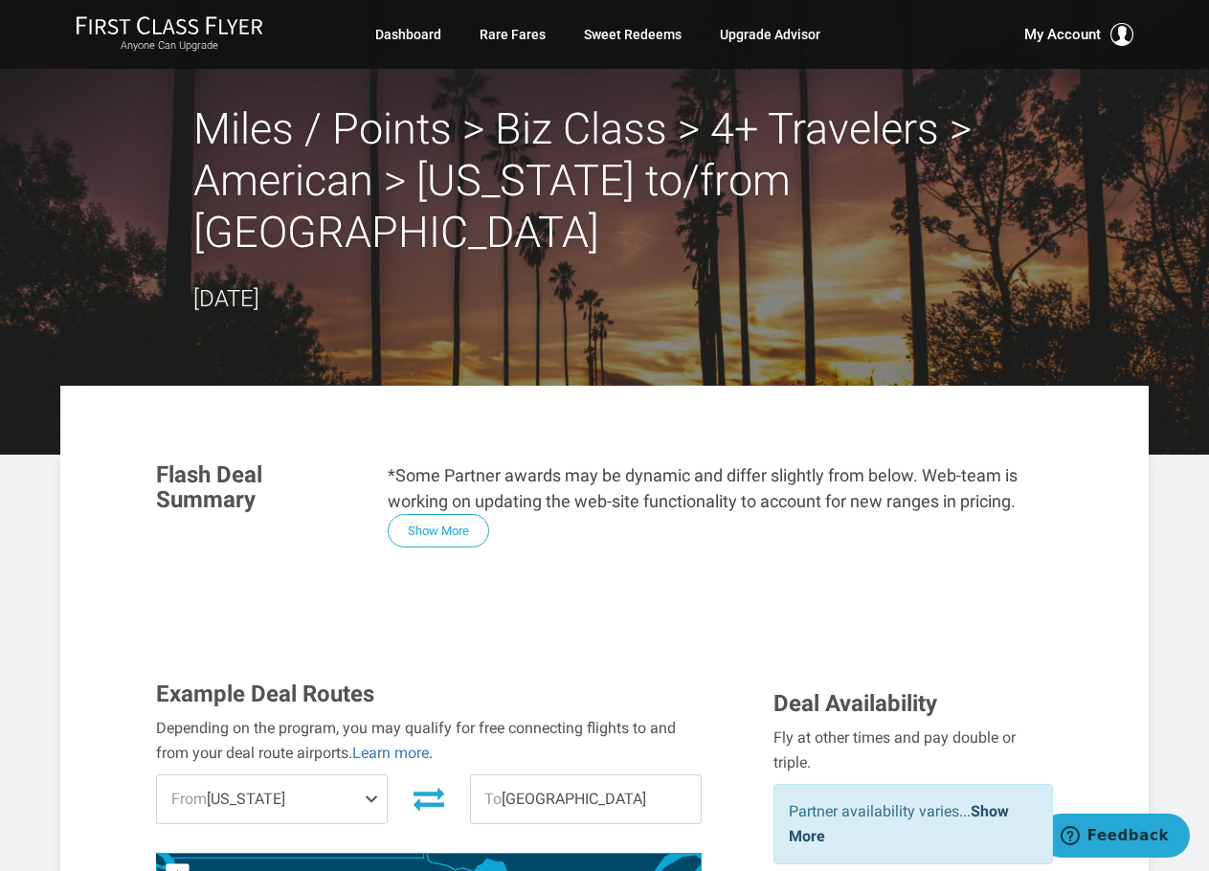
drag, startPoint x: 224, startPoint y: 735, endPoint x: 237, endPoint y: 740, distance: 14.2
click at [224, 775] on span "From New York" at bounding box center [272, 799] width 230 height 48
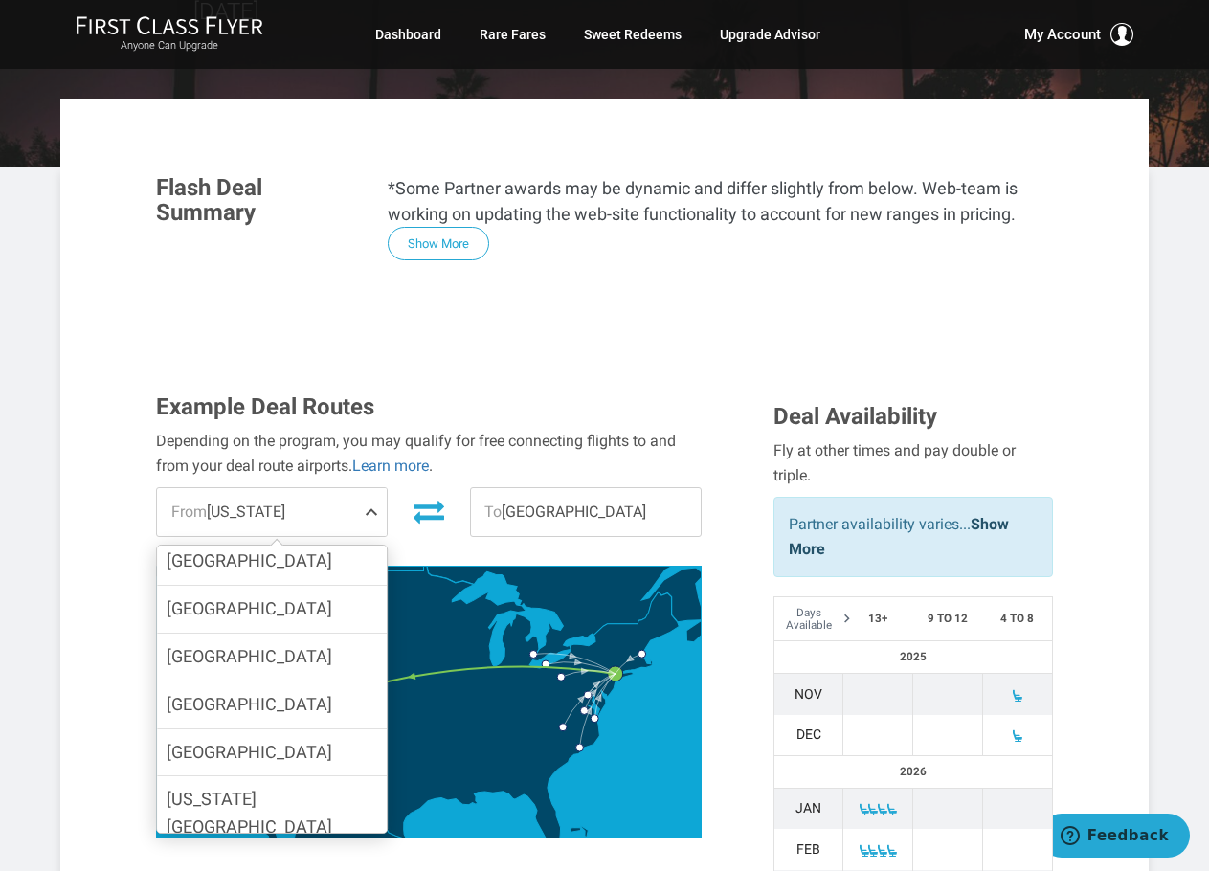
scroll to position [268, 0]
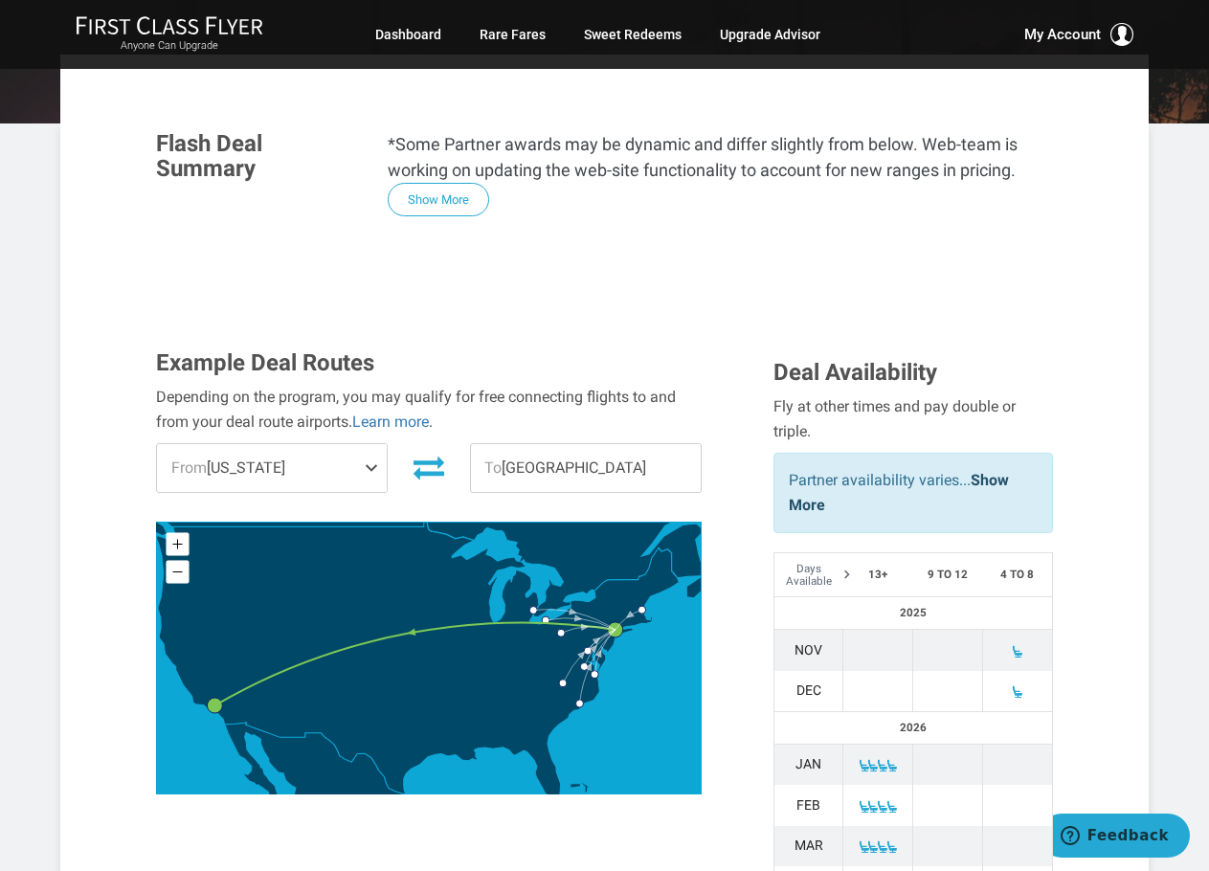
scroll to position [383, 0]
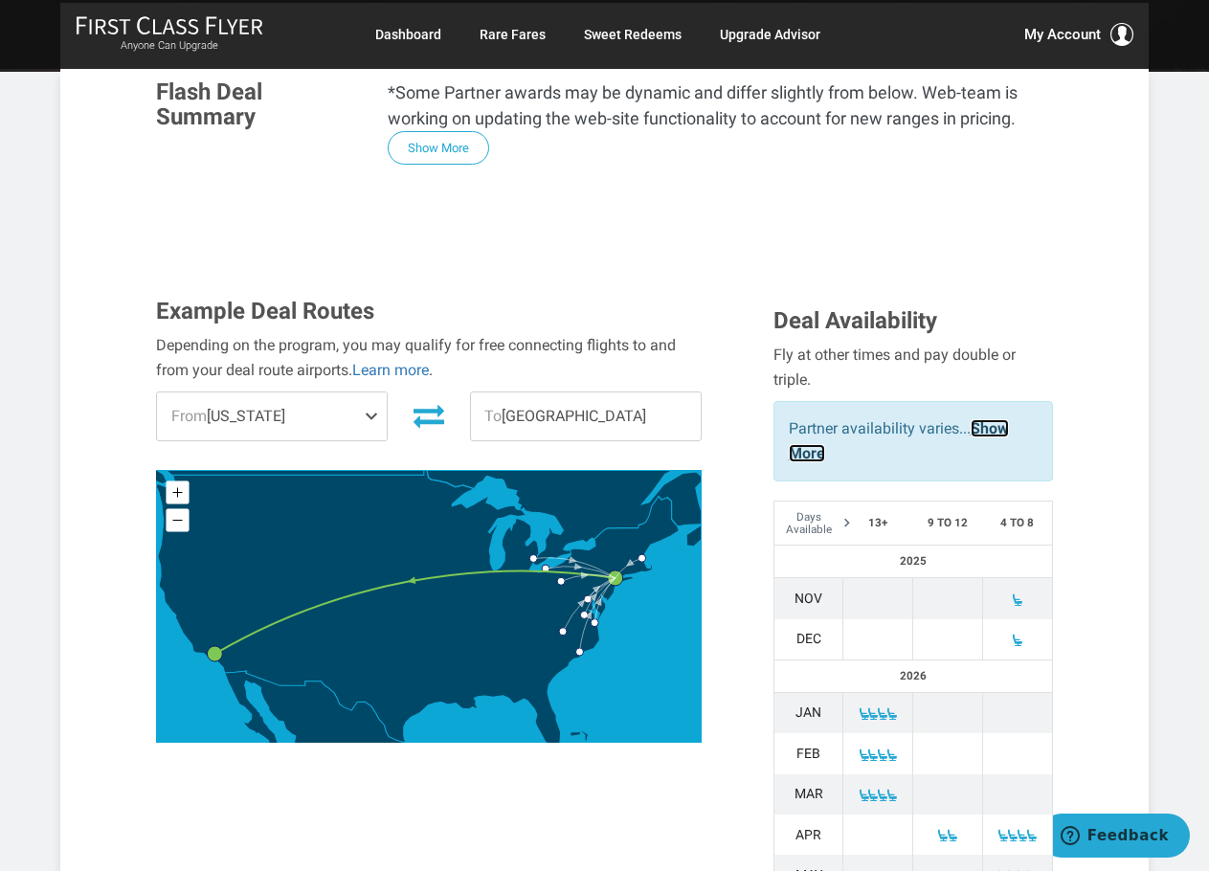
click at [806, 419] on link "Show More" at bounding box center [899, 440] width 220 height 43
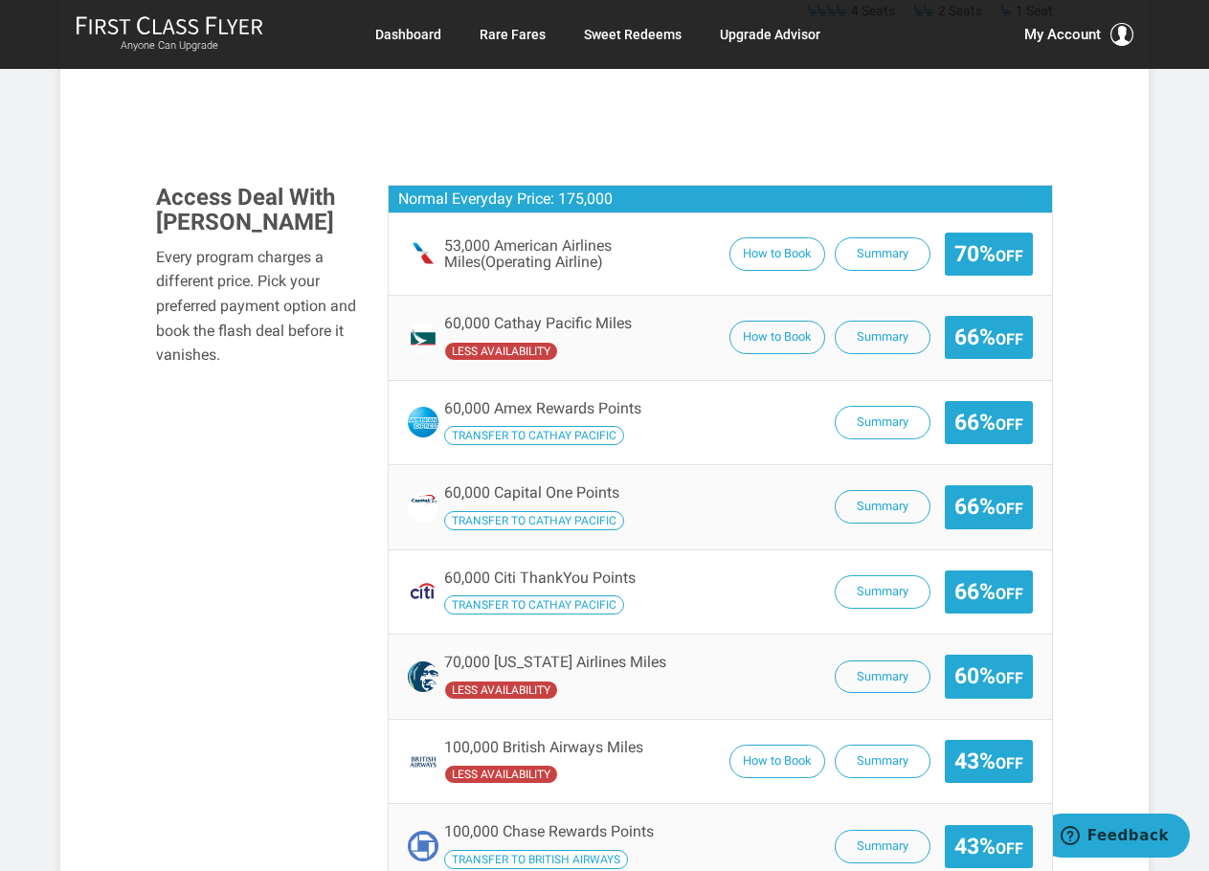
scroll to position [1436, 0]
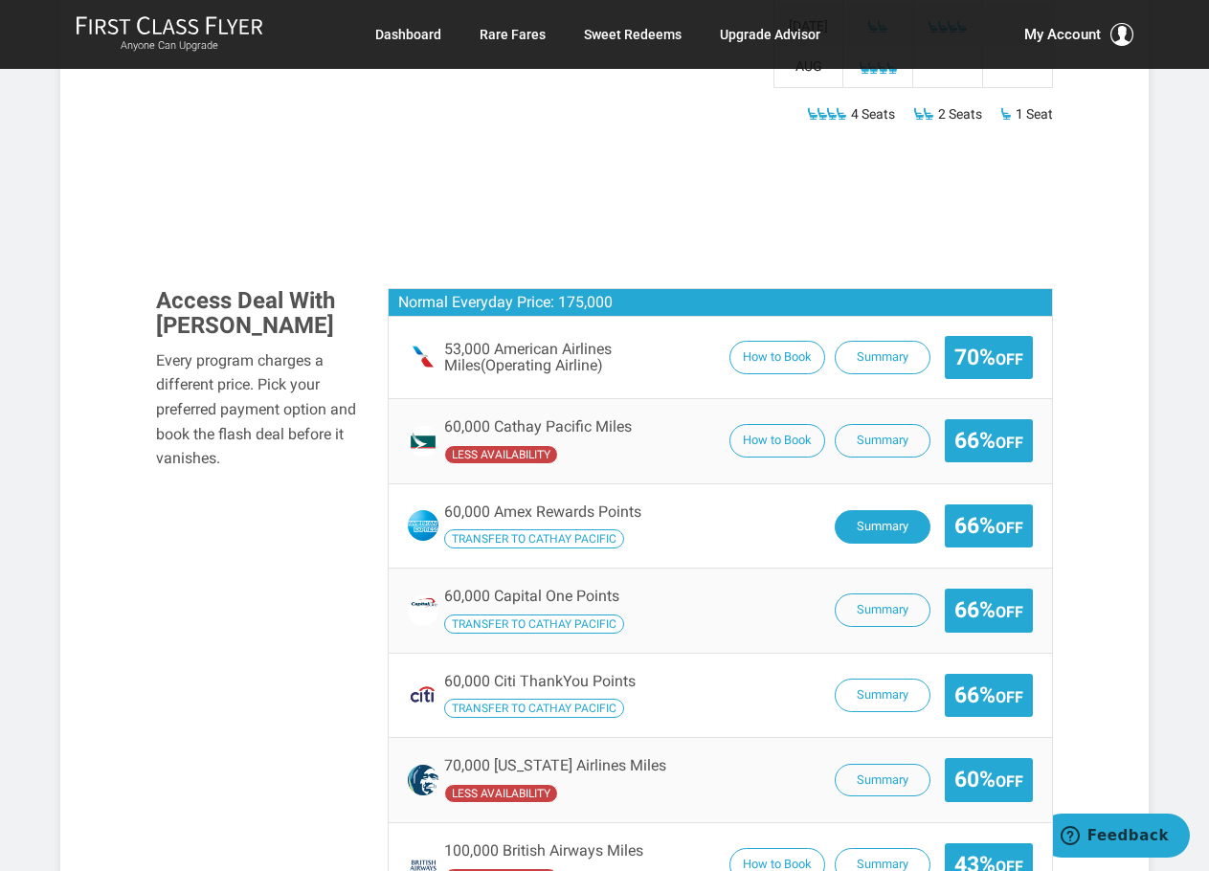
click at [887, 510] on button "Summary" at bounding box center [883, 527] width 96 height 34
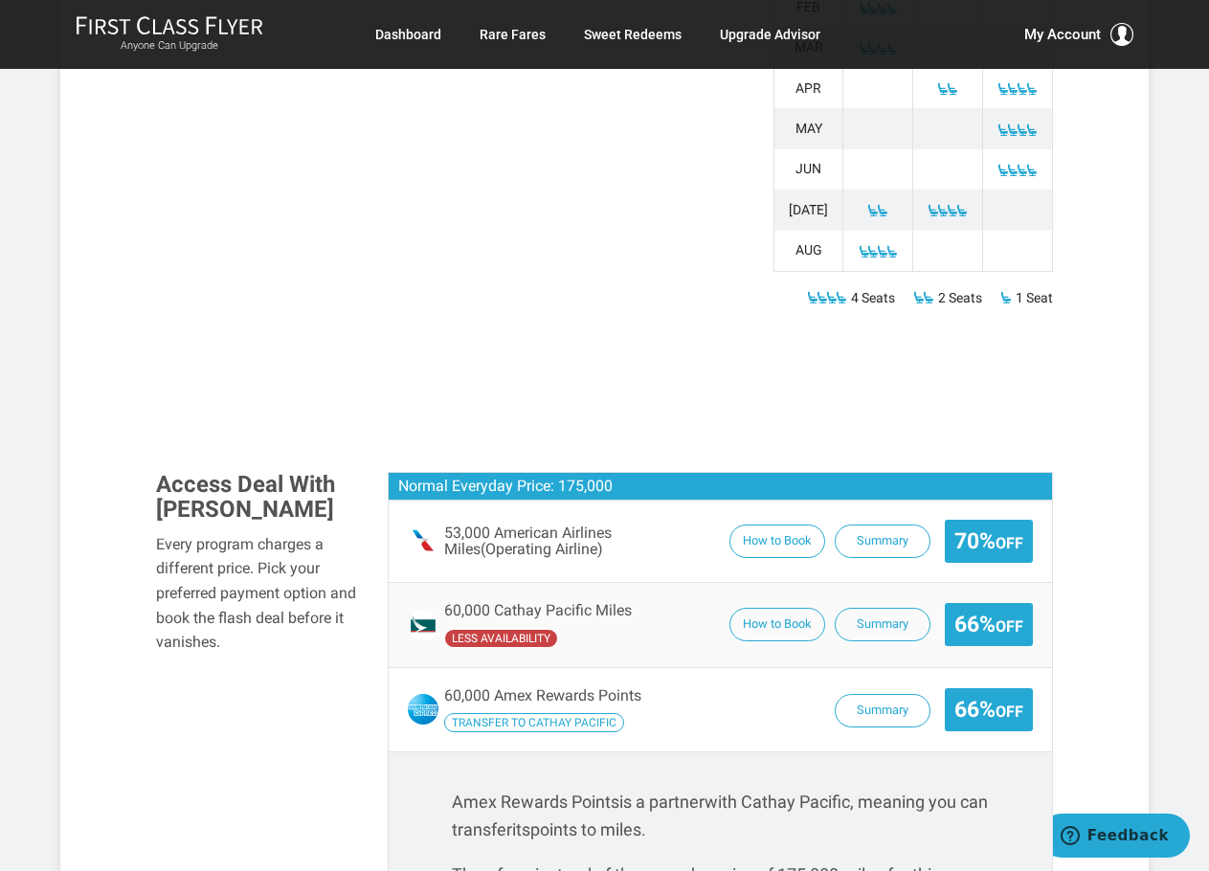
scroll to position [1244, 0]
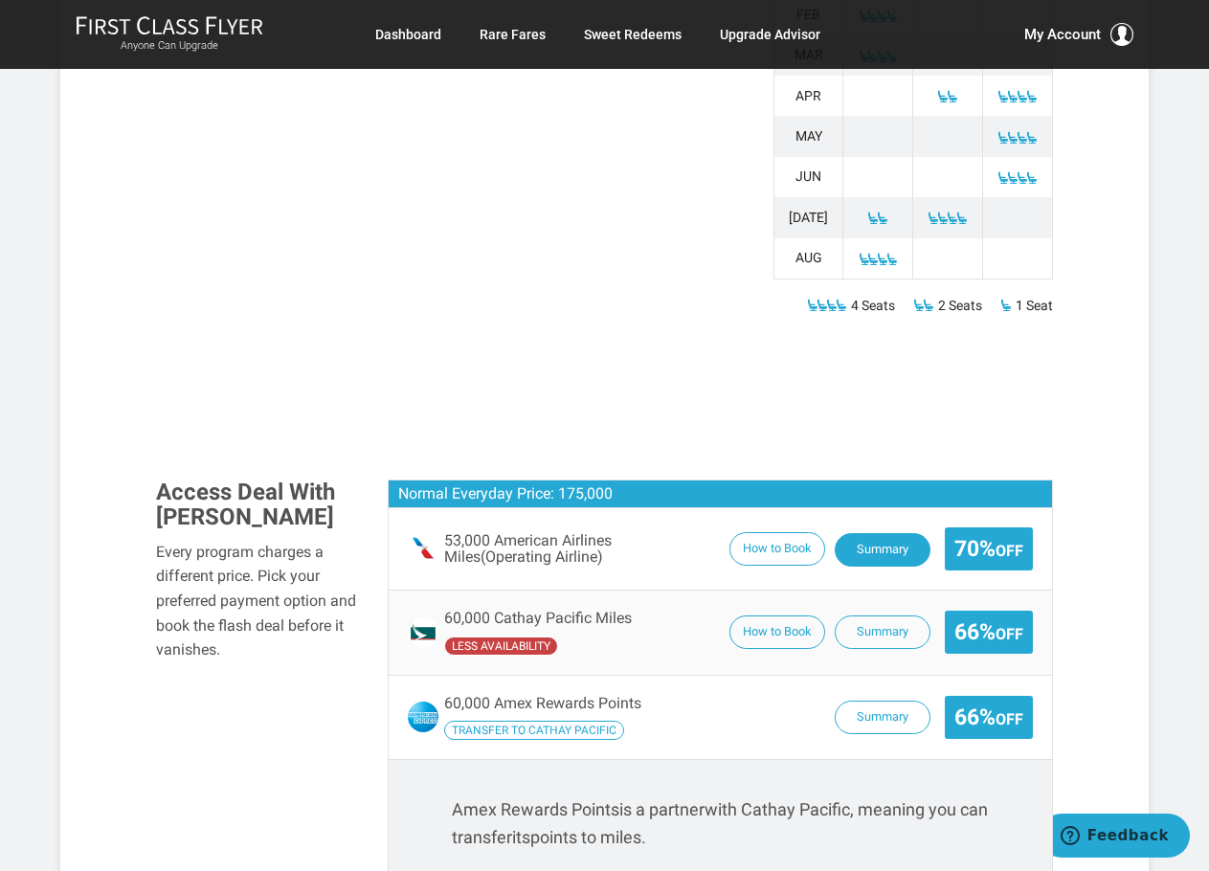
click at [902, 533] on button "Summary" at bounding box center [883, 550] width 96 height 34
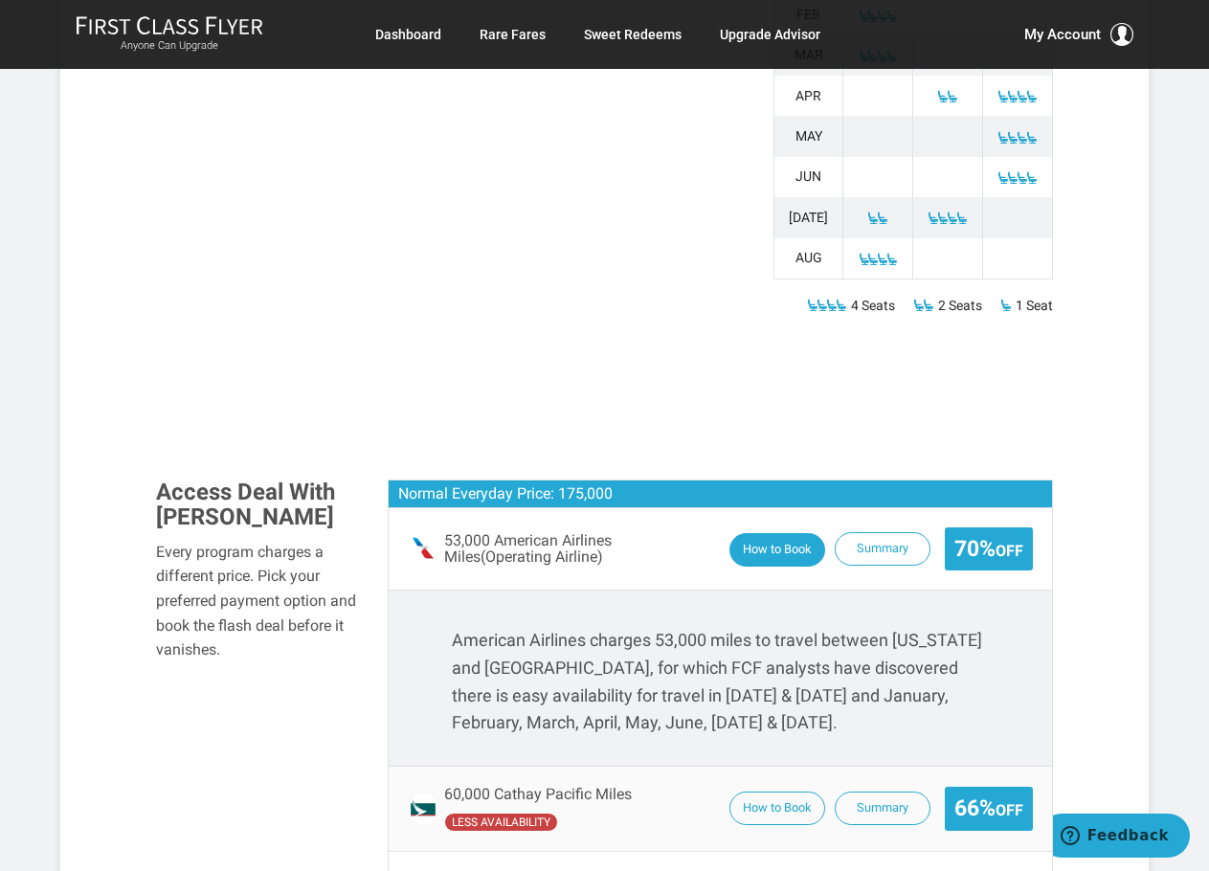
click at [751, 533] on button "How to Book" at bounding box center [777, 550] width 96 height 34
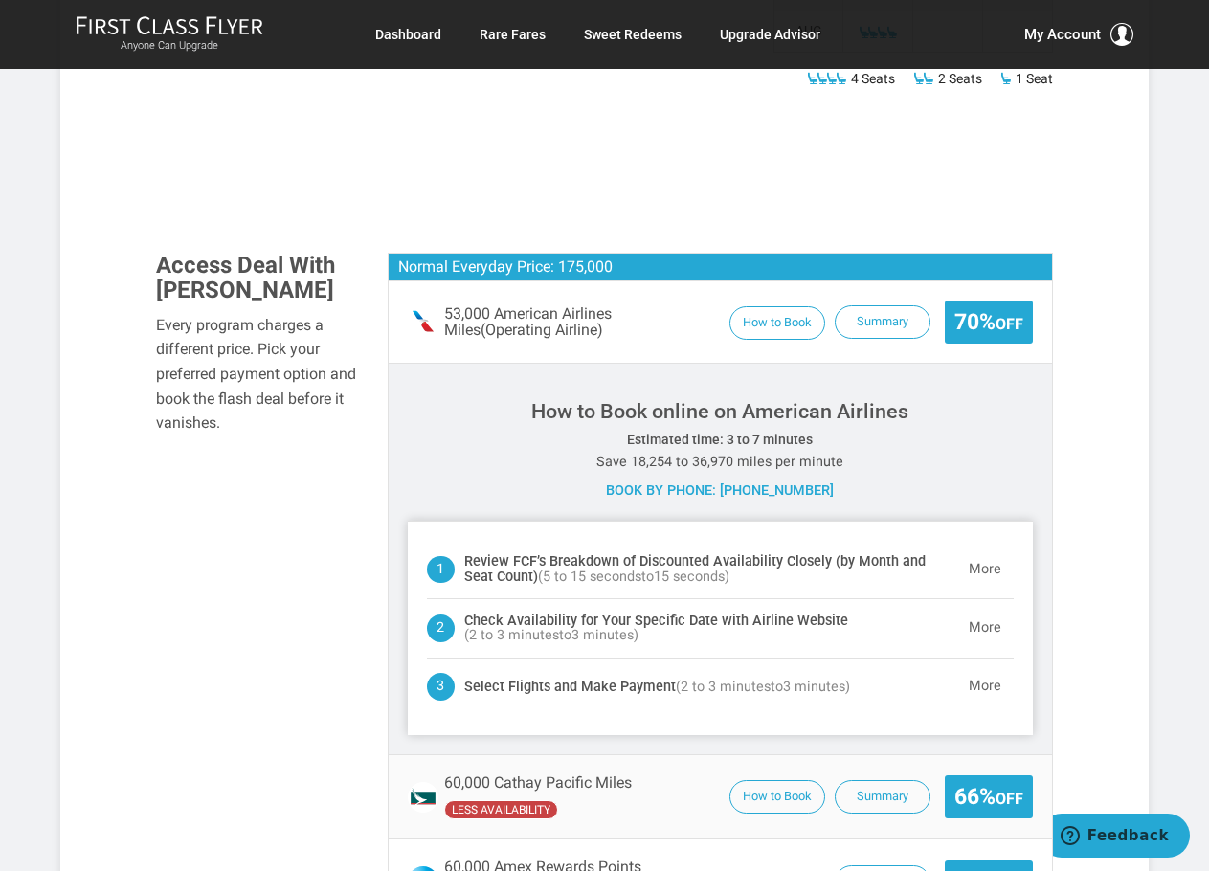
scroll to position [1532, 0]
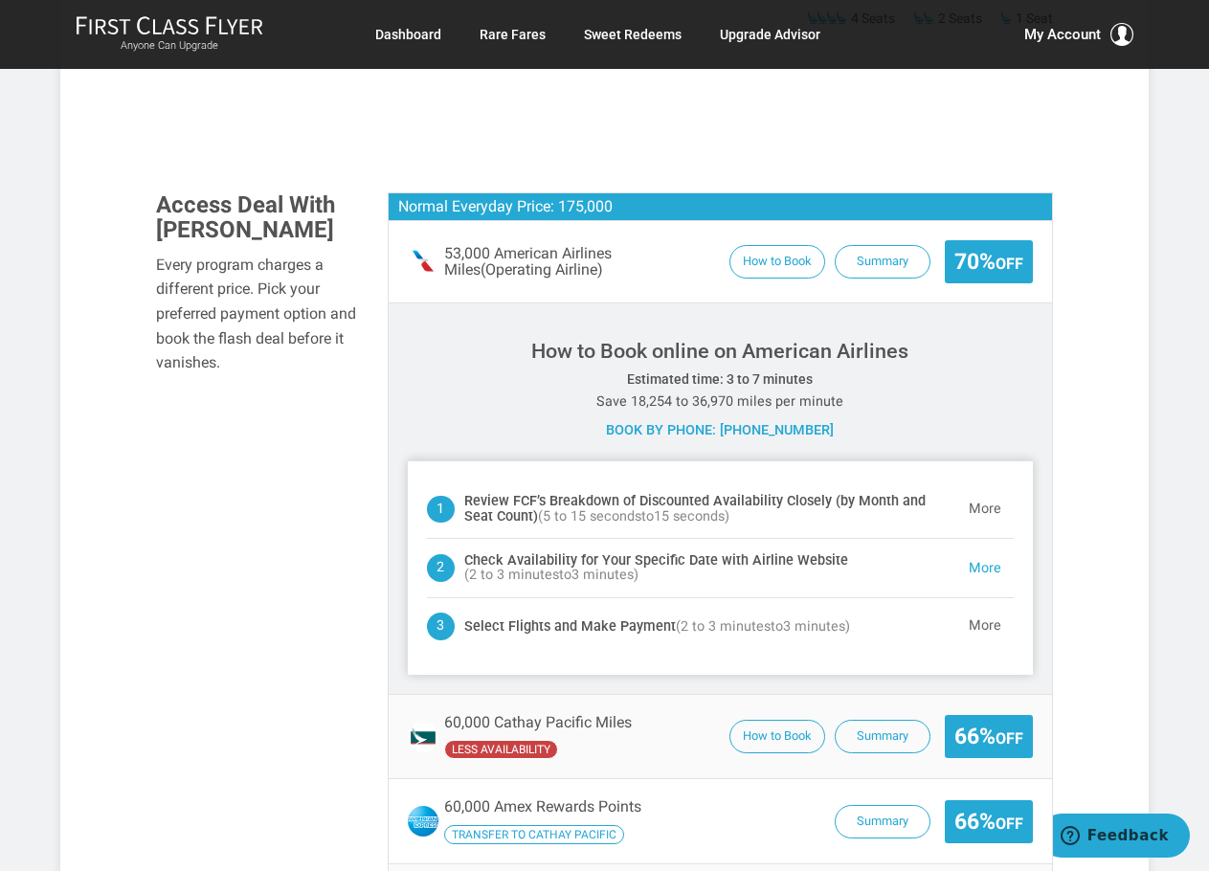
click at [995, 549] on button "More" at bounding box center [984, 568] width 57 height 38
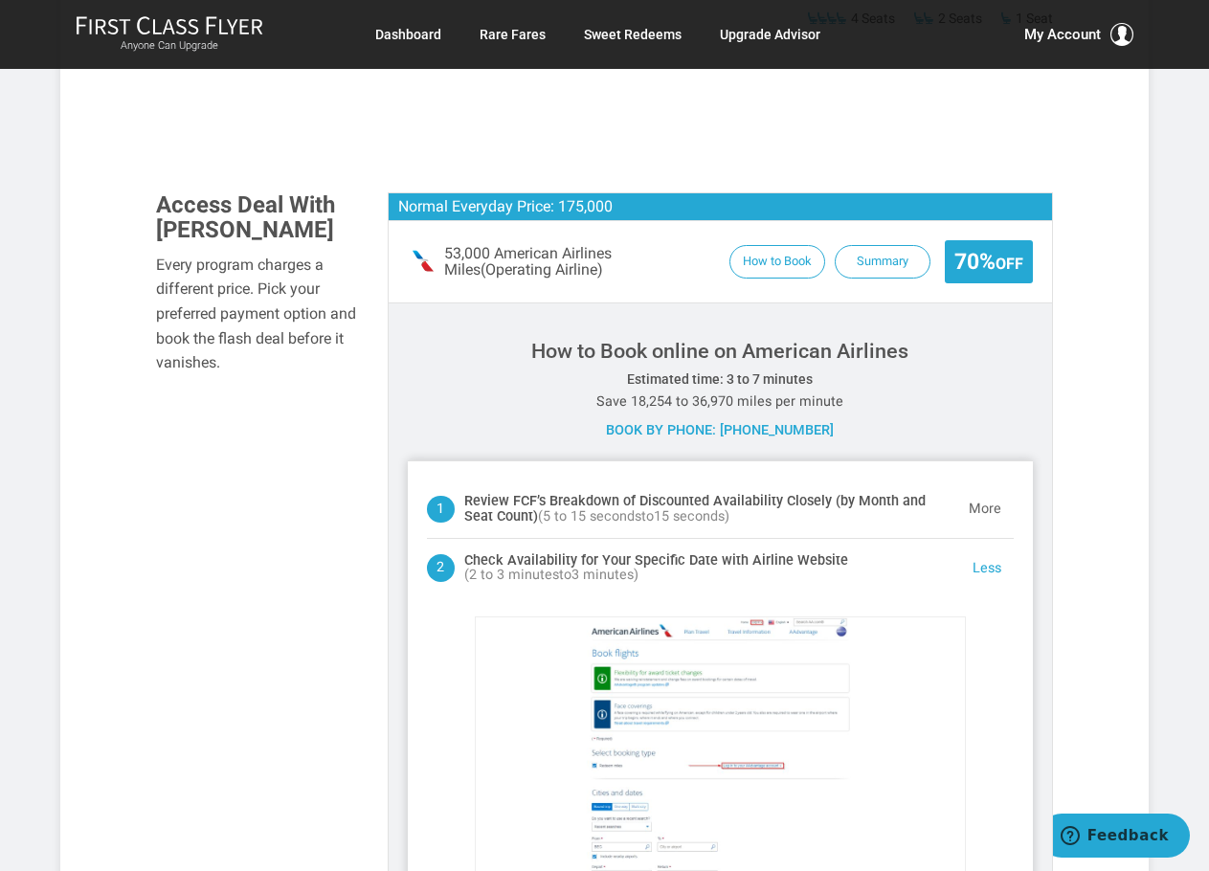
scroll to position [1902, 0]
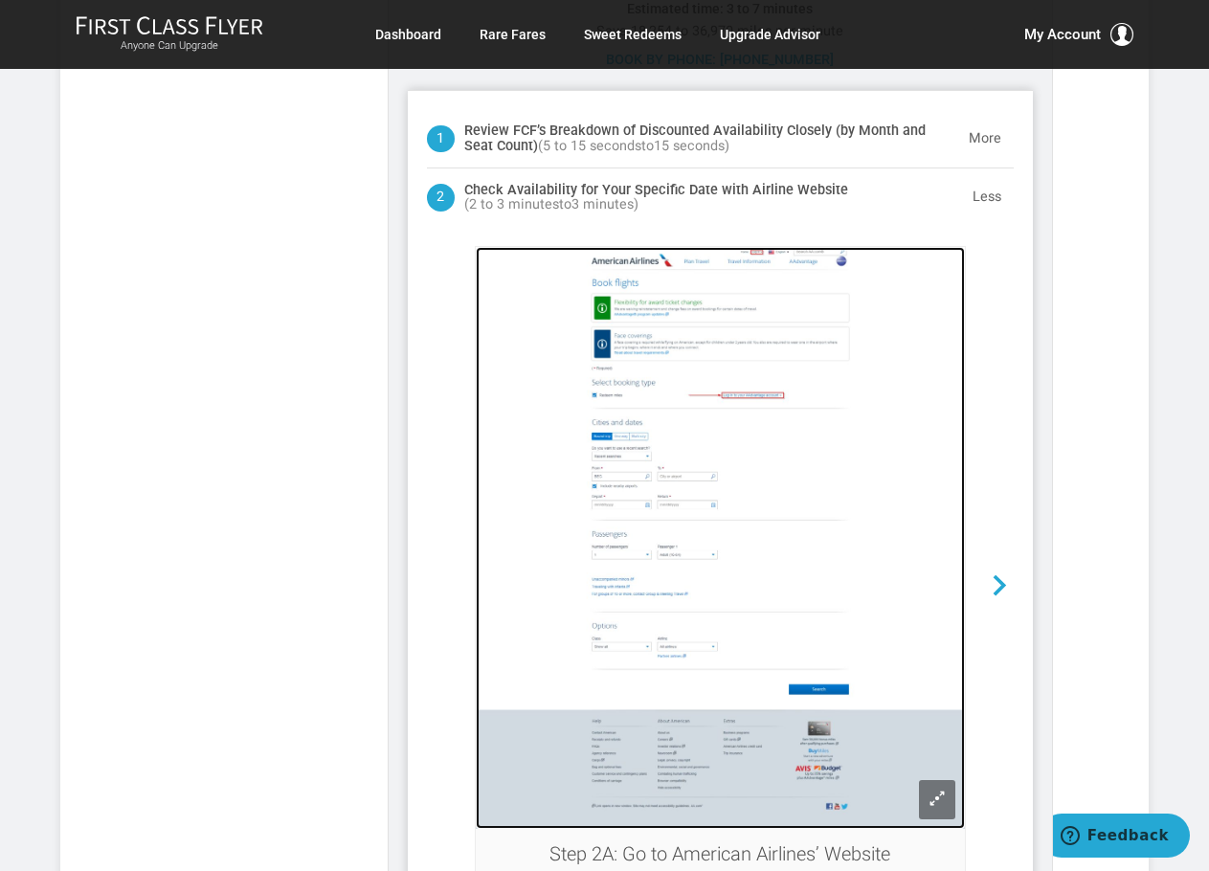
click at [605, 434] on img at bounding box center [720, 538] width 489 height 583
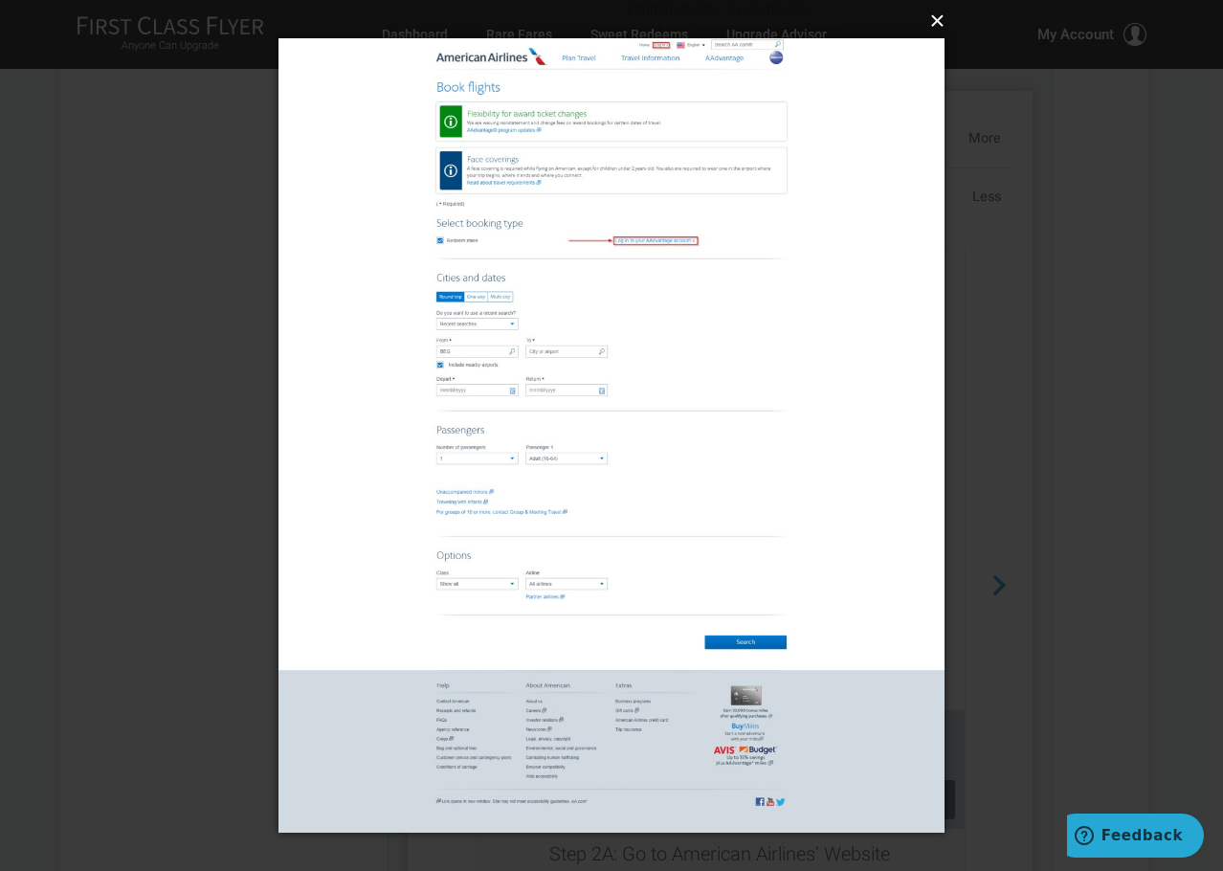
click at [940, 33] on button "×" at bounding box center [617, 21] width 667 height 42
